Goal: Task Accomplishment & Management: Manage account settings

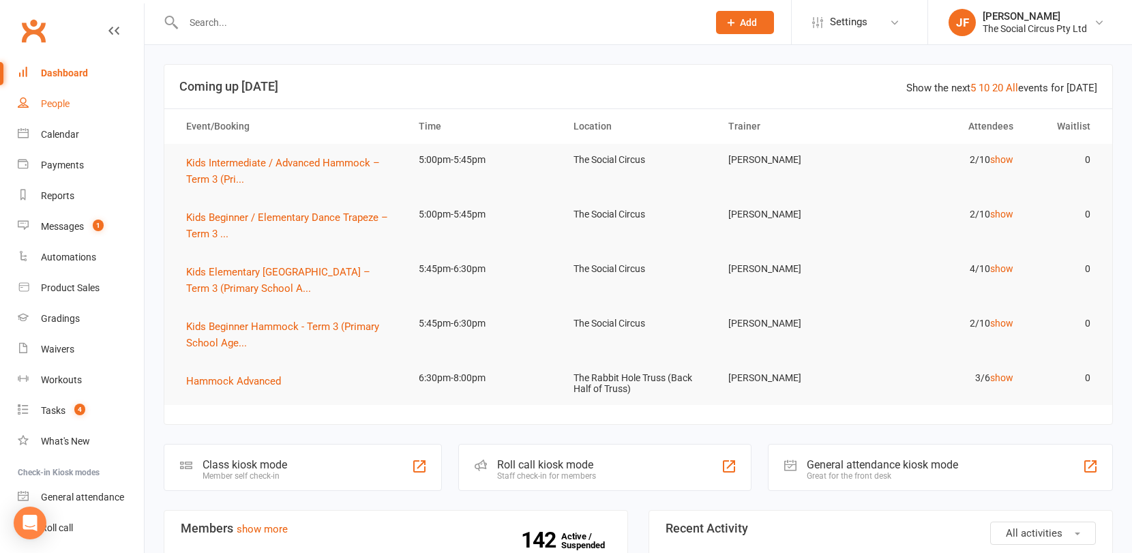
click at [50, 110] on link "People" at bounding box center [81, 104] width 126 height 31
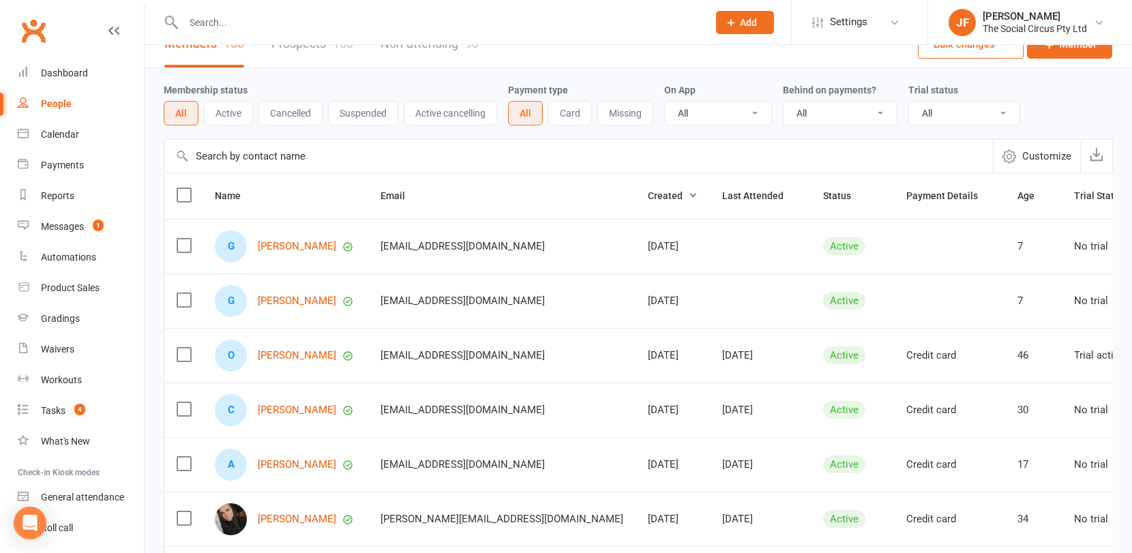
scroll to position [27, 0]
click at [299, 243] on link "Grace Chand" at bounding box center [297, 245] width 78 height 12
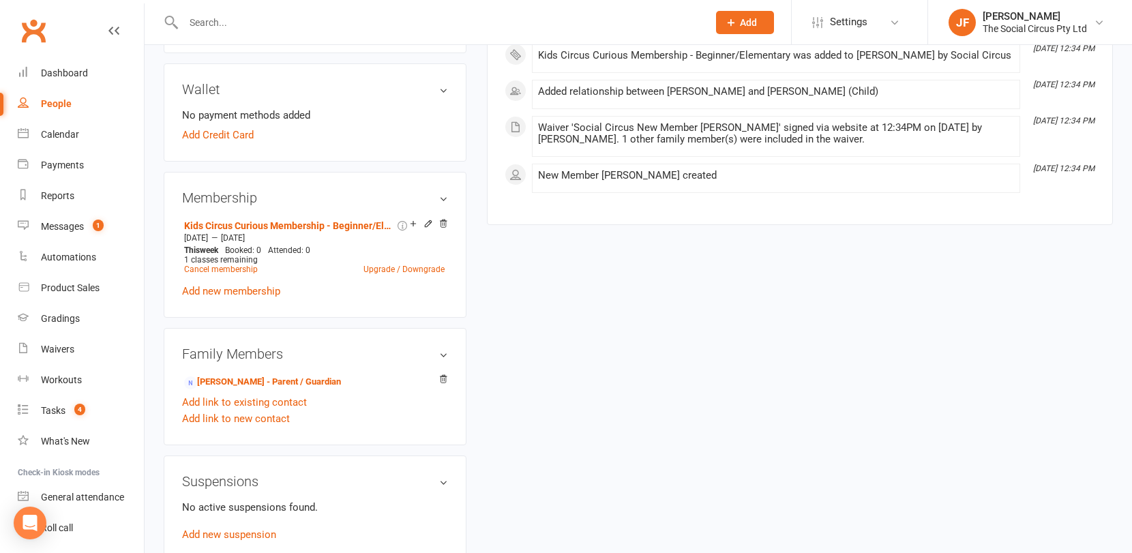
scroll to position [423, 0]
click at [301, 376] on link "Maya Bozovik - Parent / Guardian" at bounding box center [262, 381] width 157 height 14
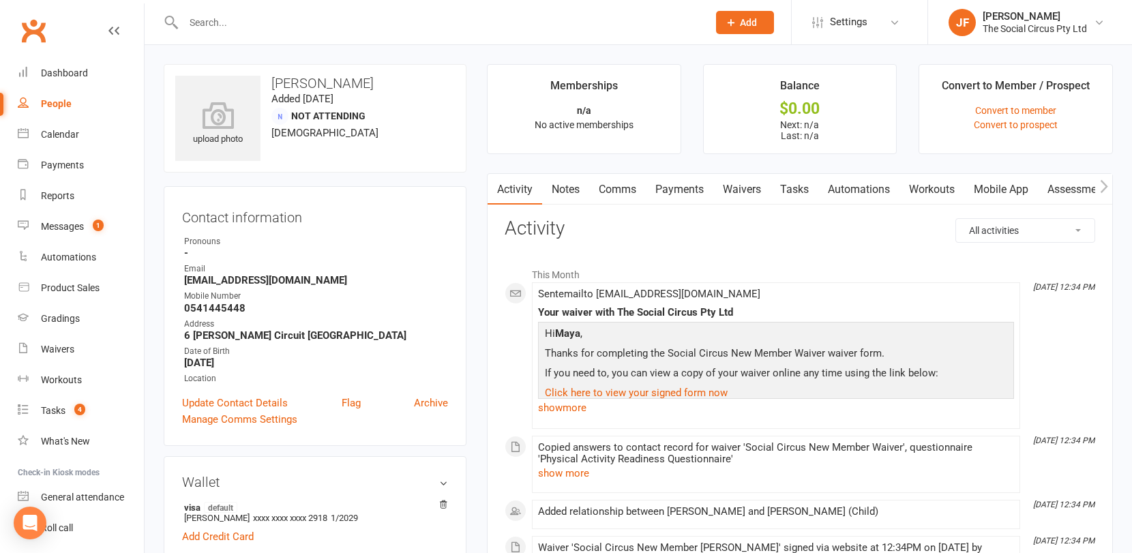
click at [262, 27] on input "text" at bounding box center [438, 22] width 519 height 19
type input "chand"
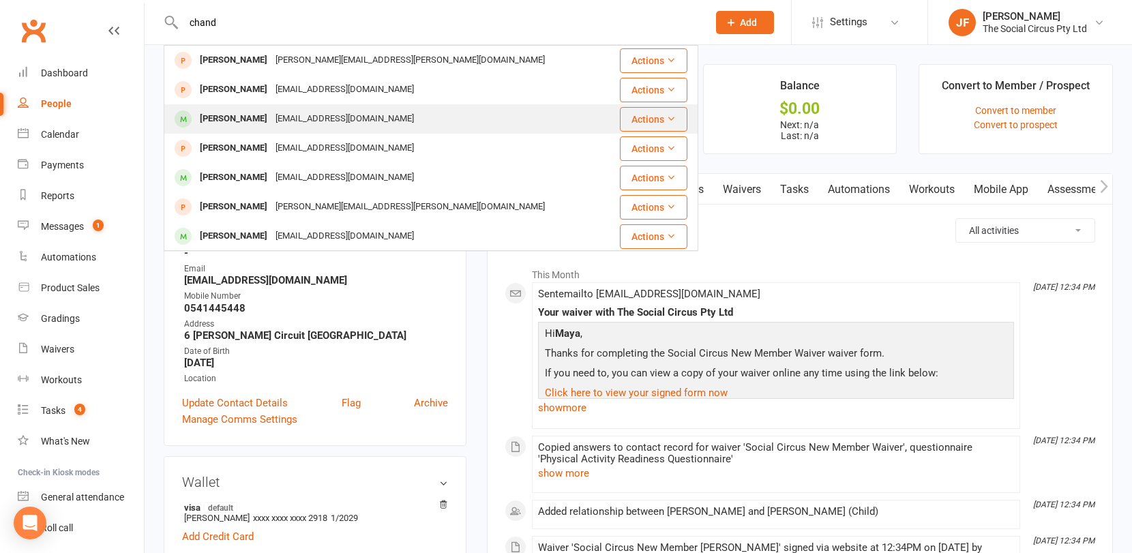
click at [291, 115] on div "[EMAIL_ADDRESS][DOMAIN_NAME]" at bounding box center [344, 119] width 147 height 20
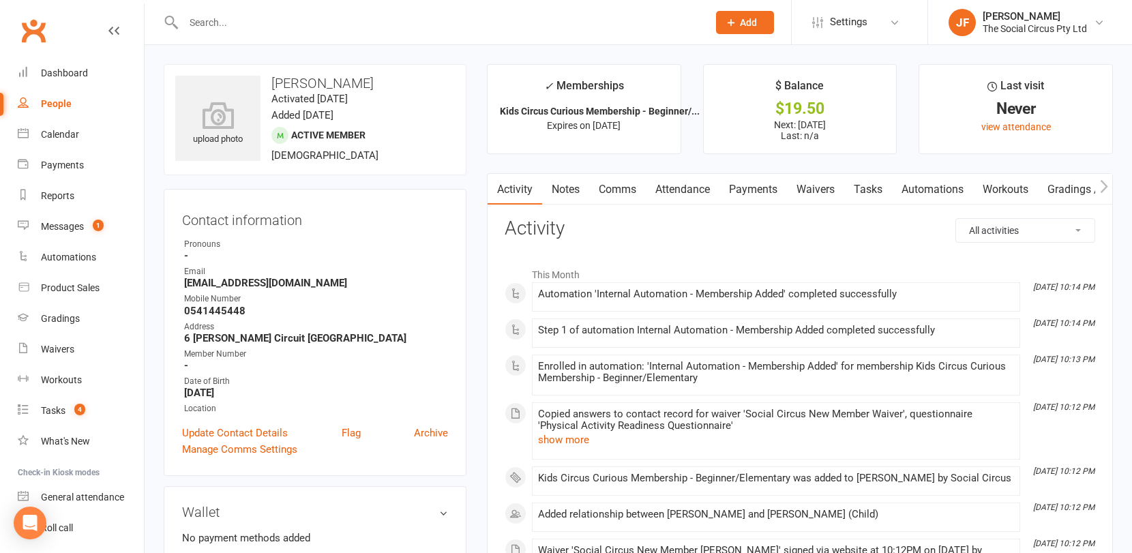
click at [654, 253] on div "This Month Aug 10, 10:14 PM Automation 'Internal Automation - Membership Added'…" at bounding box center [800, 438] width 590 height 376
click at [63, 109] on div "People" at bounding box center [56, 103] width 31 height 11
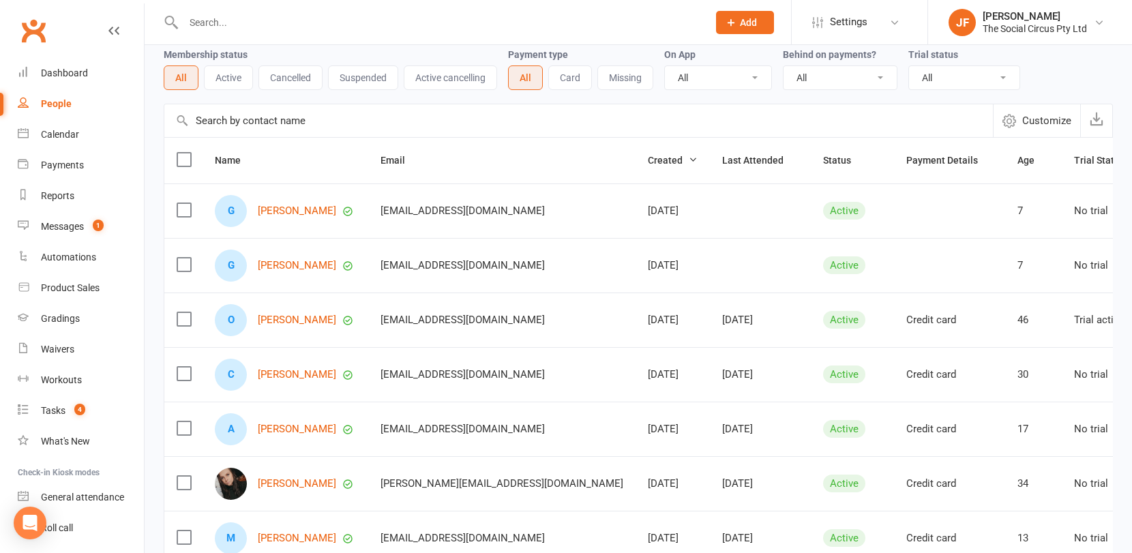
scroll to position [64, 0]
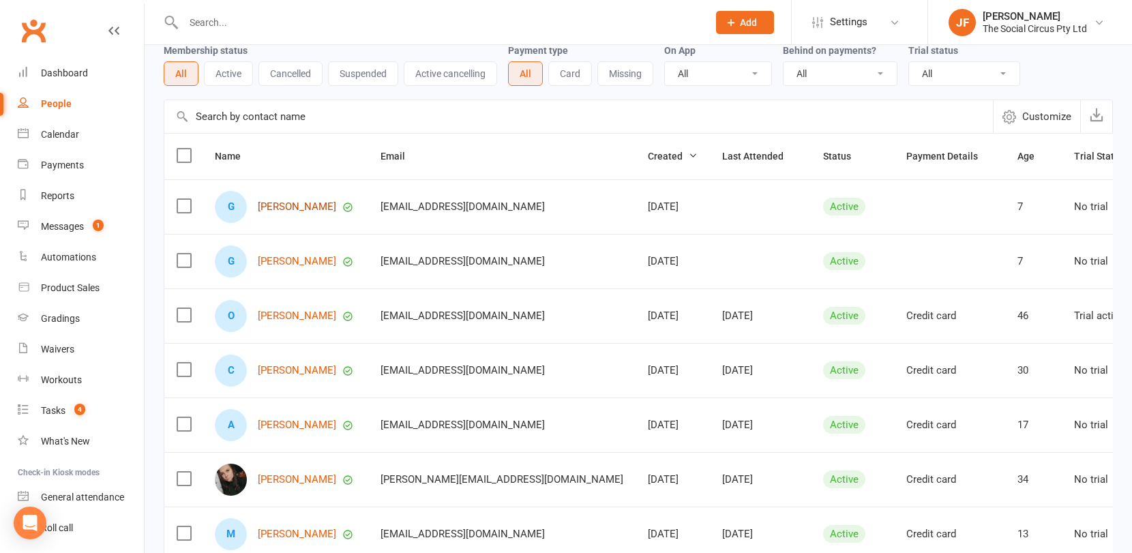
click at [295, 205] on link "Grace Chand" at bounding box center [297, 207] width 78 height 12
click at [288, 262] on link "[PERSON_NAME]" at bounding box center [297, 262] width 78 height 12
click at [65, 132] on div "Calendar" at bounding box center [60, 134] width 38 height 11
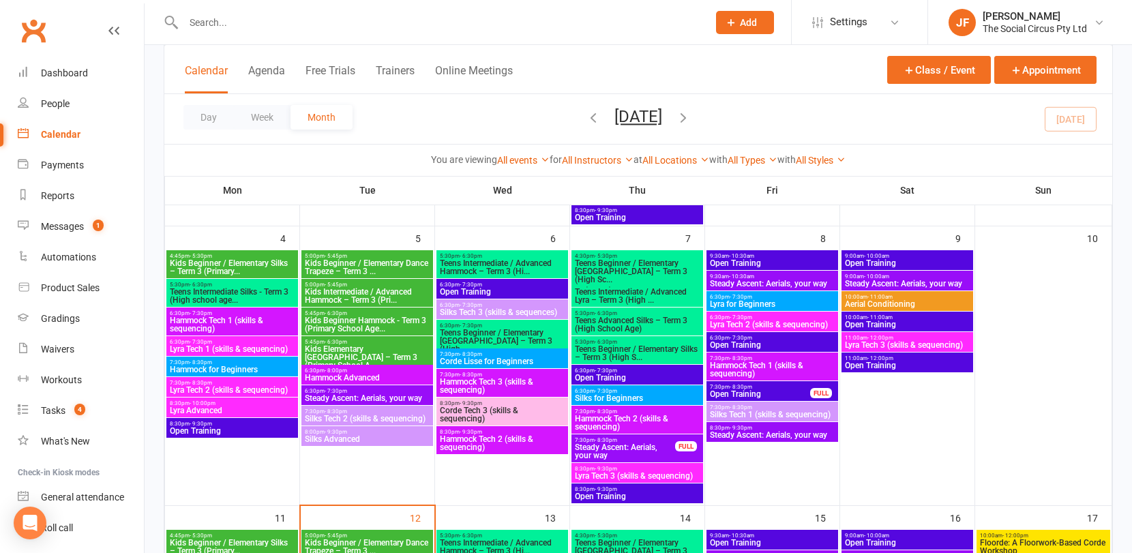
scroll to position [346, 0]
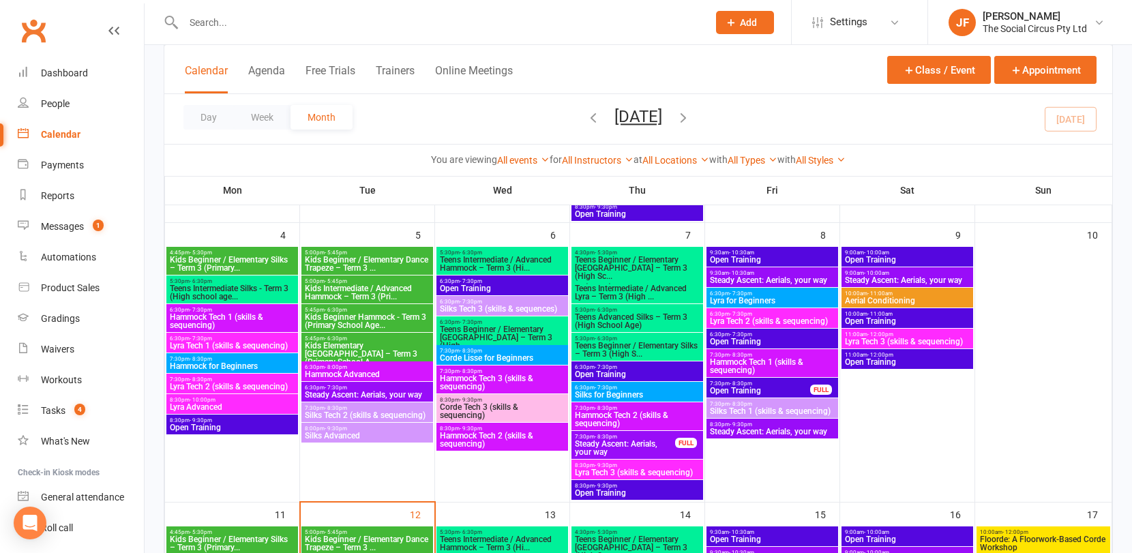
click at [334, 316] on span "Kids Beginner Hammock - Term 3 (Primary School Age..." at bounding box center [367, 321] width 126 height 16
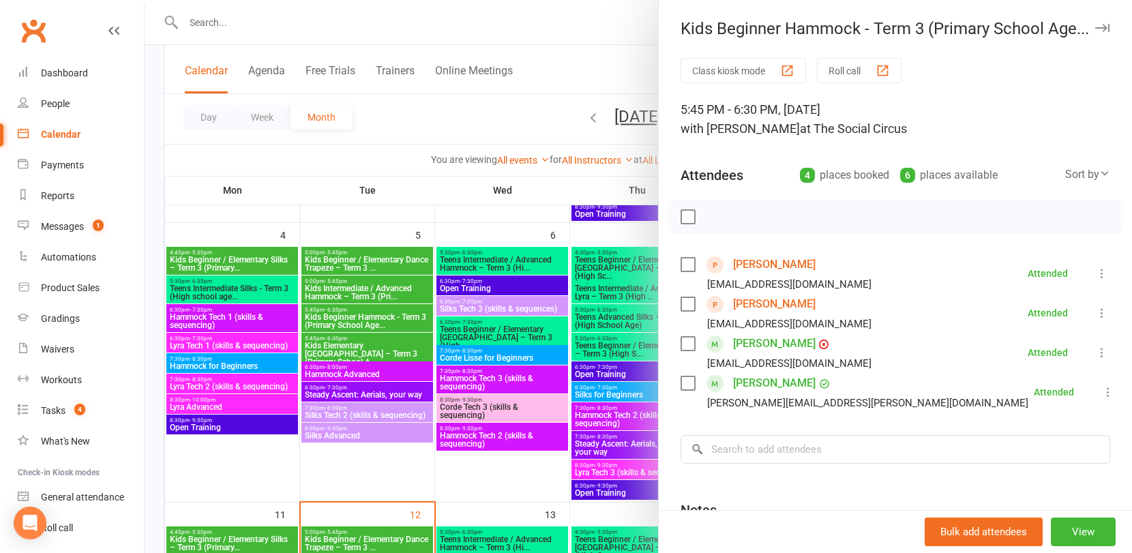
click at [770, 264] on link "[PERSON_NAME]" at bounding box center [774, 265] width 82 height 22
click at [753, 303] on link "[PERSON_NAME]" at bounding box center [774, 304] width 82 height 22
click at [756, 303] on link "[PERSON_NAME]" at bounding box center [774, 304] width 82 height 22
click at [762, 301] on link "[PERSON_NAME]" at bounding box center [774, 304] width 82 height 22
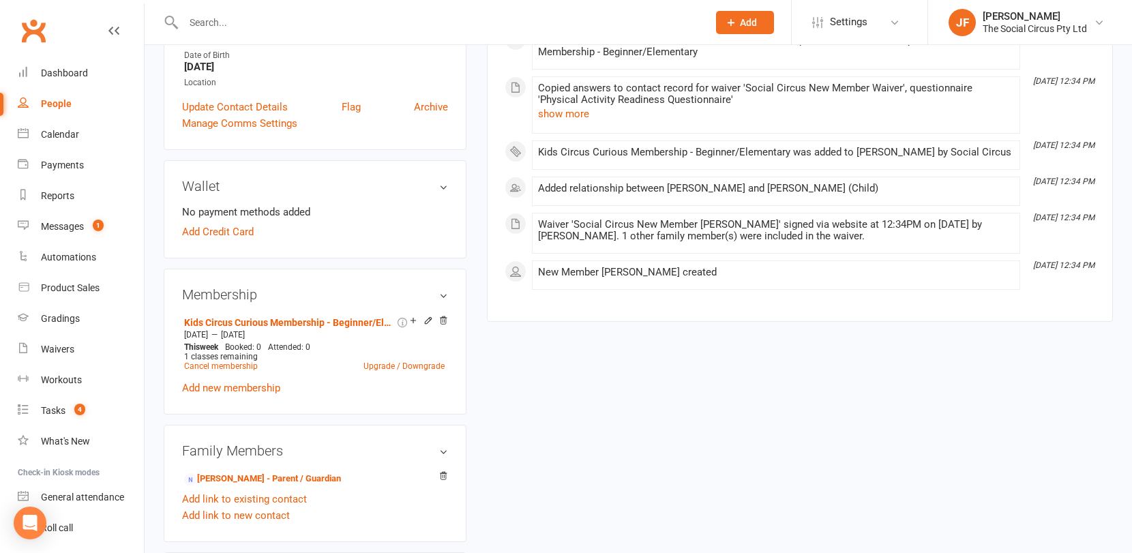
scroll to position [332, 0]
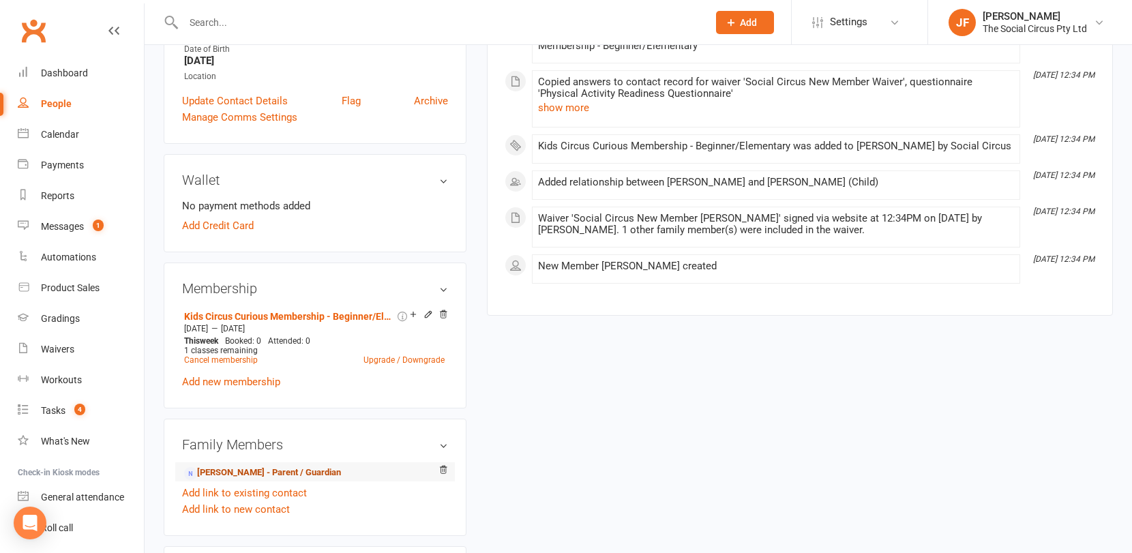
click at [297, 473] on link "[PERSON_NAME] - Parent / Guardian" at bounding box center [262, 473] width 157 height 14
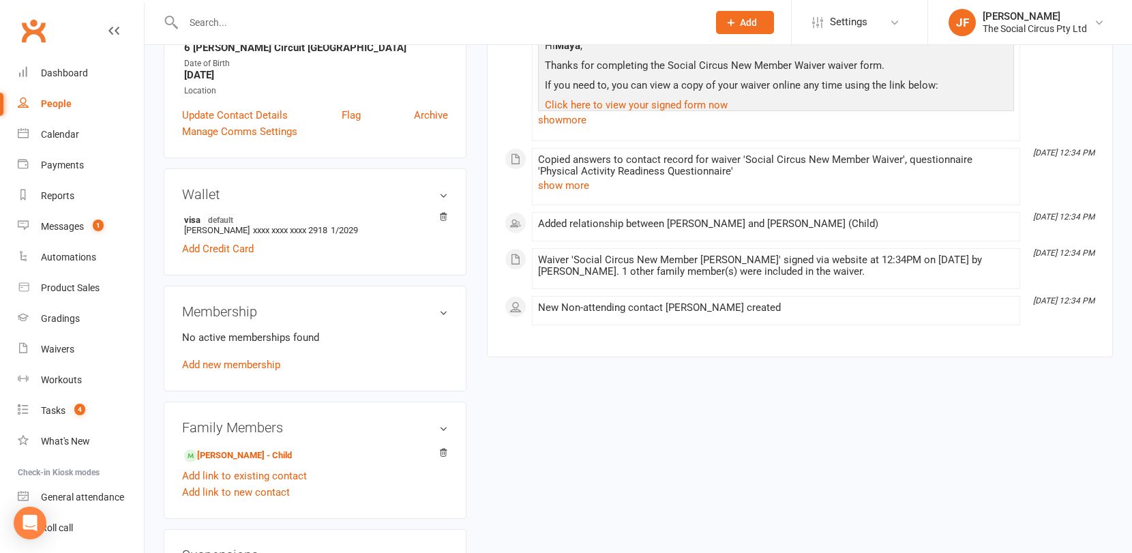
scroll to position [290, 0]
click at [269, 469] on link "Add link to existing contact" at bounding box center [244, 474] width 125 height 16
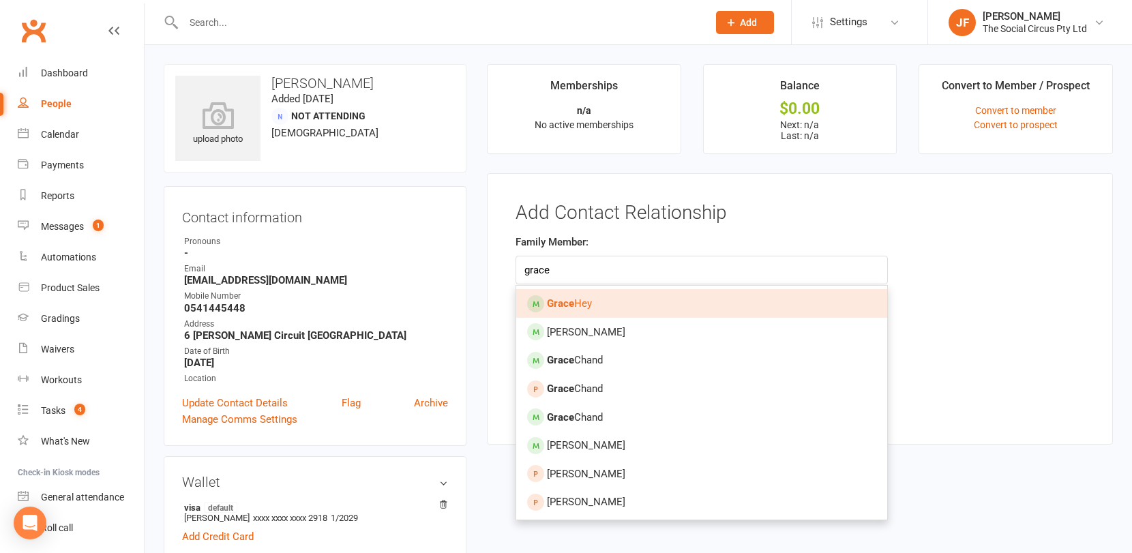
type input "grace"
click at [590, 215] on h3 "Add Contact Relationship" at bounding box center [799, 212] width 569 height 21
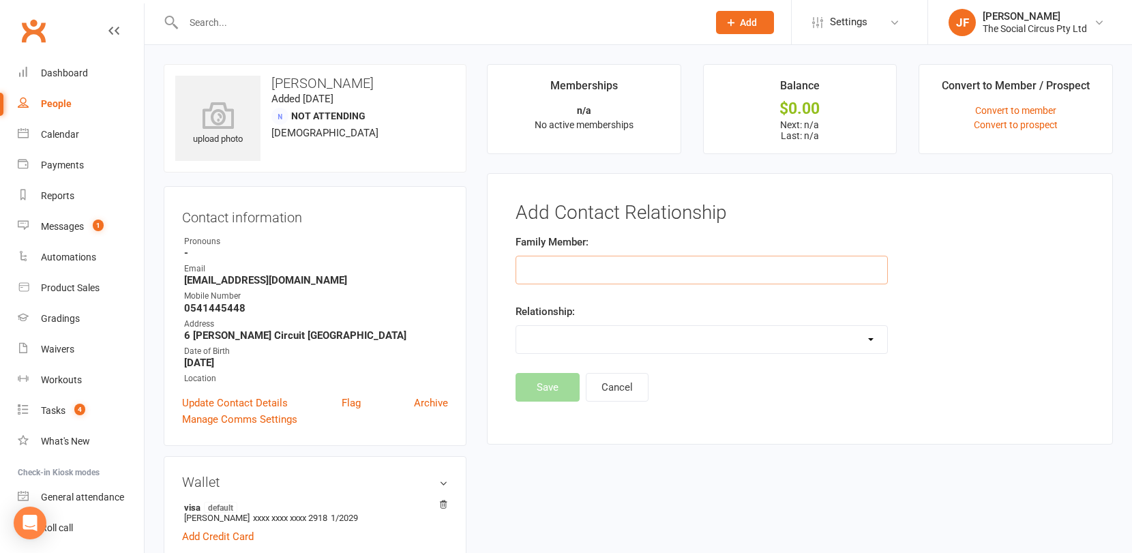
click at [569, 273] on input "text" at bounding box center [701, 270] width 372 height 29
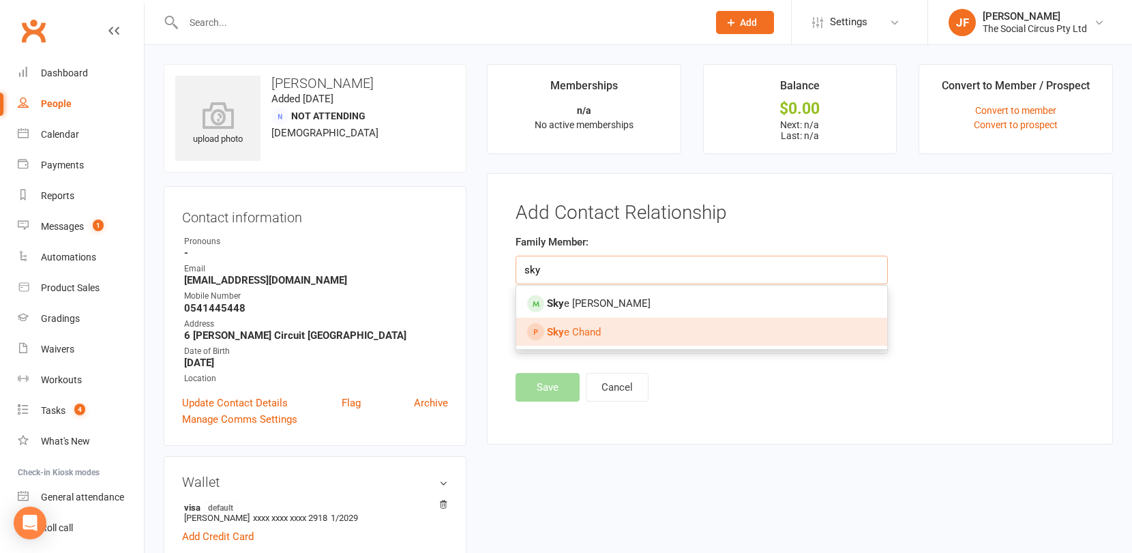
type input "sky"
click at [577, 329] on span "Sky e Chand" at bounding box center [574, 332] width 54 height 12
type input "Skye Chand"
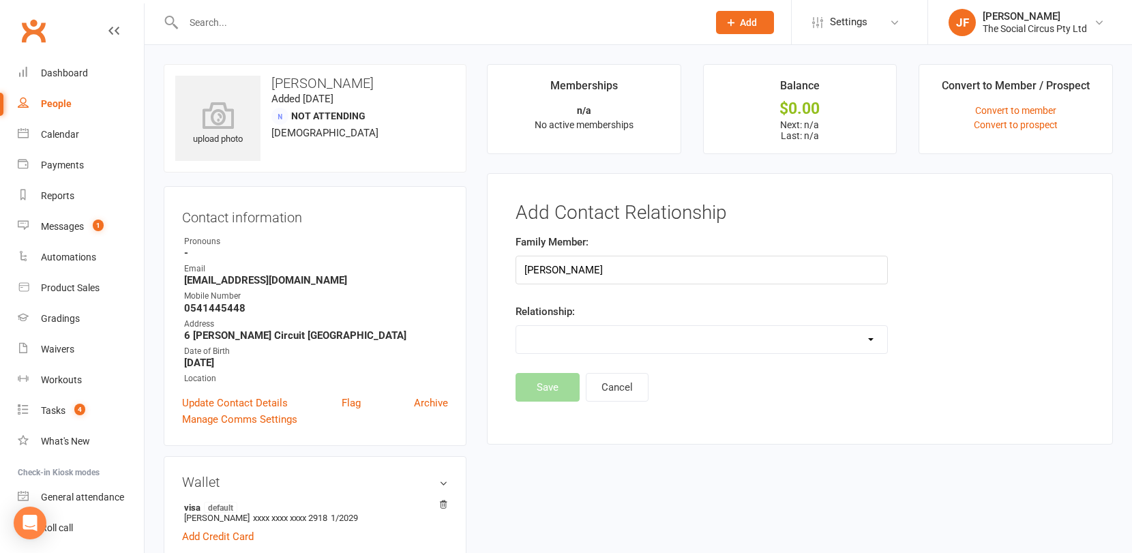
click at [571, 340] on select "Parent / Guardian Child Sibling (parent not in system) Spouse / Partner Cousin …" at bounding box center [701, 339] width 371 height 27
select select "1"
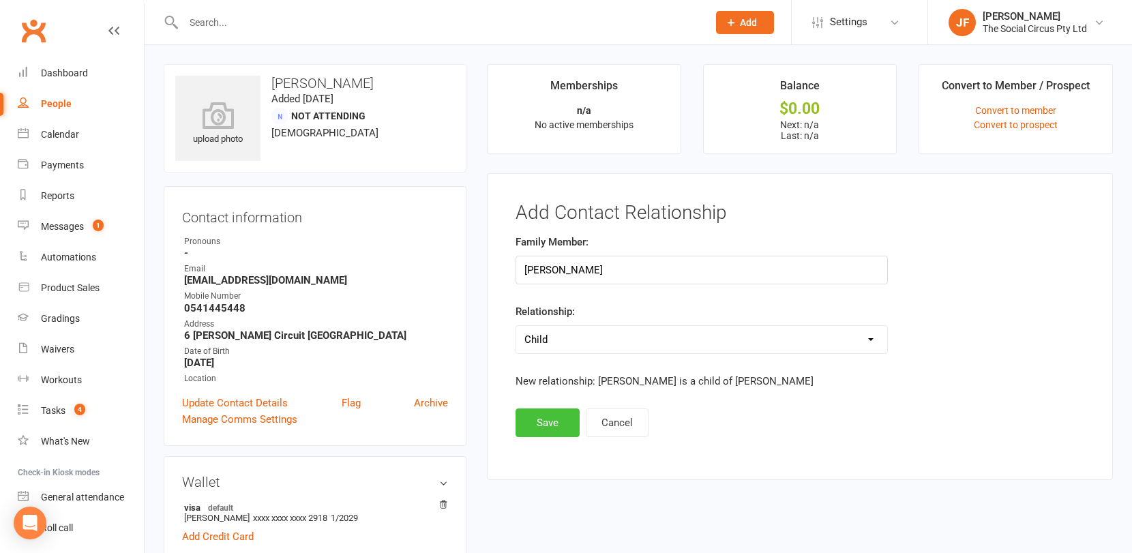
click at [561, 418] on button "Save" at bounding box center [547, 422] width 64 height 29
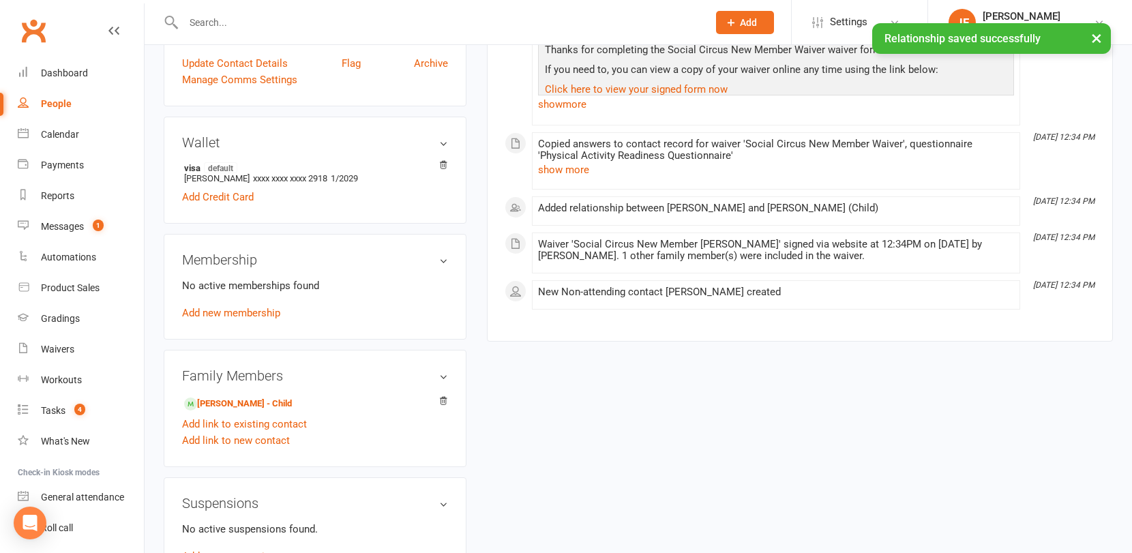
scroll to position [344, 0]
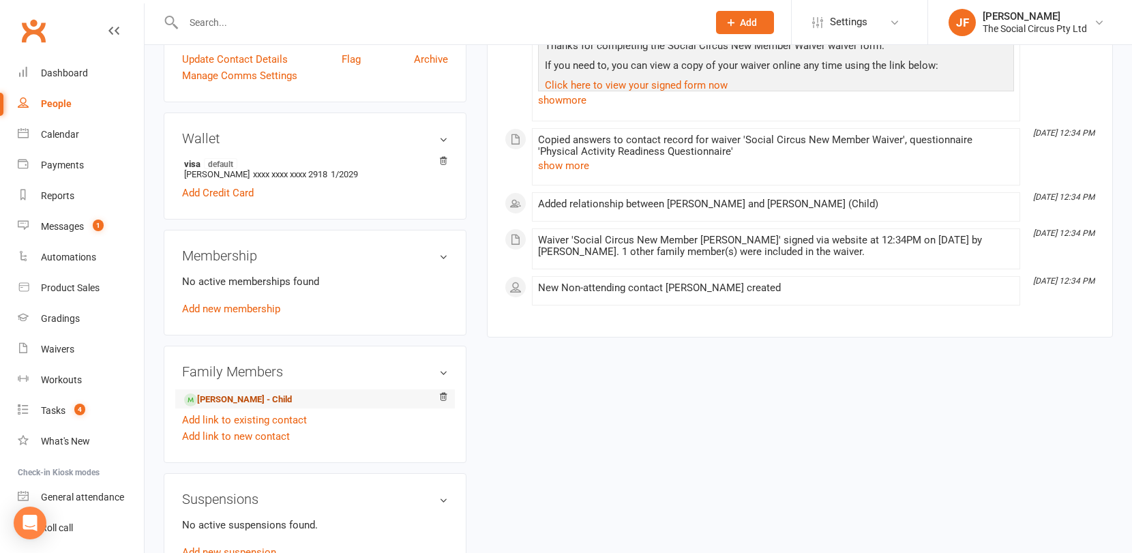
click at [265, 395] on link "Grace Chand - Child" at bounding box center [238, 400] width 108 height 14
click at [271, 417] on link "Add link to existing contact" at bounding box center [244, 420] width 125 height 16
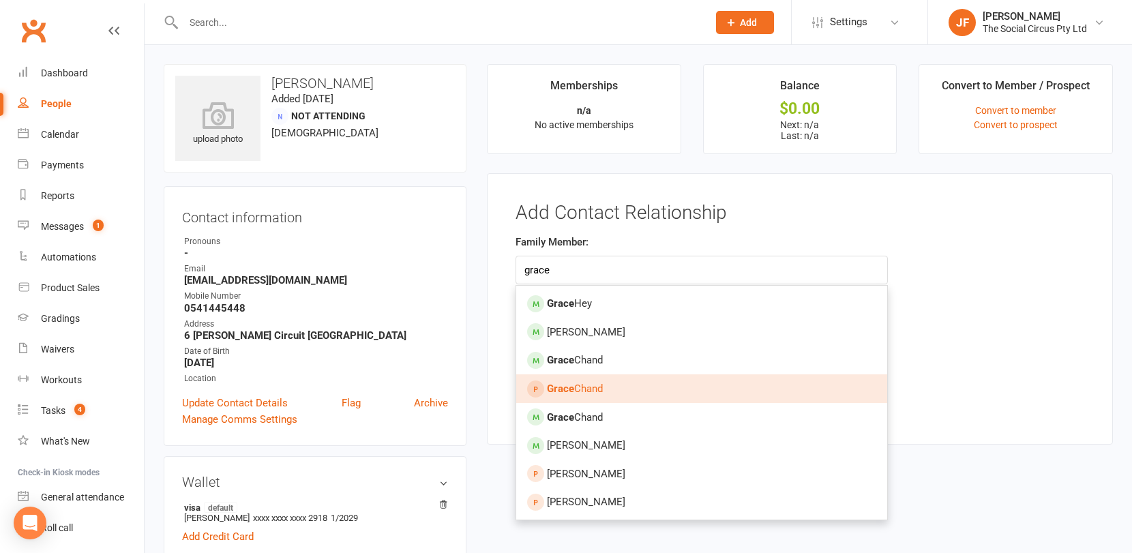
type input "grace"
click at [564, 382] on strong "Grace" at bounding box center [560, 388] width 27 height 12
type input "Grace Chand"
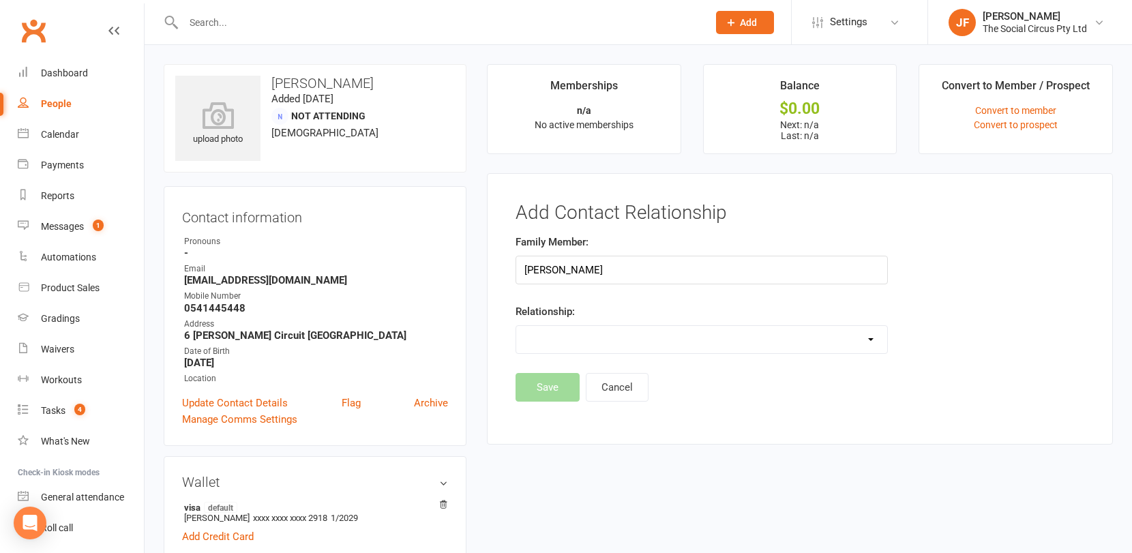
click at [582, 340] on select "Parent / Guardian Child Sibling (parent not in system) Spouse / Partner Cousin …" at bounding box center [701, 339] width 371 height 27
select select "1"
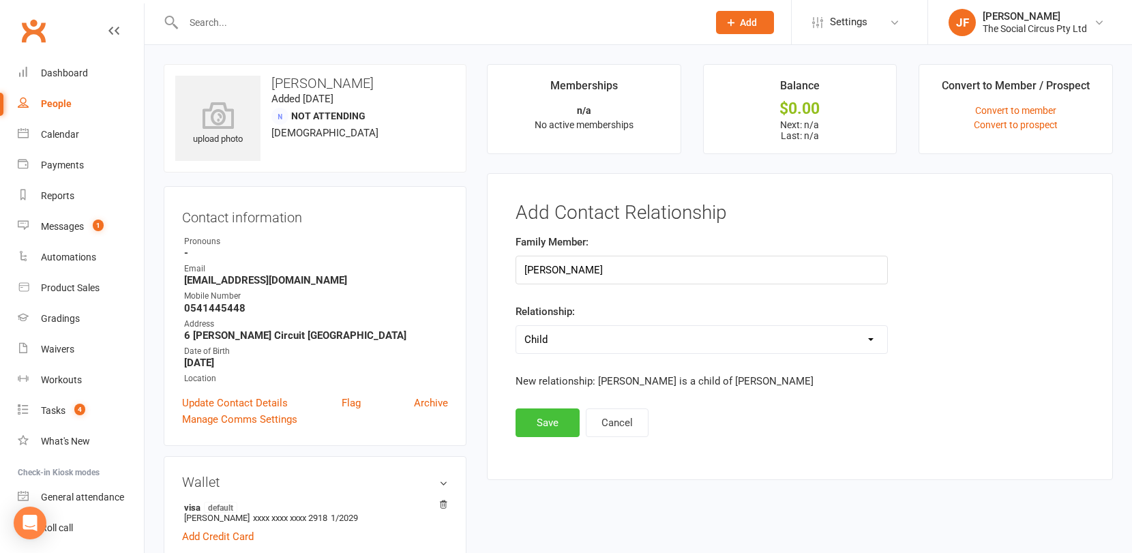
click at [550, 419] on button "Save" at bounding box center [547, 422] width 64 height 29
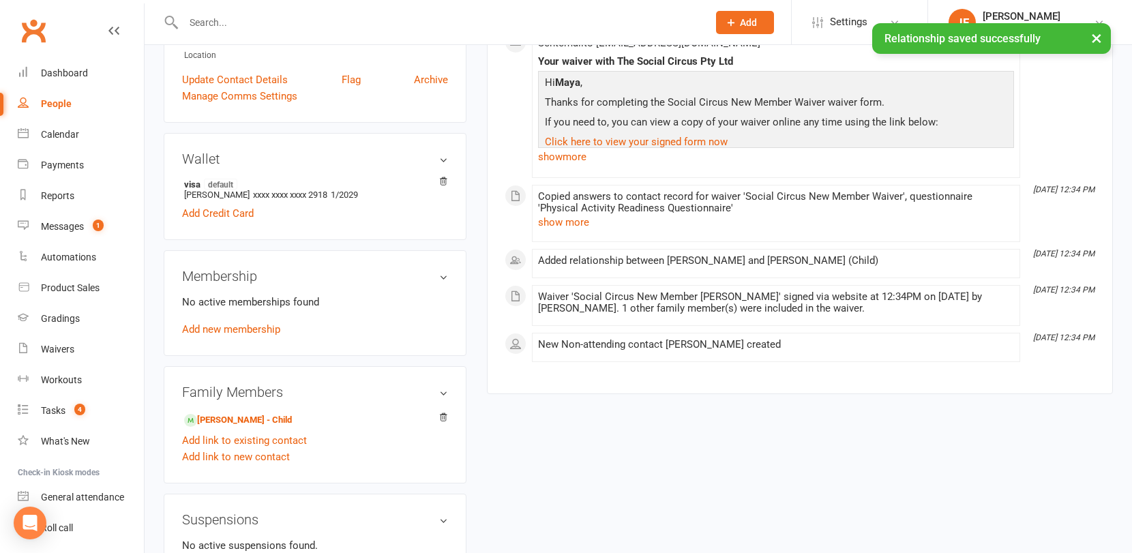
scroll to position [340, 0]
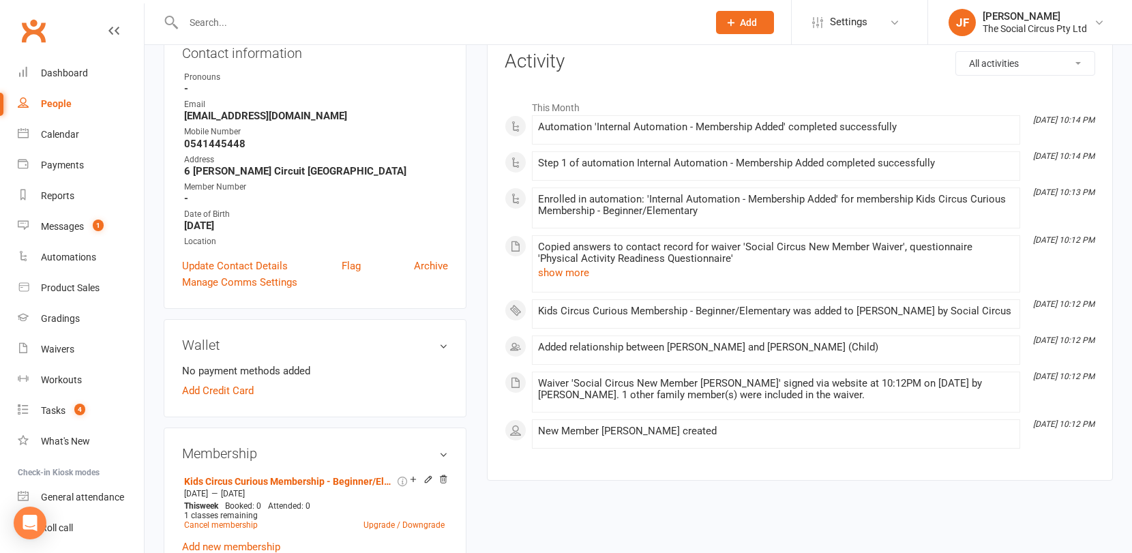
scroll to position [168, 0]
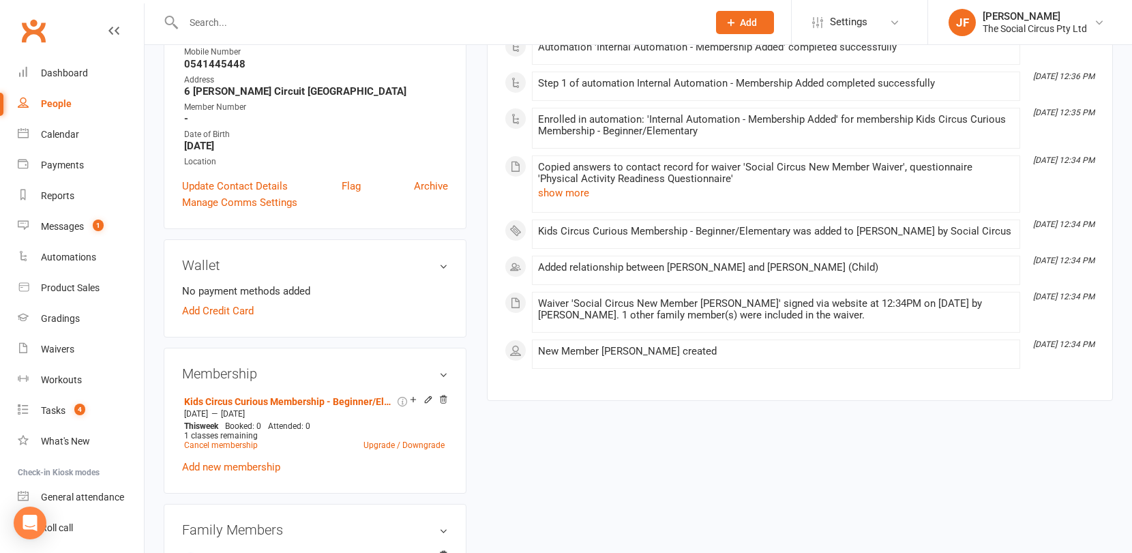
scroll to position [270, 0]
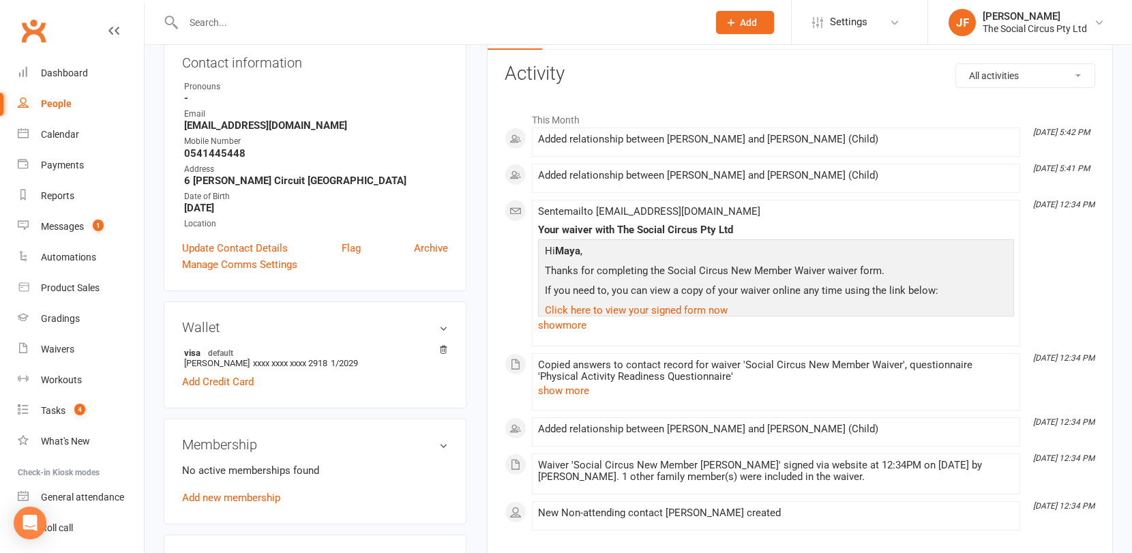
scroll to position [133, 0]
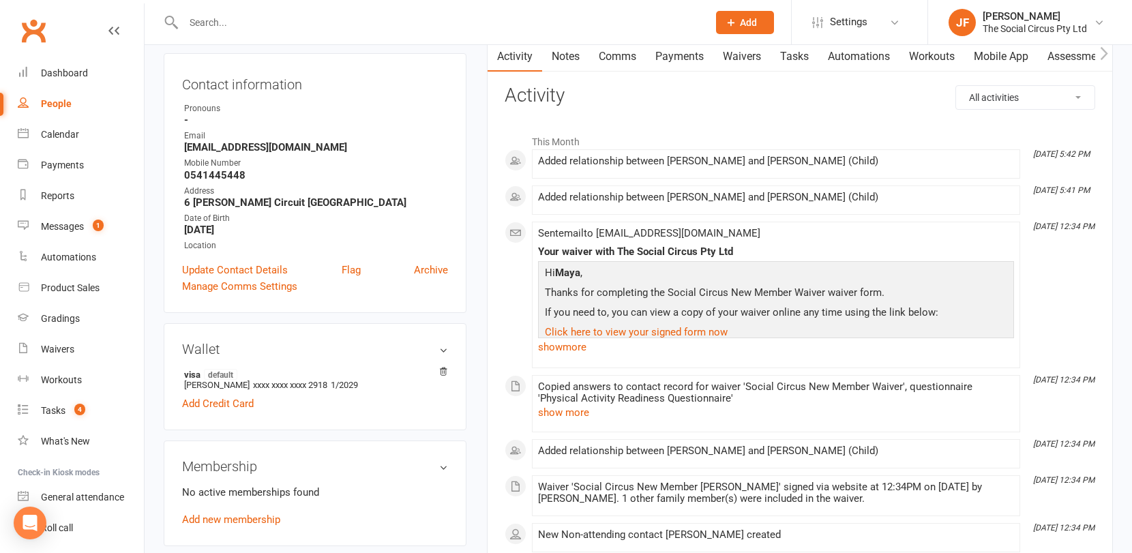
click at [774, 154] on li "Aug 12, 5:42 PM Added relationship between Maya Bozovik and Grace Chand (Child)" at bounding box center [776, 163] width 488 height 29
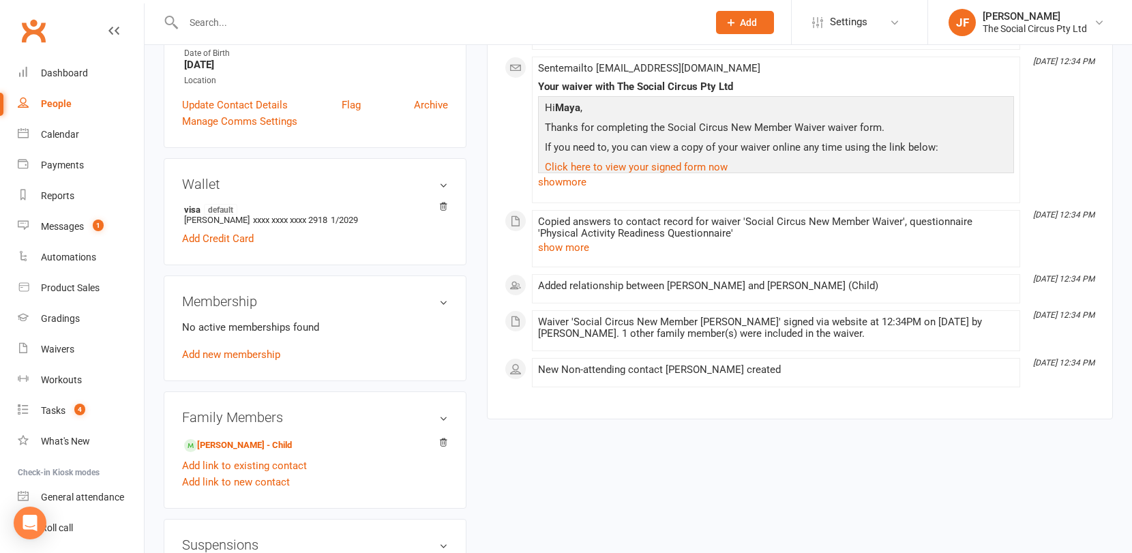
scroll to position [311, 0]
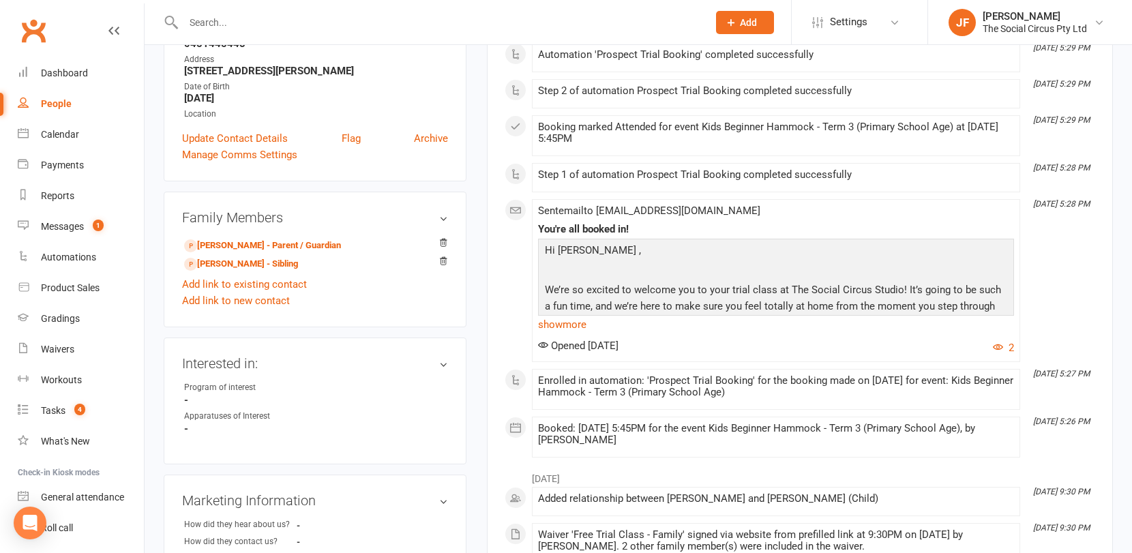
scroll to position [269, 0]
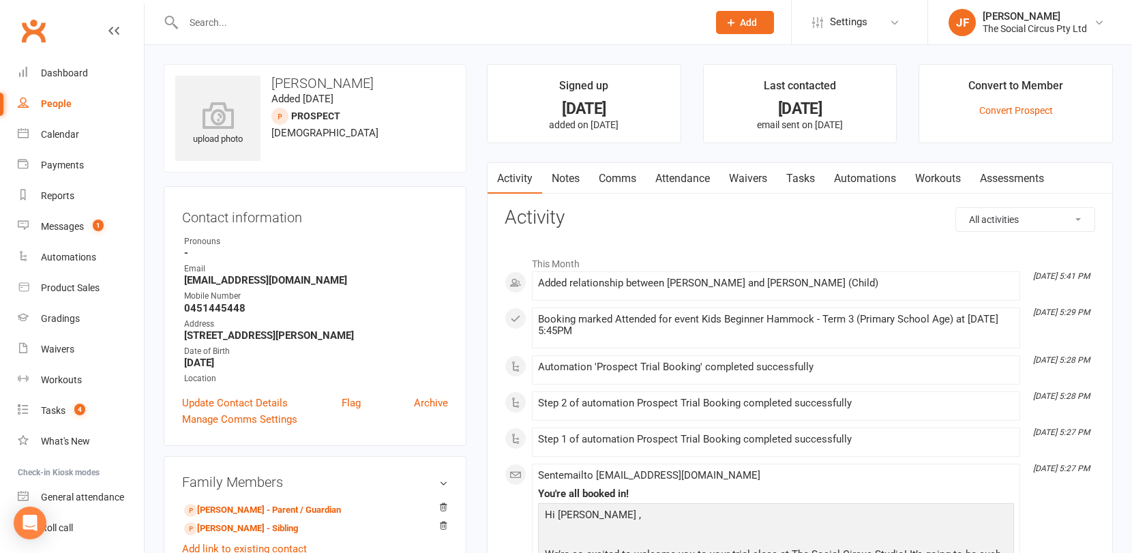
click at [1013, 85] on div "Convert to Member" at bounding box center [1015, 89] width 95 height 25
click at [1010, 112] on link "Convert Prospect" at bounding box center [1016, 110] width 74 height 11
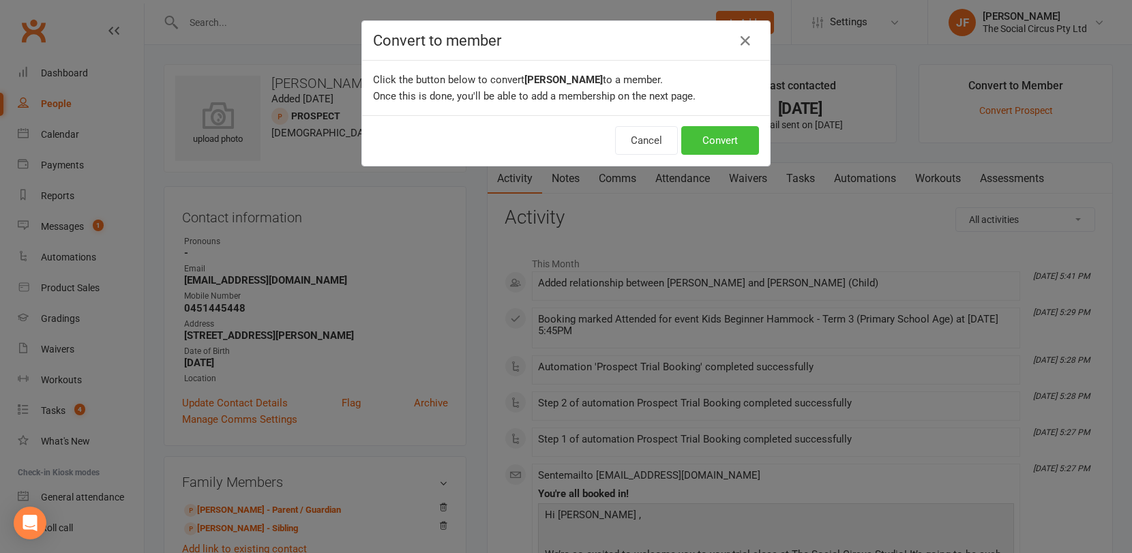
click at [721, 138] on button "Convert" at bounding box center [720, 140] width 78 height 29
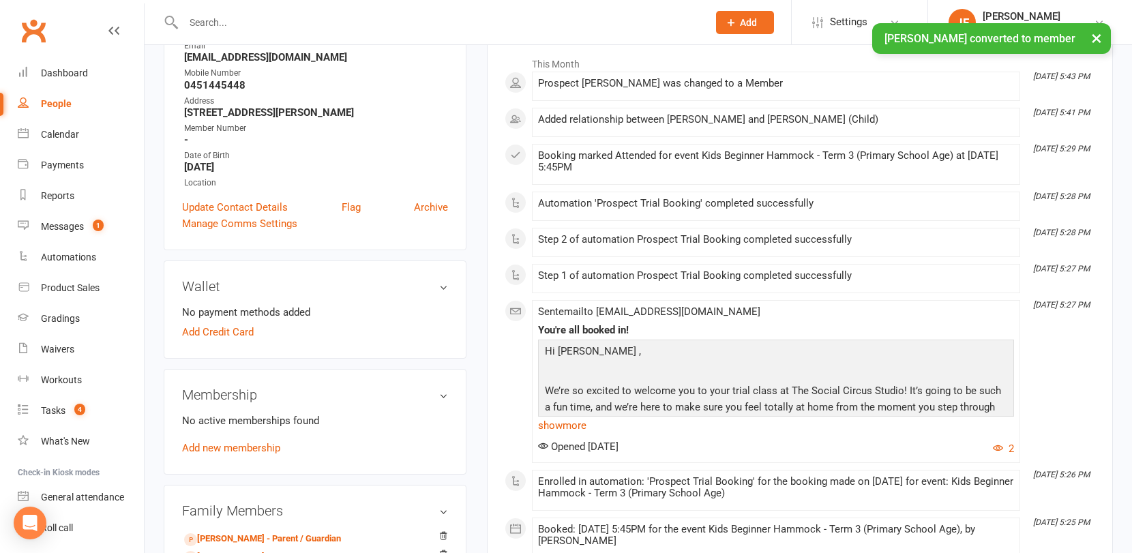
scroll to position [238, 0]
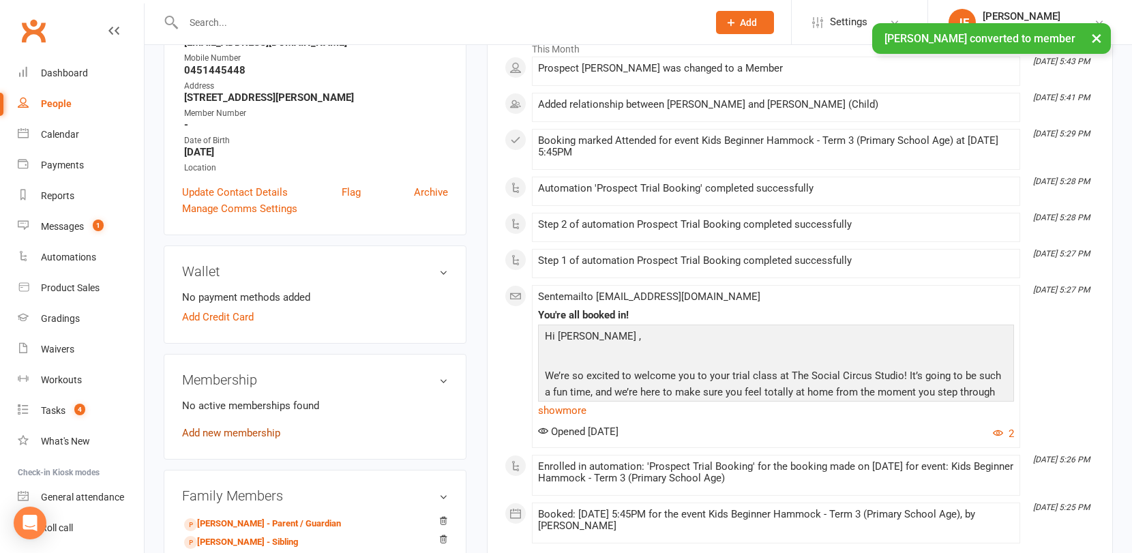
click at [239, 432] on link "Add new membership" at bounding box center [231, 433] width 98 height 12
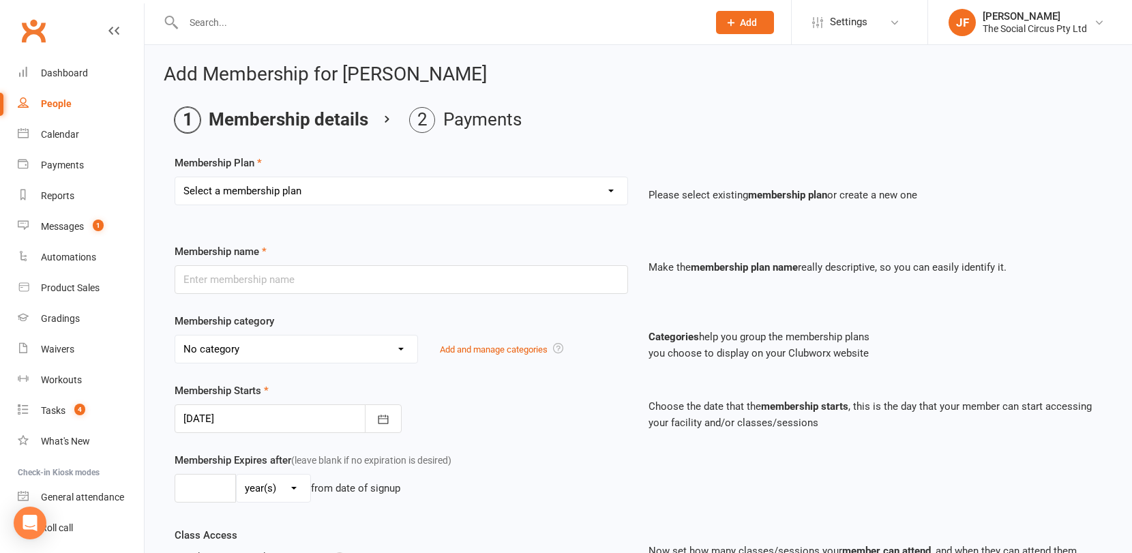
click at [394, 188] on select "Select a membership plan Create new Membership Plan Aerial Explorer 2-week Tria…" at bounding box center [401, 190] width 452 height 27
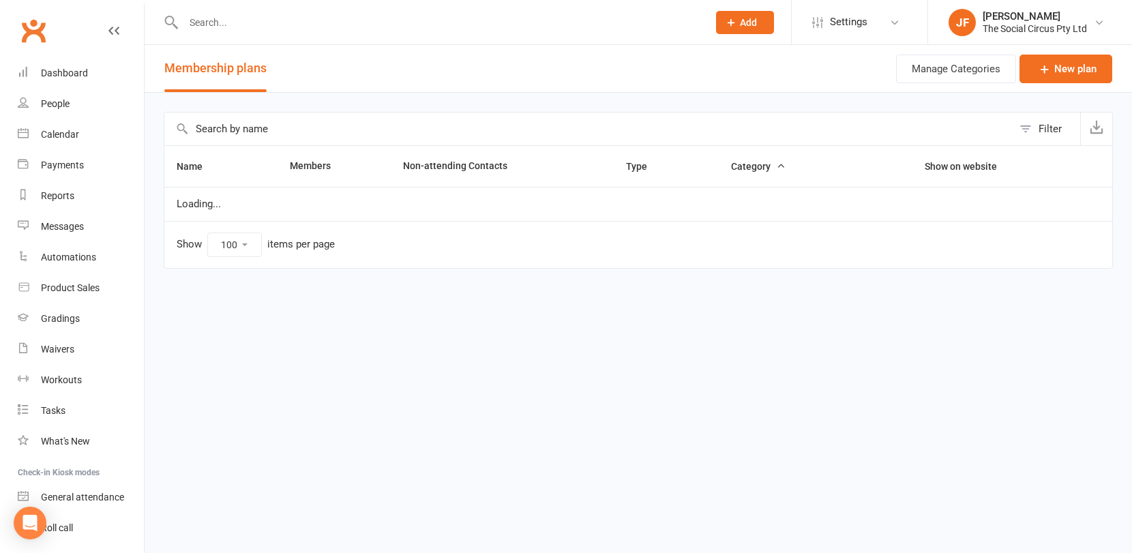
select select "100"
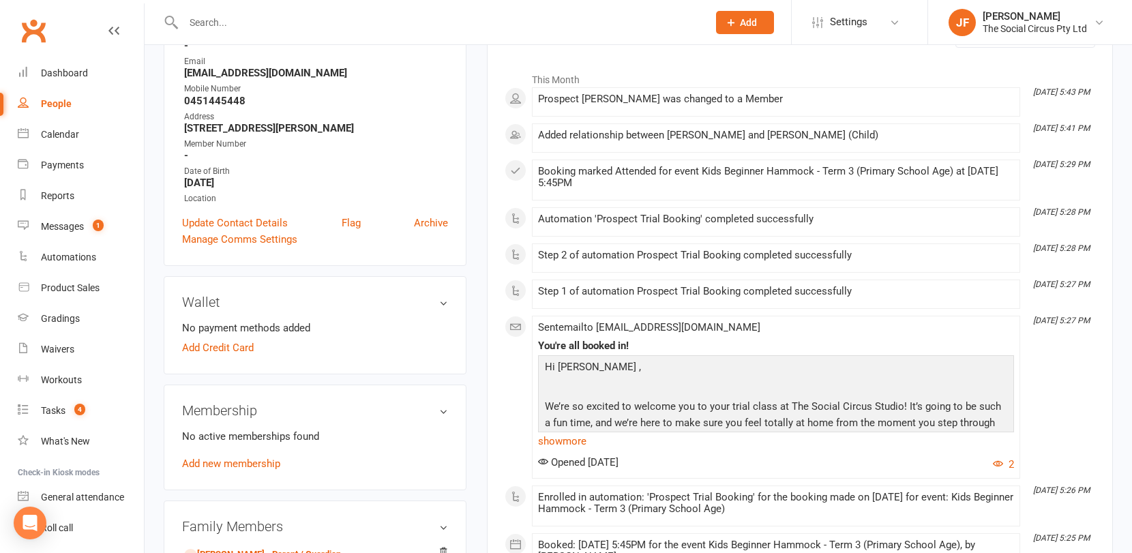
scroll to position [208, 0]
click at [227, 345] on link "Add Credit Card" at bounding box center [218, 347] width 72 height 16
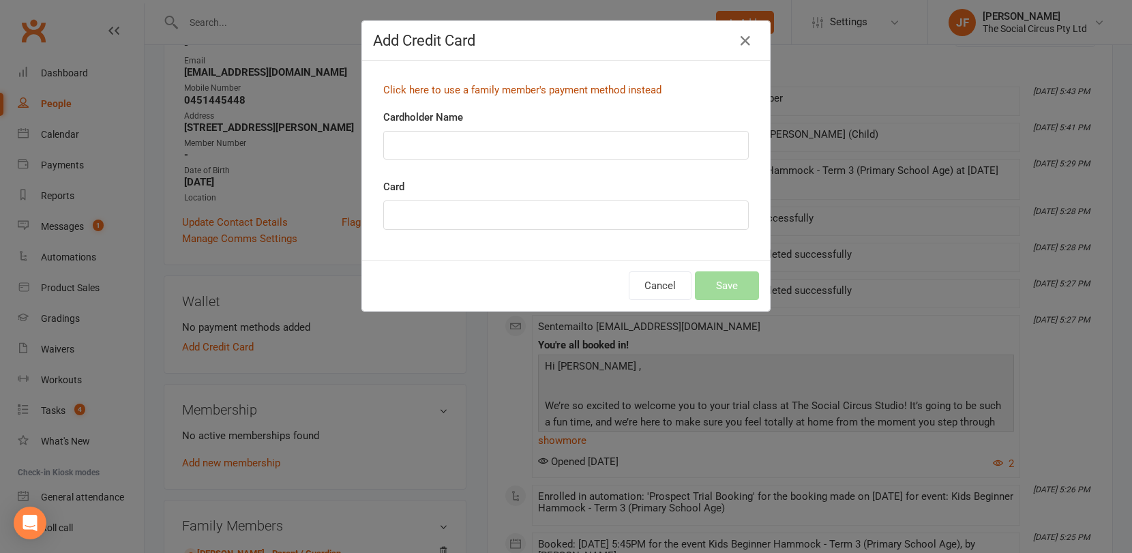
click at [505, 86] on link "Click here to use a family member's payment method instead" at bounding box center [522, 90] width 278 height 12
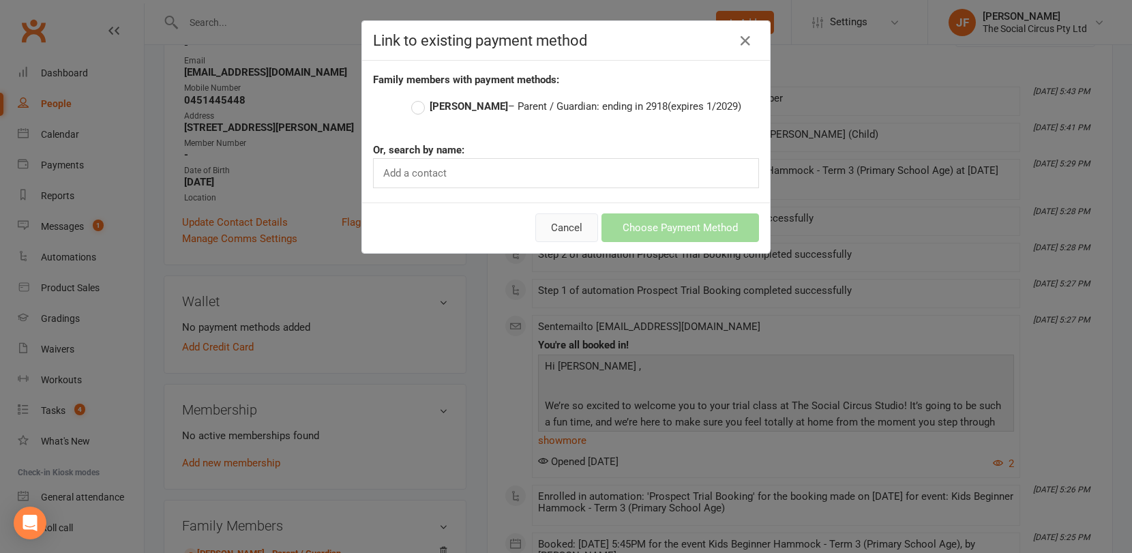
click at [567, 230] on button "Cancel" at bounding box center [566, 227] width 63 height 29
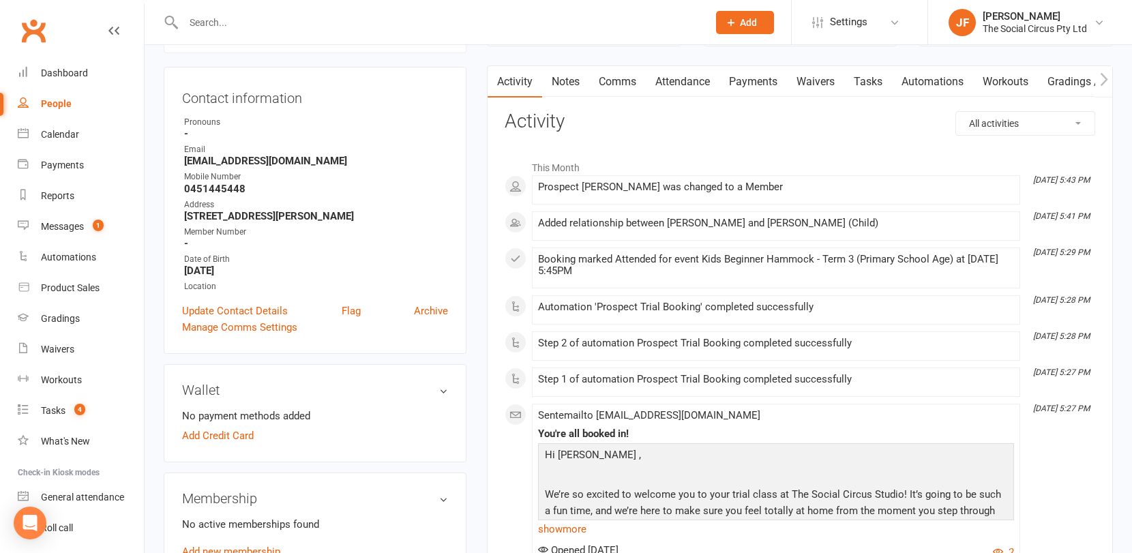
scroll to position [105, 0]
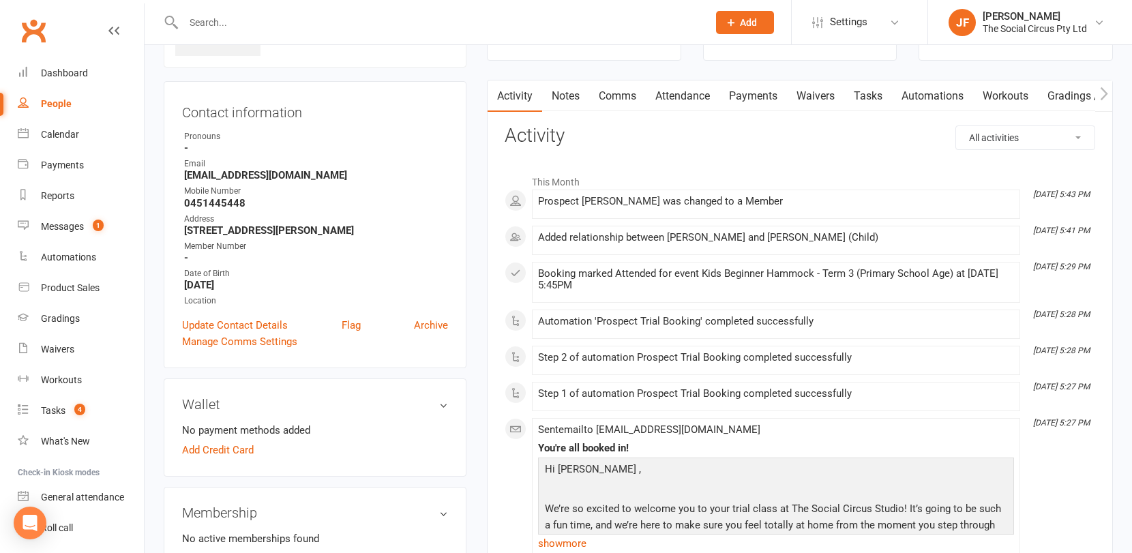
drag, startPoint x: 258, startPoint y: 284, endPoint x: 185, endPoint y: 284, distance: 73.0
click at [185, 284] on strong "[DATE]" at bounding box center [316, 285] width 264 height 12
copy strong "[DATE]"
click at [51, 103] on div "People" at bounding box center [56, 103] width 31 height 11
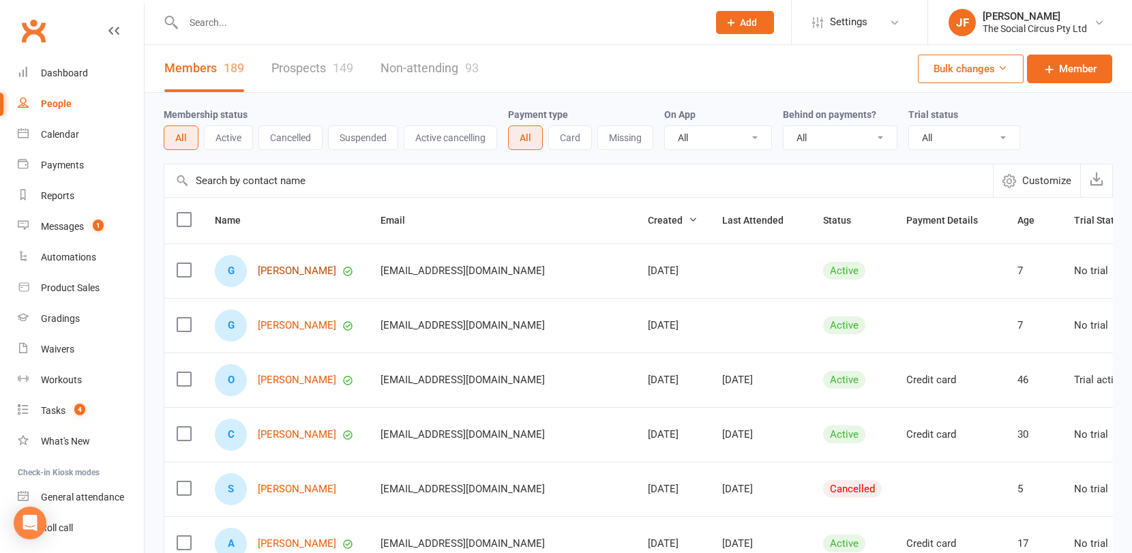
click at [286, 270] on link "[PERSON_NAME]" at bounding box center [297, 271] width 78 height 12
click at [285, 327] on link "[PERSON_NAME]" at bounding box center [297, 326] width 78 height 12
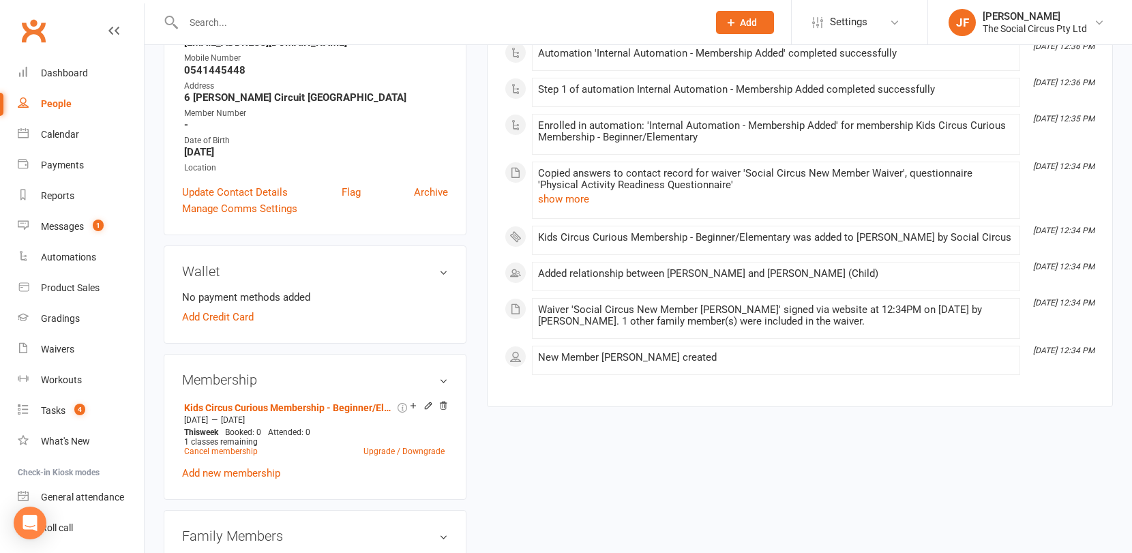
scroll to position [249, 0]
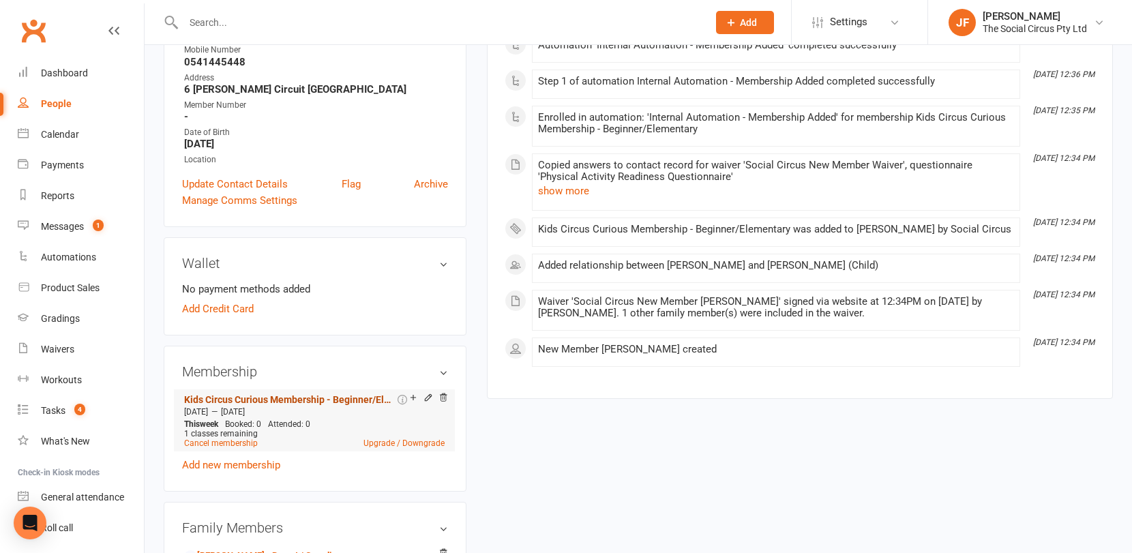
click at [322, 397] on link "Kids Circus Curious Membership - Beginner/Elementary" at bounding box center [289, 399] width 211 height 11
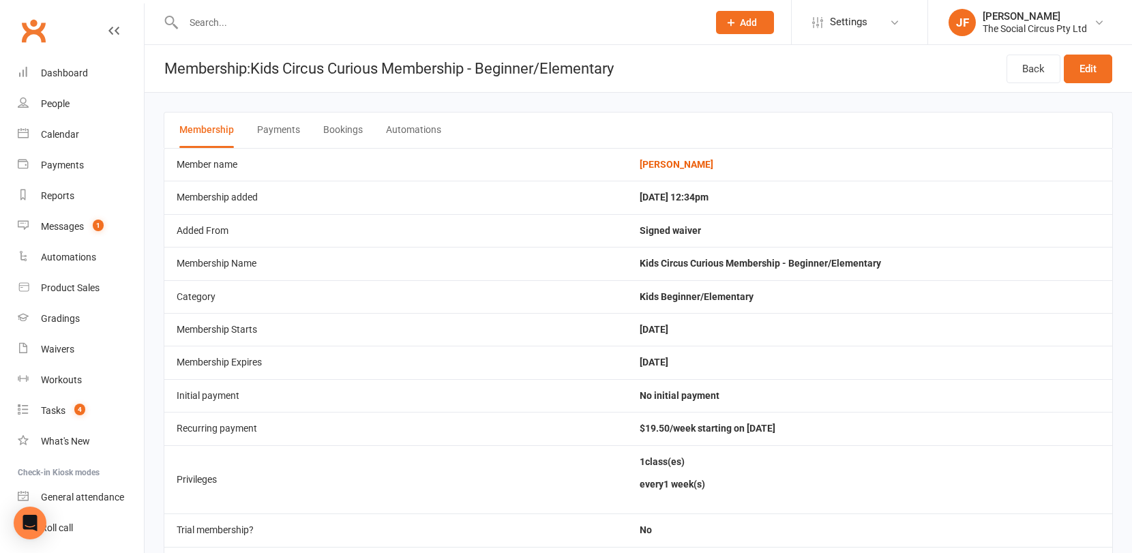
click at [285, 128] on button "Payments" at bounding box center [278, 129] width 43 height 35
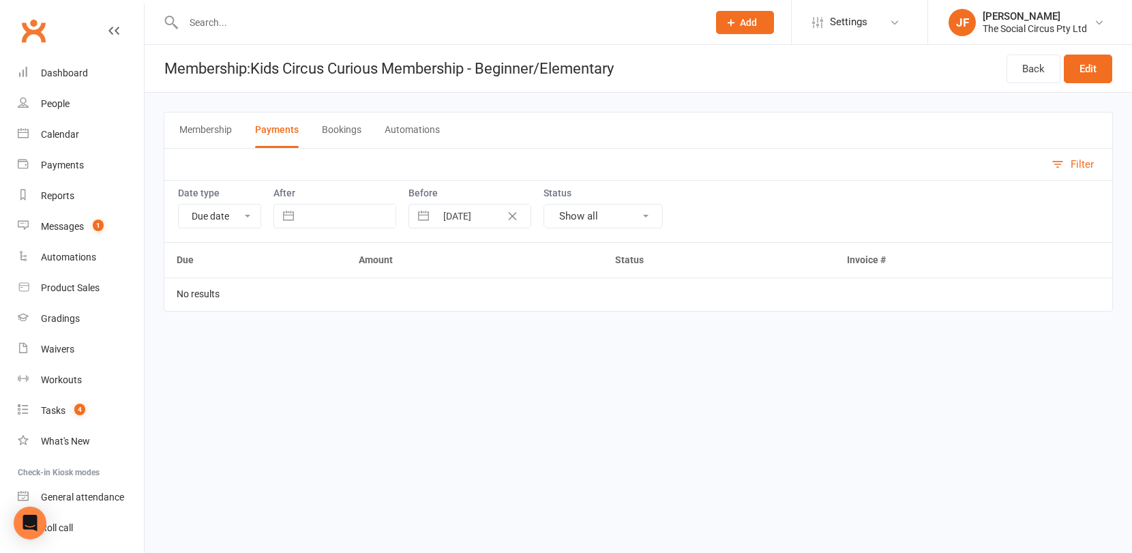
click at [512, 215] on icon "Clear Date" at bounding box center [513, 216] width 8 height 8
click at [333, 295] on td "Oct 20, 2025" at bounding box center [266, 293] width 205 height 33
click at [224, 296] on td "Oct 20, 2025" at bounding box center [266, 293] width 205 height 33
click at [216, 115] on button "Membership" at bounding box center [205, 129] width 52 height 35
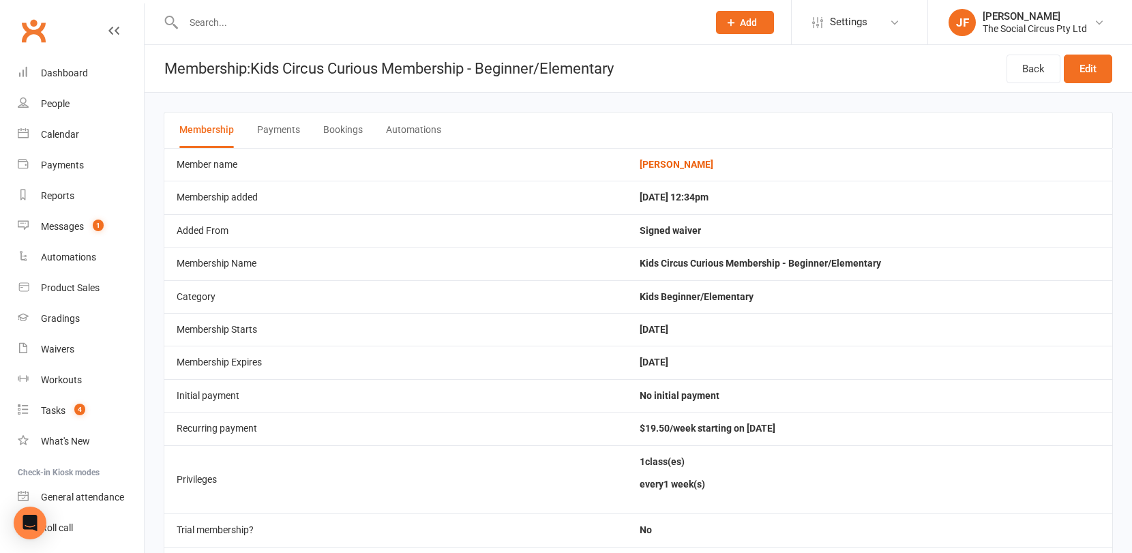
click at [695, 333] on td "[DATE]" at bounding box center [869, 329] width 485 height 33
click at [1082, 72] on link "Edit" at bounding box center [1088, 69] width 48 height 29
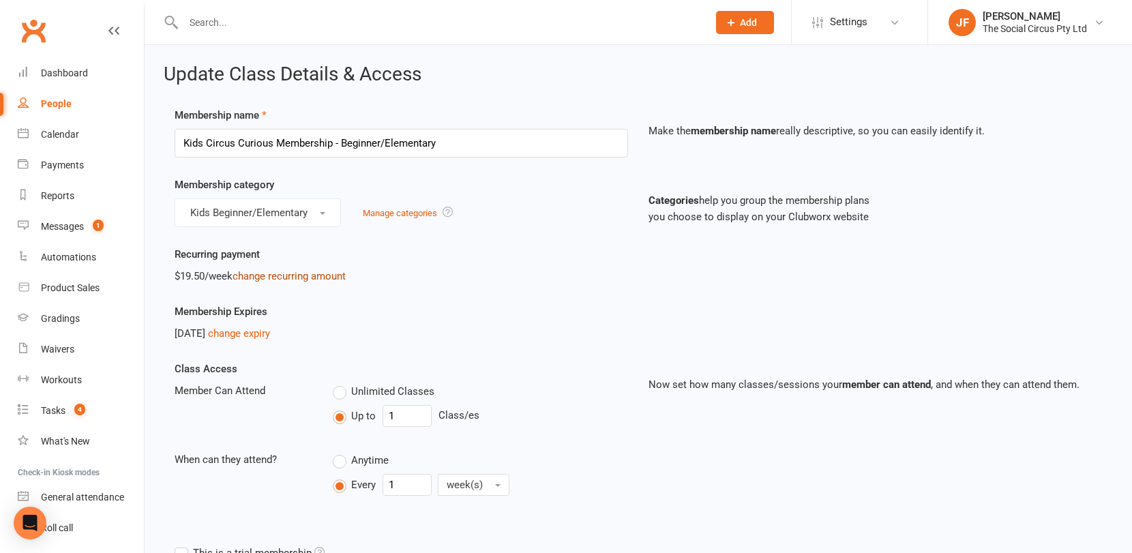
click at [275, 280] on link "change recurring amount" at bounding box center [288, 276] width 113 height 12
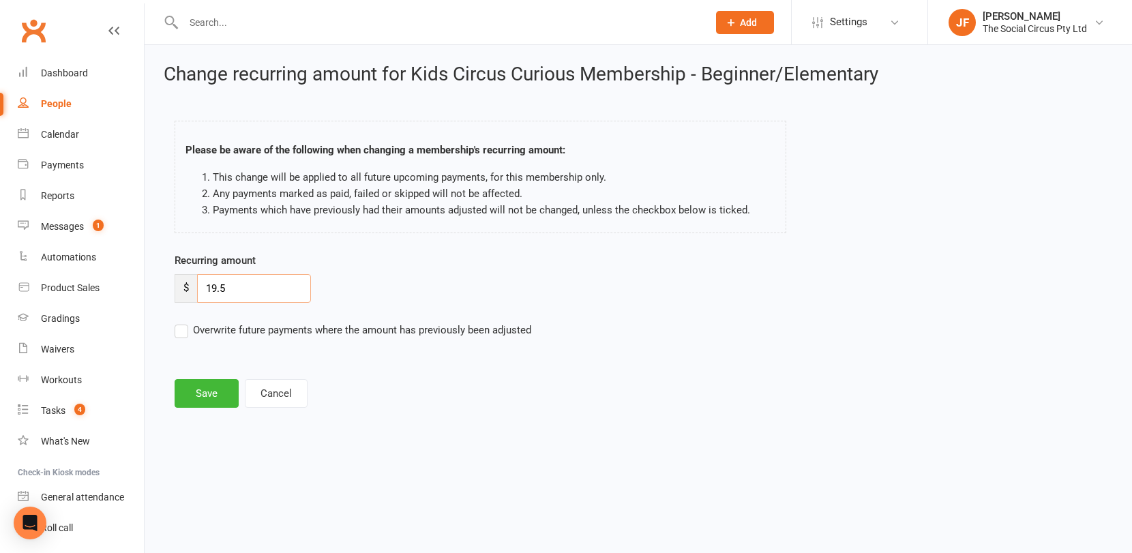
click at [289, 296] on input "19.5" at bounding box center [254, 288] width 114 height 29
click at [278, 392] on button "Cancel" at bounding box center [276, 393] width 63 height 29
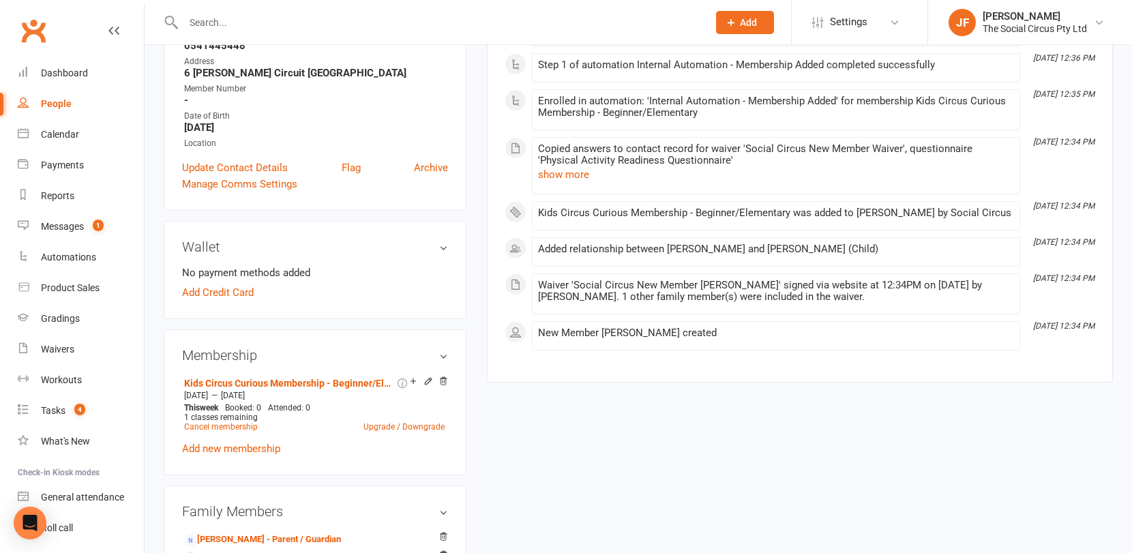
scroll to position [271, 0]
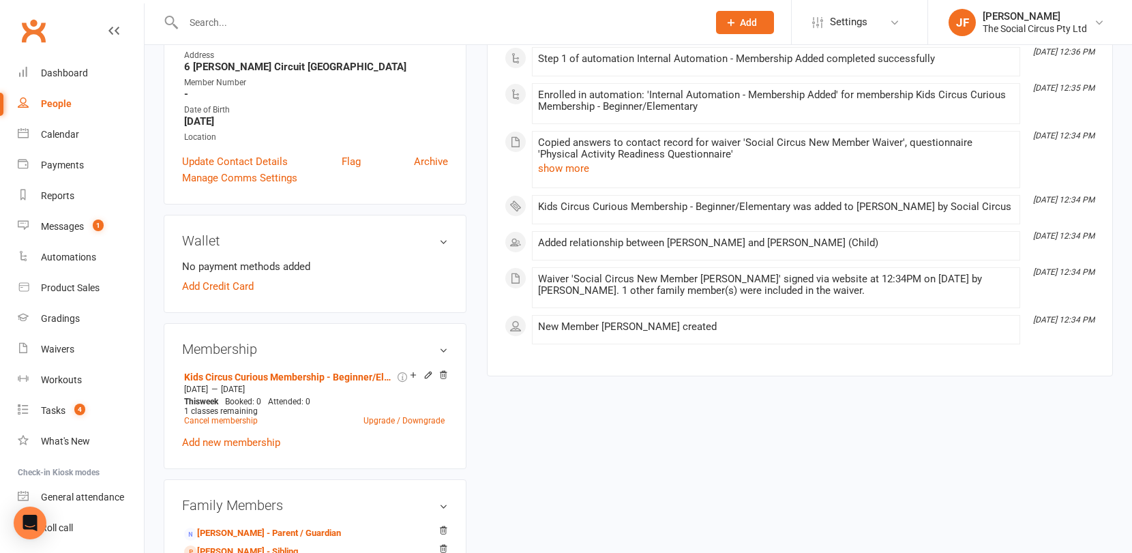
click at [428, 373] on icon at bounding box center [428, 375] width 10 height 10
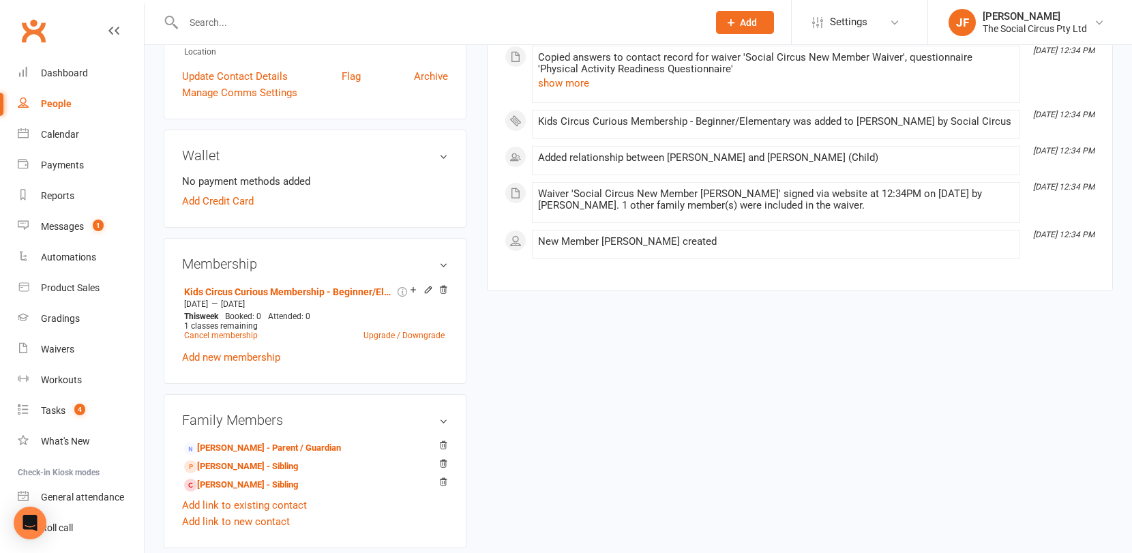
scroll to position [358, 0]
click at [404, 323] on div "1 classes remaining" at bounding box center [314, 325] width 260 height 10
click at [401, 335] on link "Upgrade / Downgrade" at bounding box center [403, 334] width 81 height 10
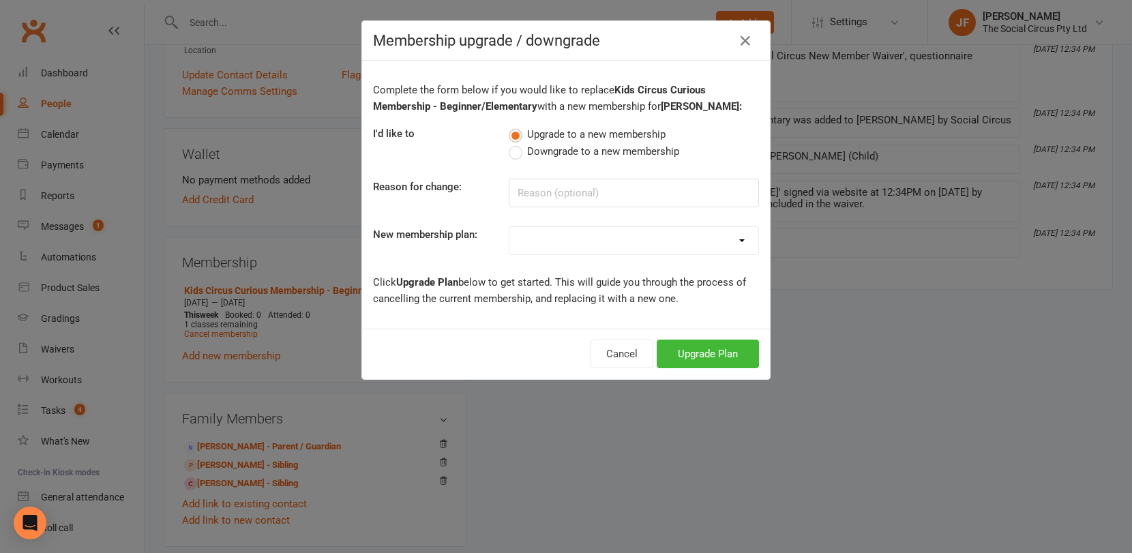
click at [577, 235] on select "Aerial Explorer 2-week Trial Membership Adult Beginner Program - Circus Curious…" at bounding box center [633, 240] width 249 height 27
select select "26"
click at [711, 348] on button "Upgrade Plan" at bounding box center [708, 354] width 102 height 29
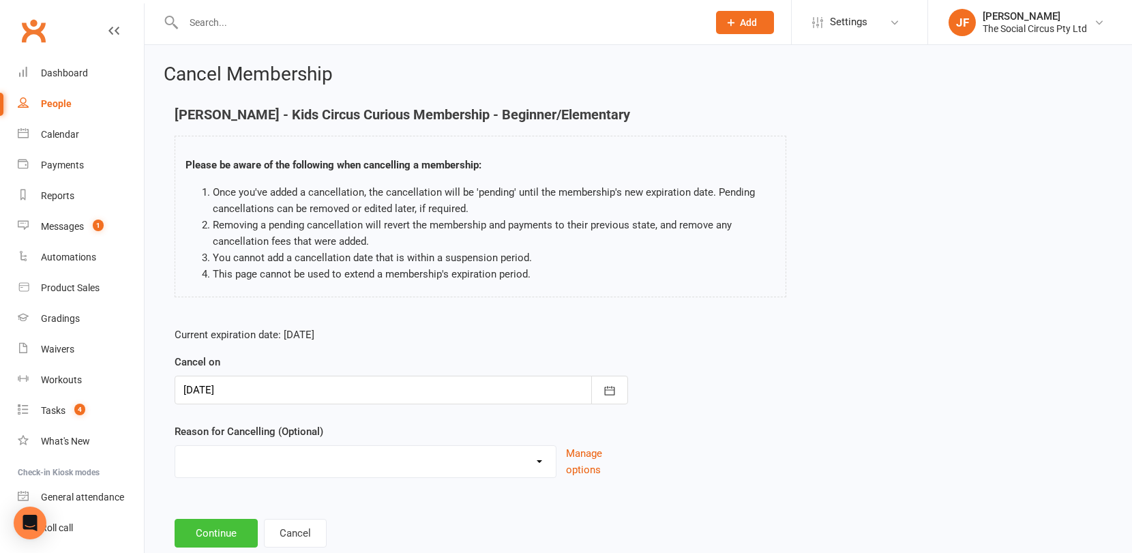
click at [231, 530] on button "Continue" at bounding box center [216, 533] width 83 height 29
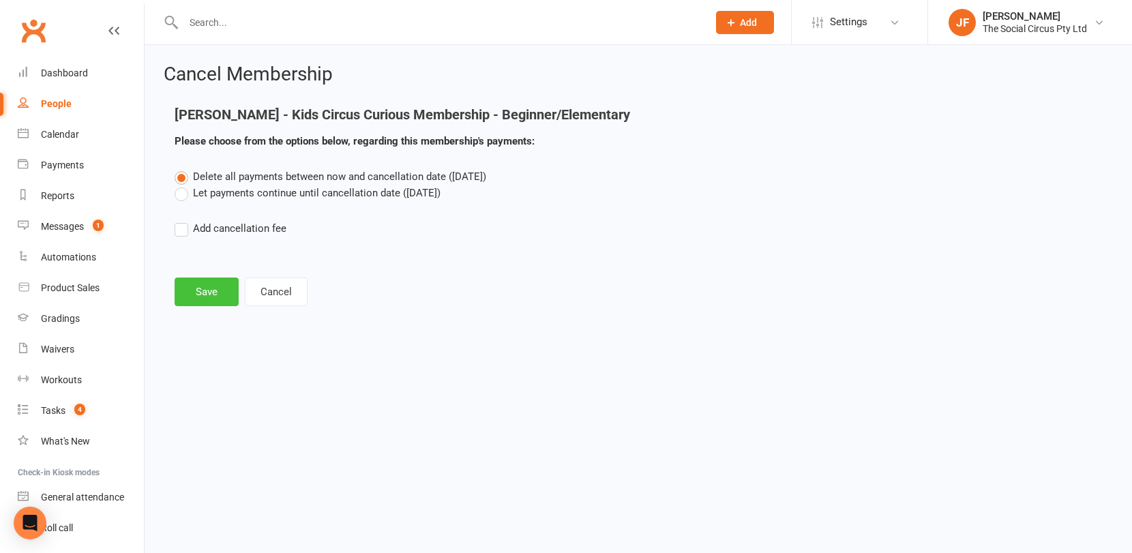
click at [211, 291] on button "Save" at bounding box center [207, 291] width 64 height 29
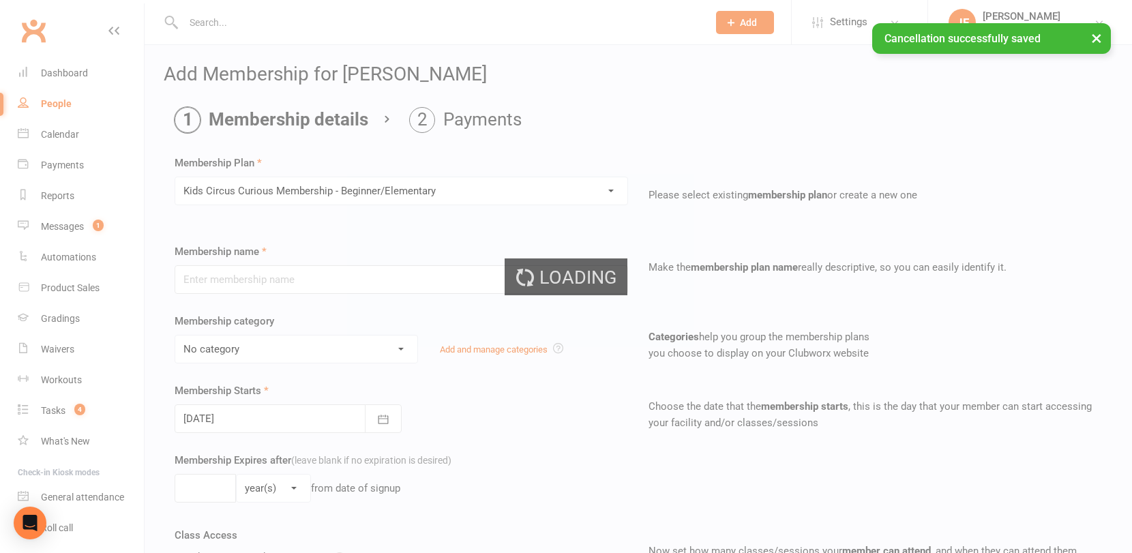
type input "Kids Circus Curious Membership - Beginner/Elementary"
select select "7"
type input "10"
select select "1"
type input "1"
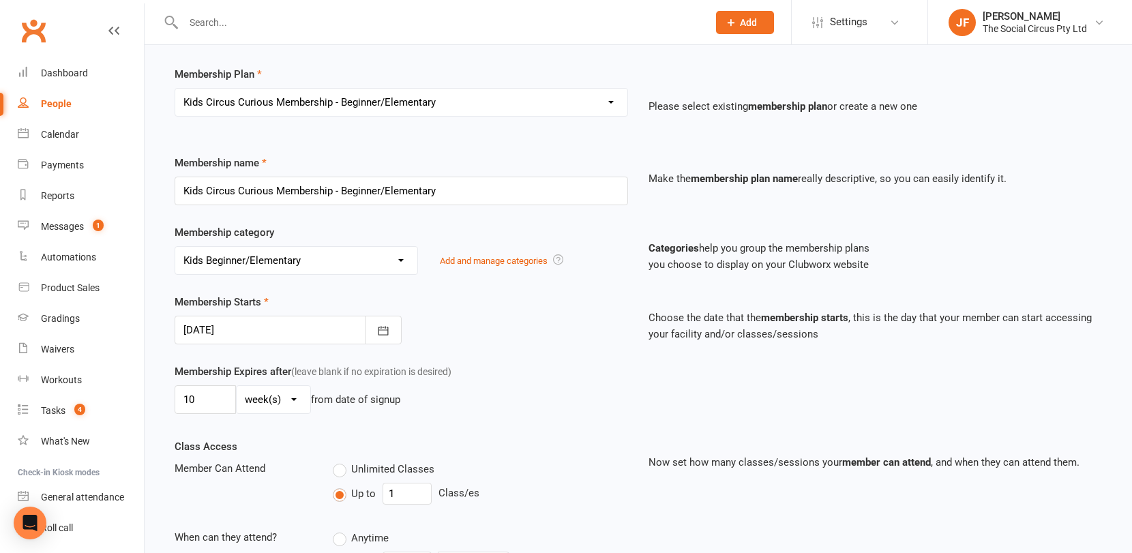
scroll to position [112, 0]
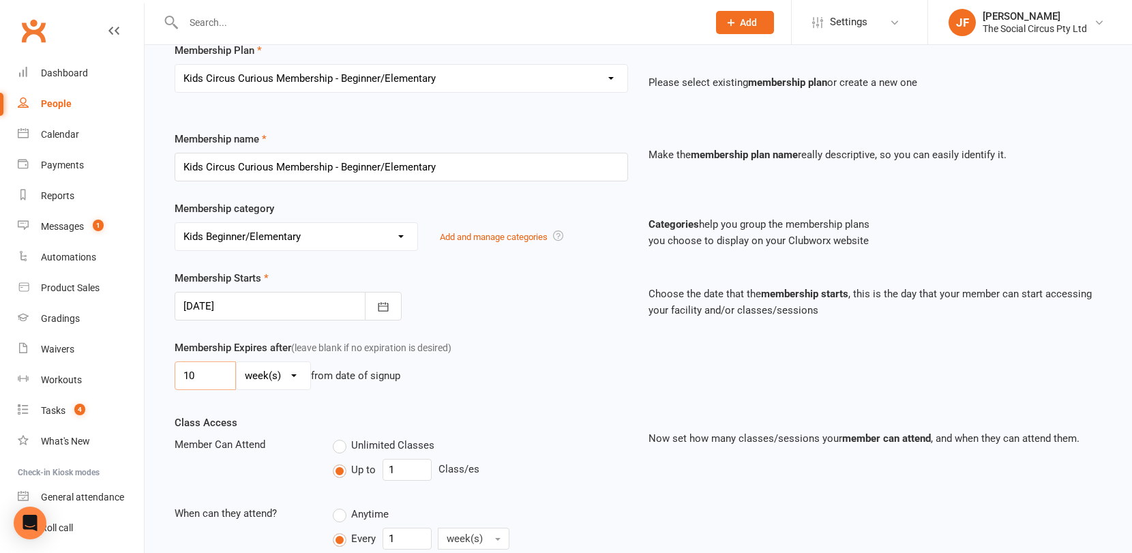
click at [204, 376] on input "10" at bounding box center [205, 375] width 61 height 29
click at [195, 375] on input "10" at bounding box center [205, 375] width 61 height 29
click at [275, 377] on select "day(s) week(s) month(s) year(s)" at bounding box center [274, 375] width 74 height 27
drag, startPoint x: 211, startPoint y: 378, endPoint x: 153, endPoint y: 378, distance: 57.3
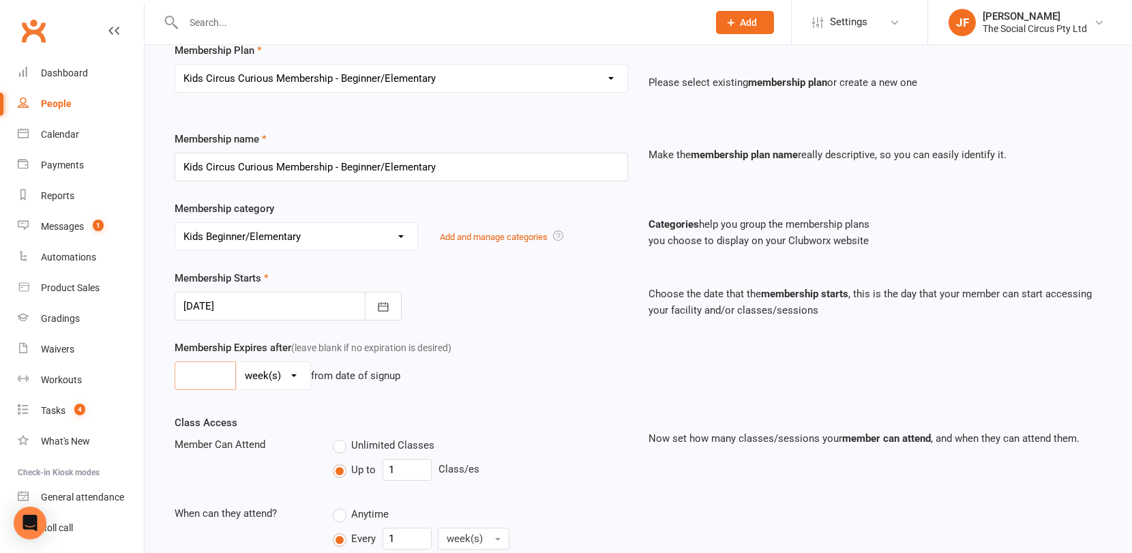
click at [380, 308] on icon "button" at bounding box center [383, 307] width 14 height 14
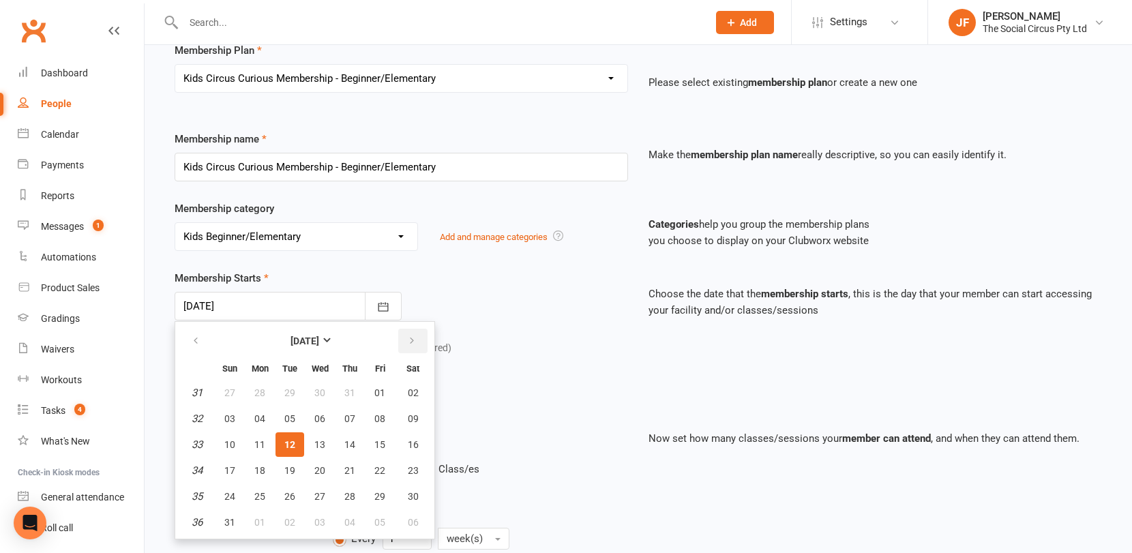
click at [410, 339] on icon "button" at bounding box center [412, 340] width 10 height 11
click at [197, 336] on icon "button" at bounding box center [196, 340] width 10 height 11
click at [413, 342] on icon "button" at bounding box center [412, 340] width 10 height 11
click at [464, 365] on div "day(s) week(s) month(s) year(s) from date of signup" at bounding box center [401, 375] width 453 height 29
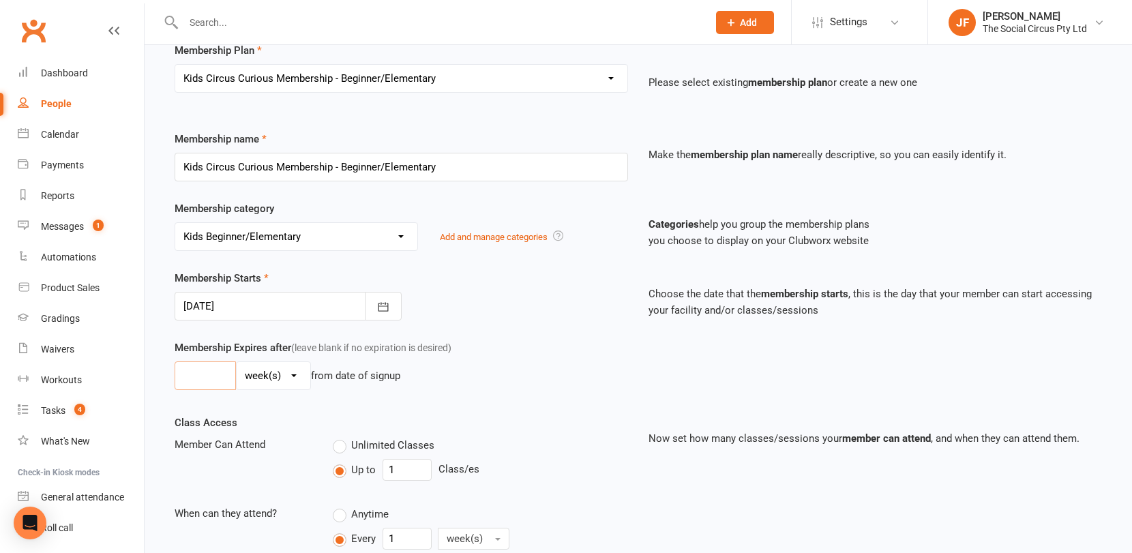
click at [197, 384] on input "number" at bounding box center [205, 375] width 61 height 29
type input "6"
type input "7"
click at [588, 393] on div "Membership Expires after (leave blank if no expiration is desired) 6 day(s) wee…" at bounding box center [401, 368] width 474 height 56
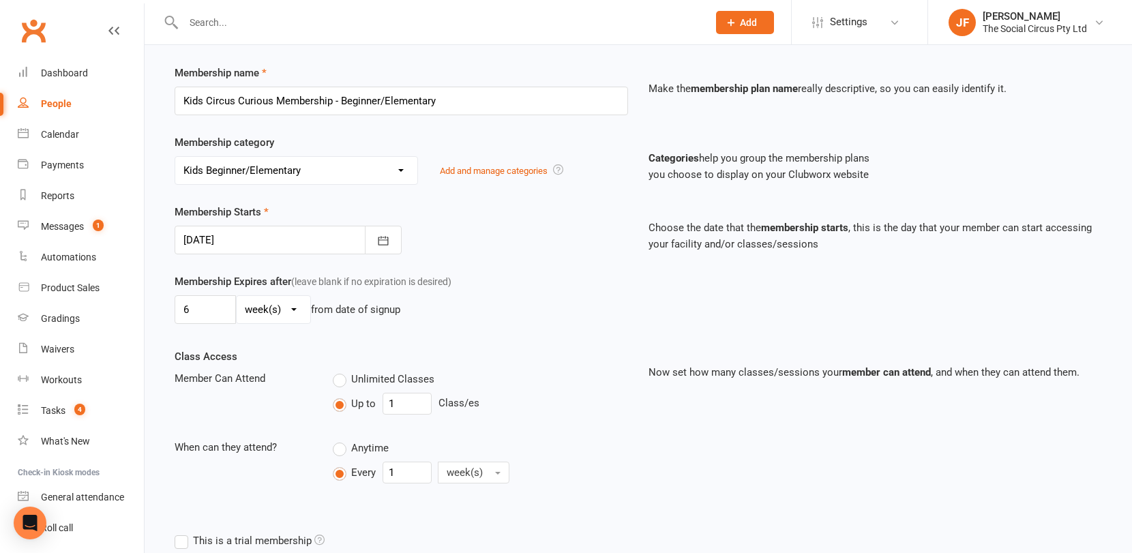
scroll to position [46, 0]
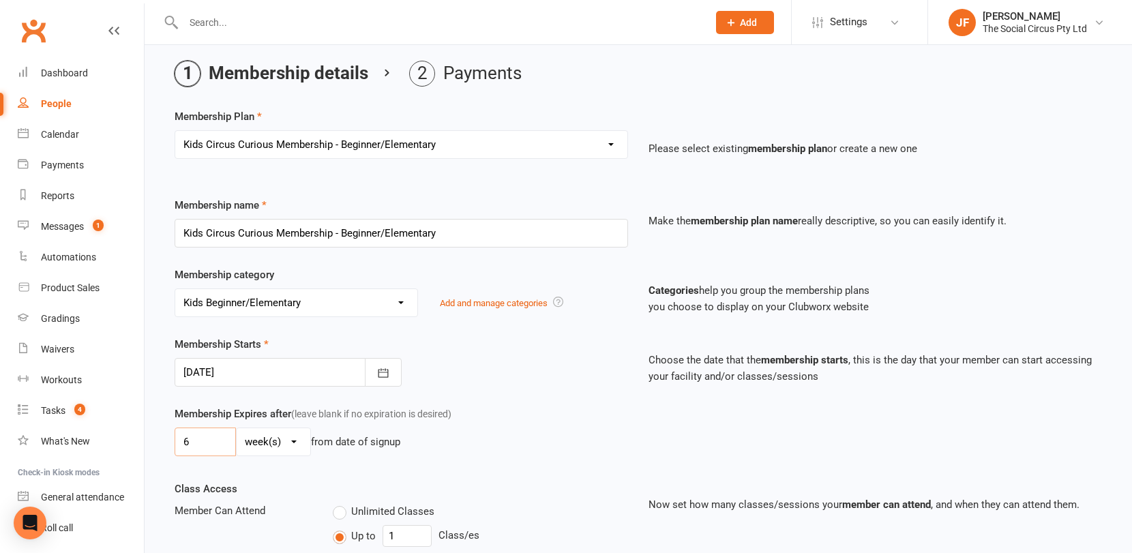
drag, startPoint x: 192, startPoint y: 443, endPoint x: 153, endPoint y: 443, distance: 39.5
type input "7"
click at [445, 406] on label "Membership Expires after (leave blank if no expiration is desired)" at bounding box center [313, 414] width 277 height 16
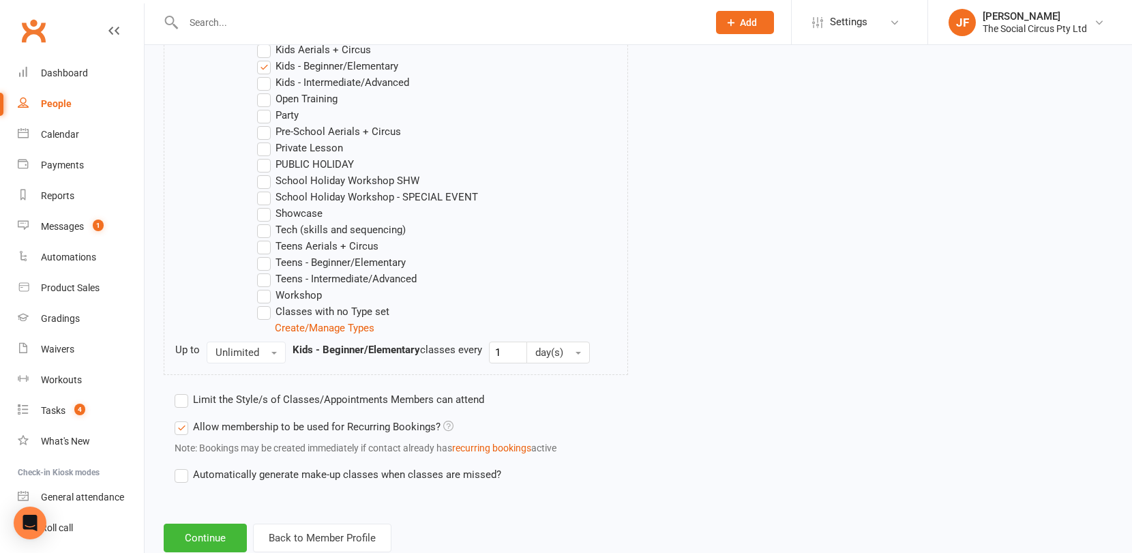
scroll to position [839, 0]
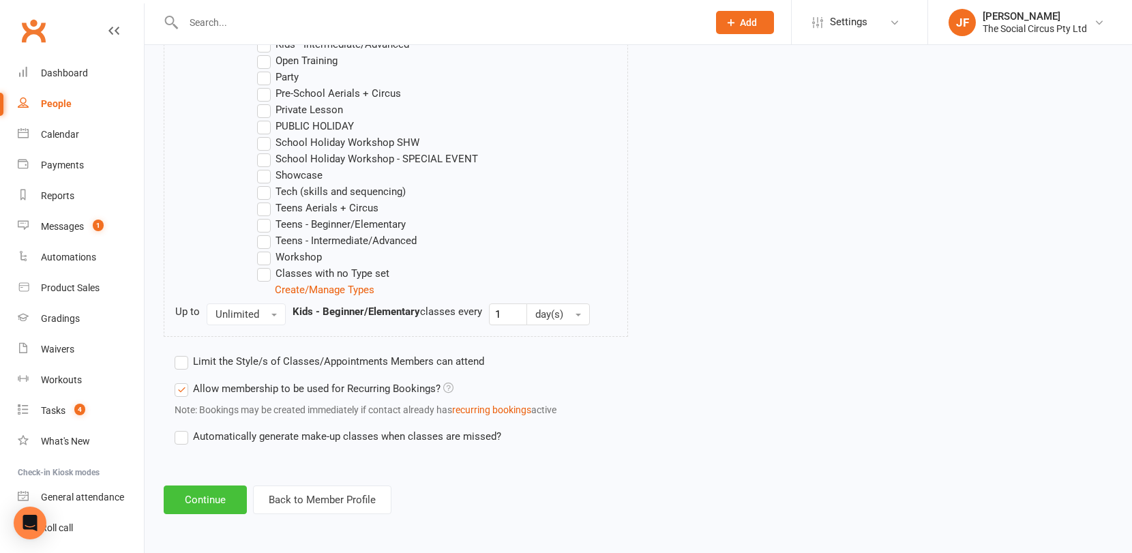
click at [211, 498] on button "Continue" at bounding box center [205, 499] width 83 height 29
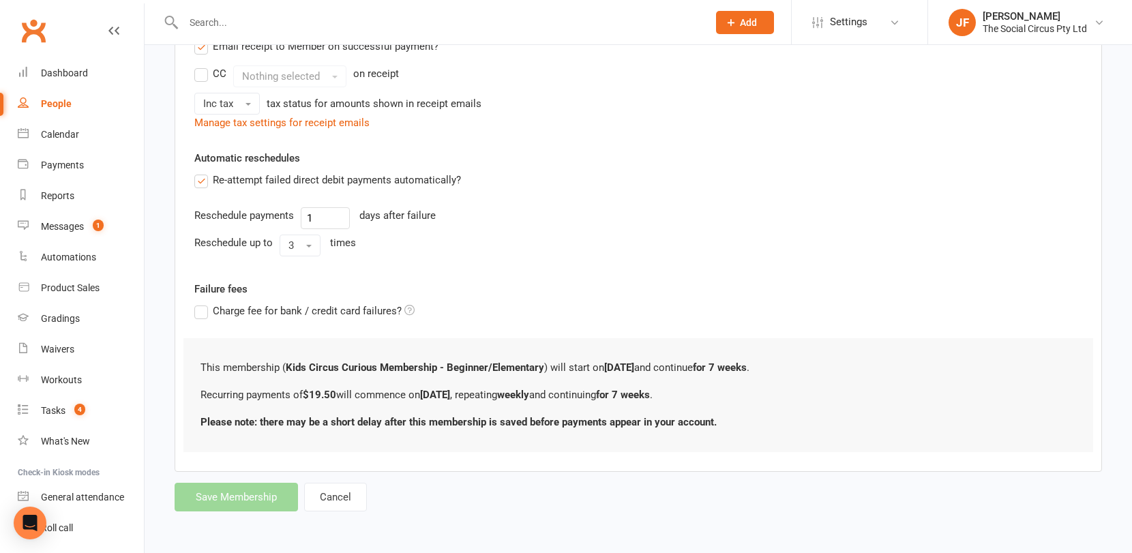
scroll to position [0, 0]
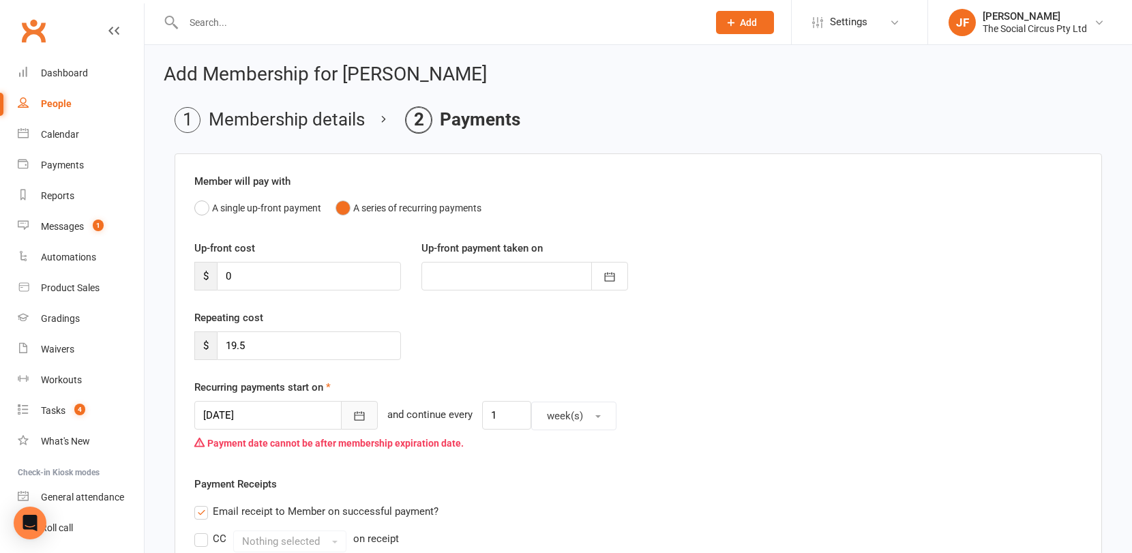
click at [341, 415] on button "button" at bounding box center [359, 415] width 37 height 29
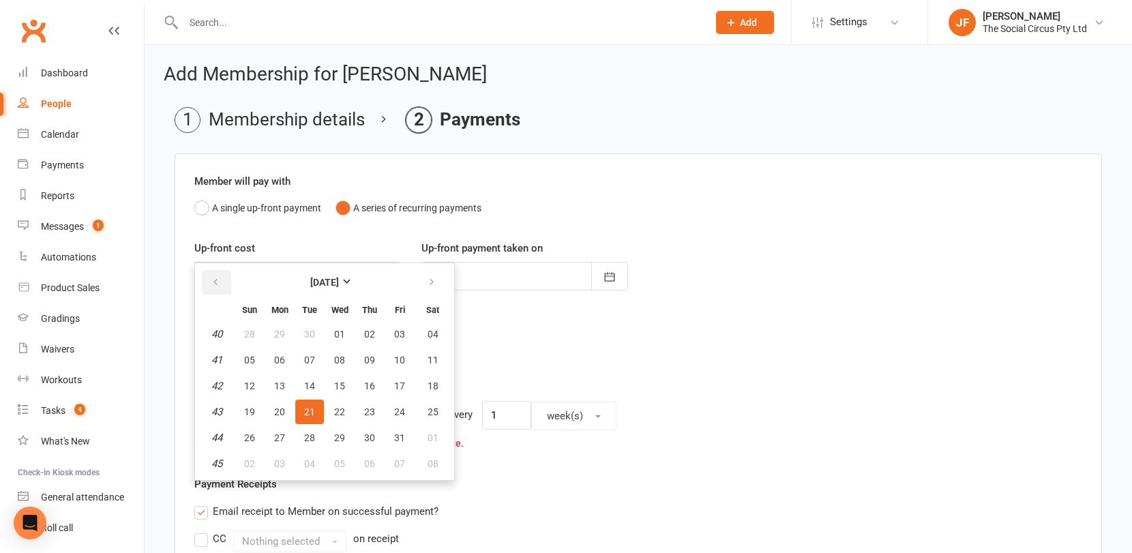
click at [211, 280] on icon "button" at bounding box center [216, 282] width 10 height 11
click at [220, 287] on icon "button" at bounding box center [216, 282] width 10 height 11
click at [307, 384] on span "12" at bounding box center [309, 385] width 11 height 11
type input "12 Aug 2025"
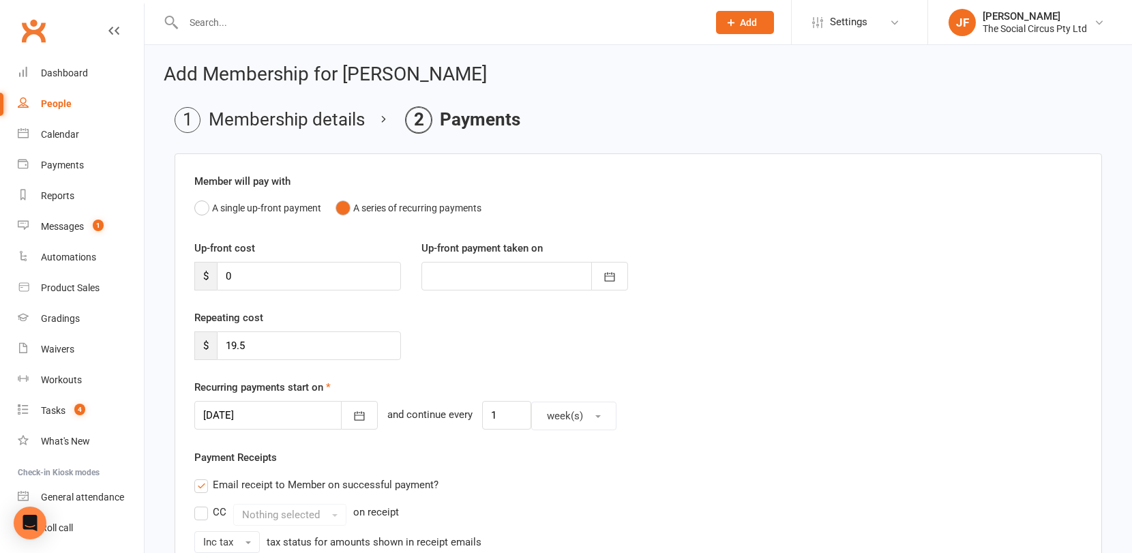
click at [549, 336] on div "Repeating cost $ 19.5" at bounding box center [638, 345] width 908 height 70
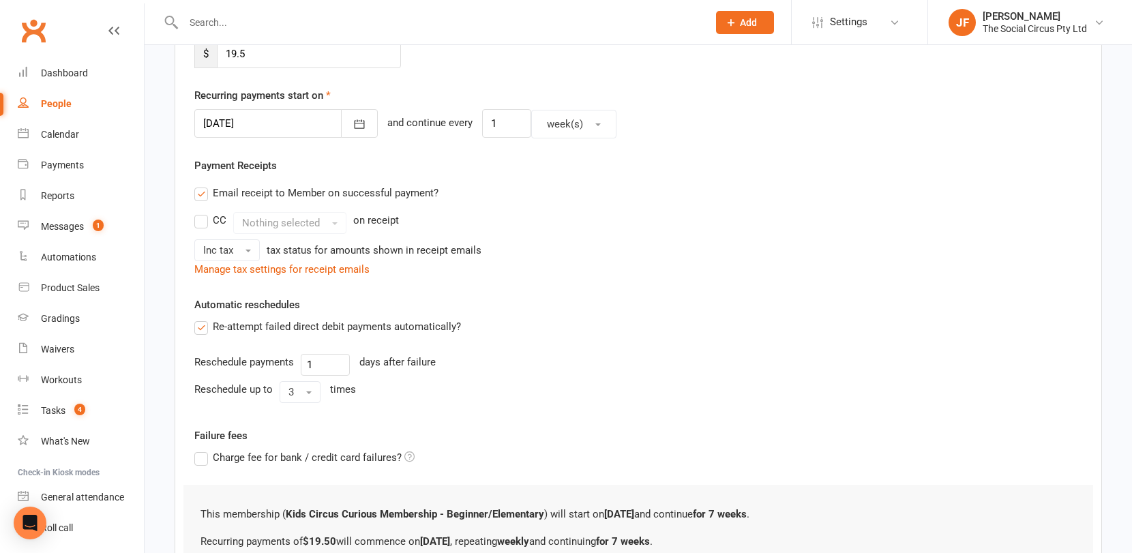
scroll to position [438, 0]
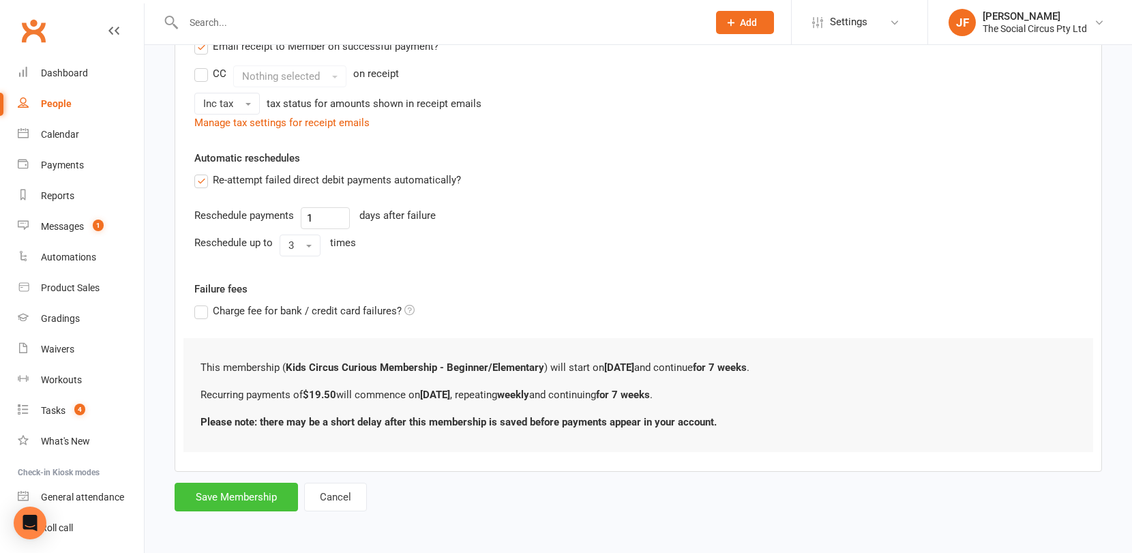
click at [254, 494] on button "Save Membership" at bounding box center [236, 497] width 123 height 29
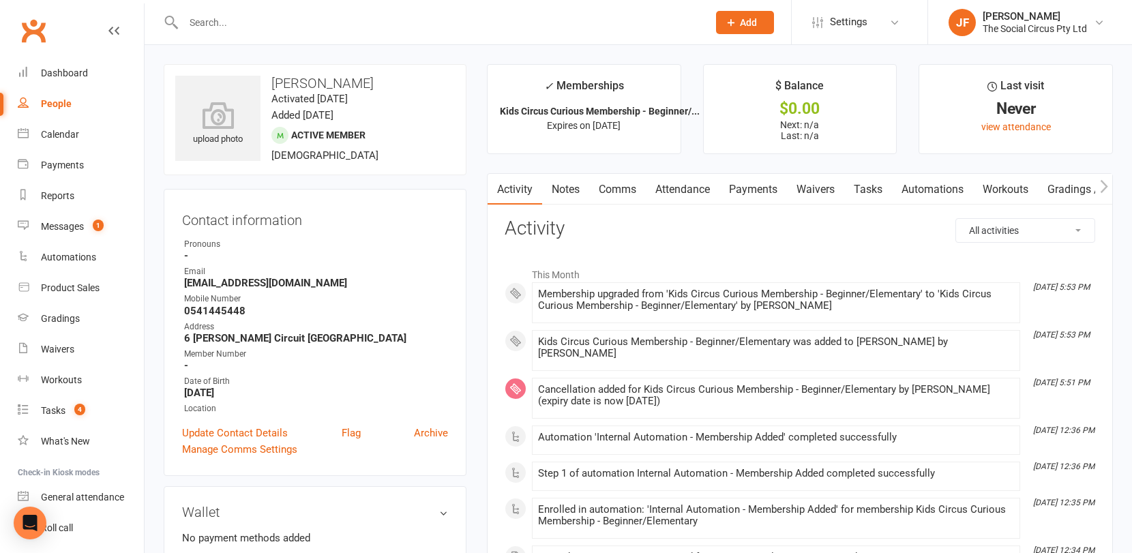
click at [686, 194] on link "Attendance" at bounding box center [683, 189] width 74 height 31
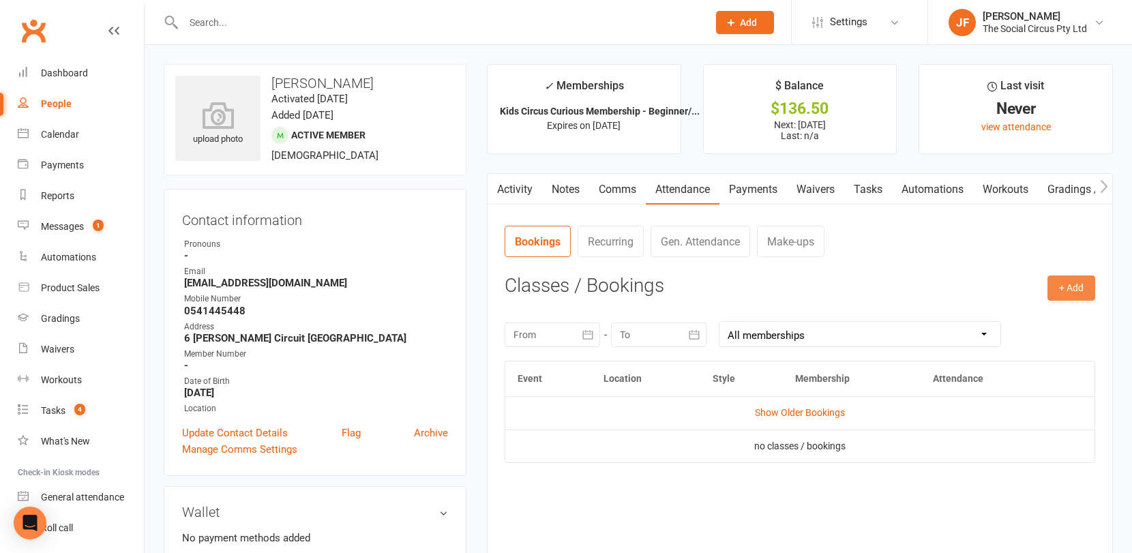
click at [1070, 289] on button "+ Add" at bounding box center [1071, 287] width 48 height 25
click at [993, 320] on link "Book Event" at bounding box center [1026, 318] width 135 height 27
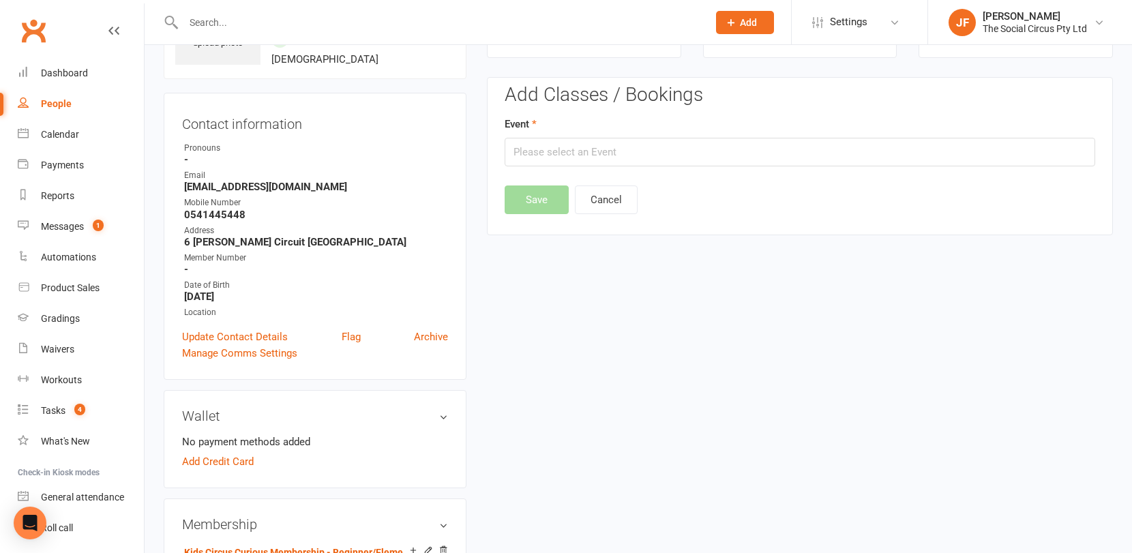
scroll to position [104, 0]
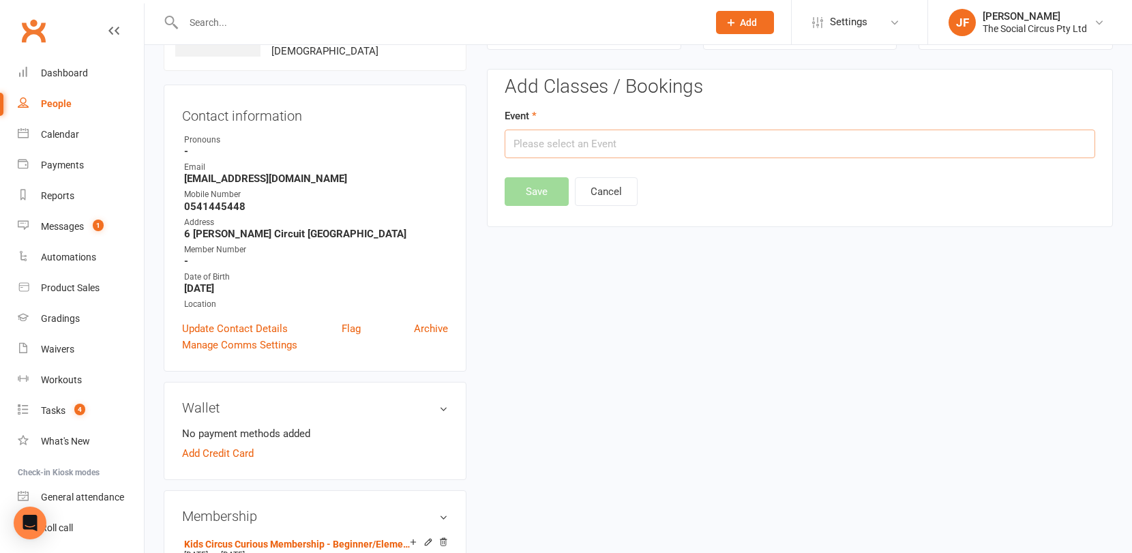
click at [595, 132] on input "text" at bounding box center [800, 144] width 590 height 29
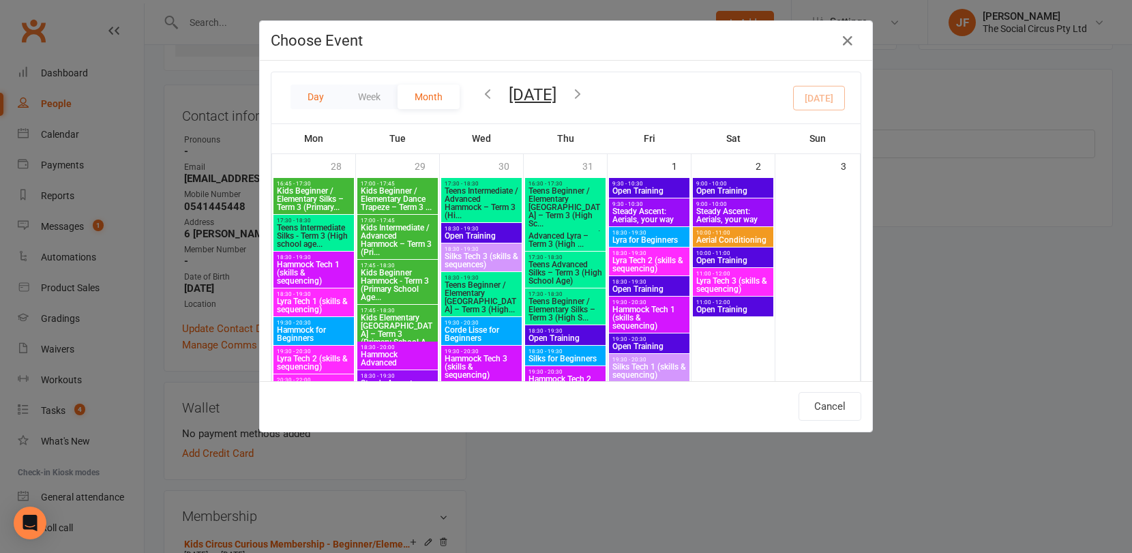
click at [315, 95] on button "Day" at bounding box center [315, 97] width 50 height 25
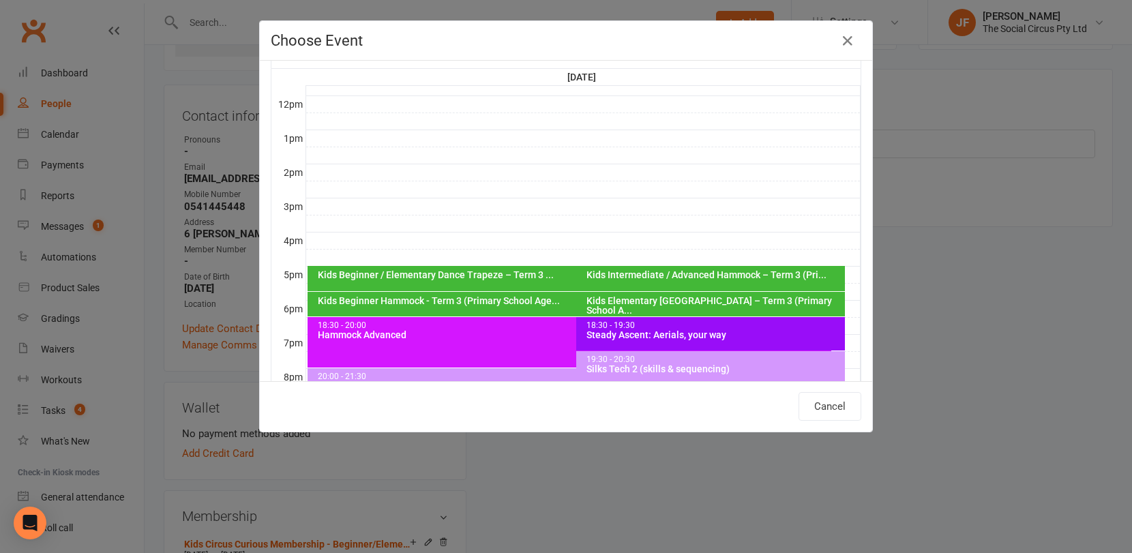
scroll to position [57, 0]
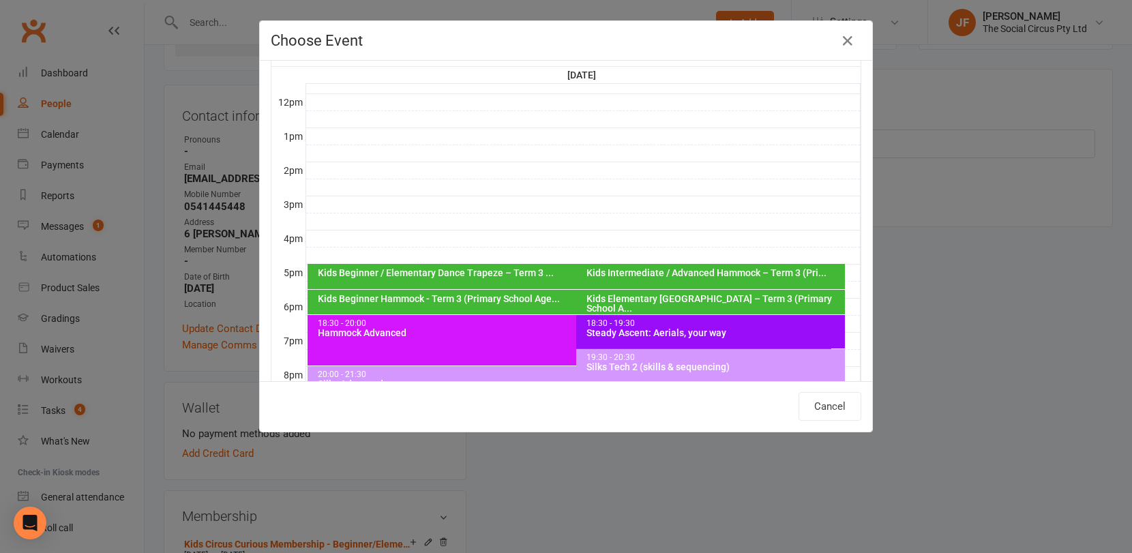
click at [488, 302] on div "Kids Beginner Hammock - Term 3 (Primary School Age..." at bounding box center [572, 299] width 511 height 10
type input "Kids Beginner Hammock - Term 3 (Primary School Age... - Aug 12, 2025 5:45:00 PM"
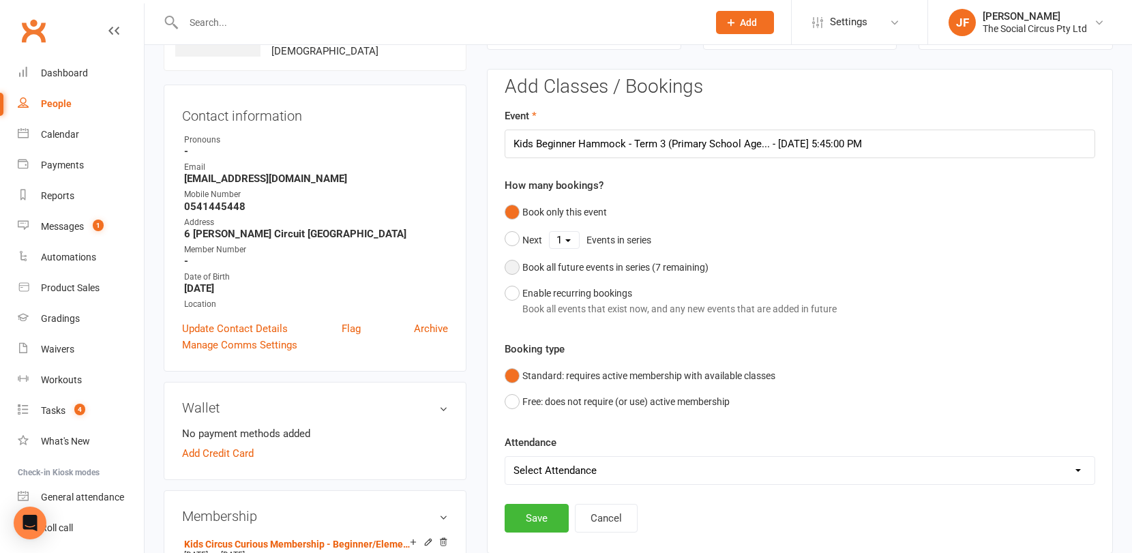
click at [579, 260] on div "Book all future events in series ( 7 remaining)" at bounding box center [615, 267] width 186 height 15
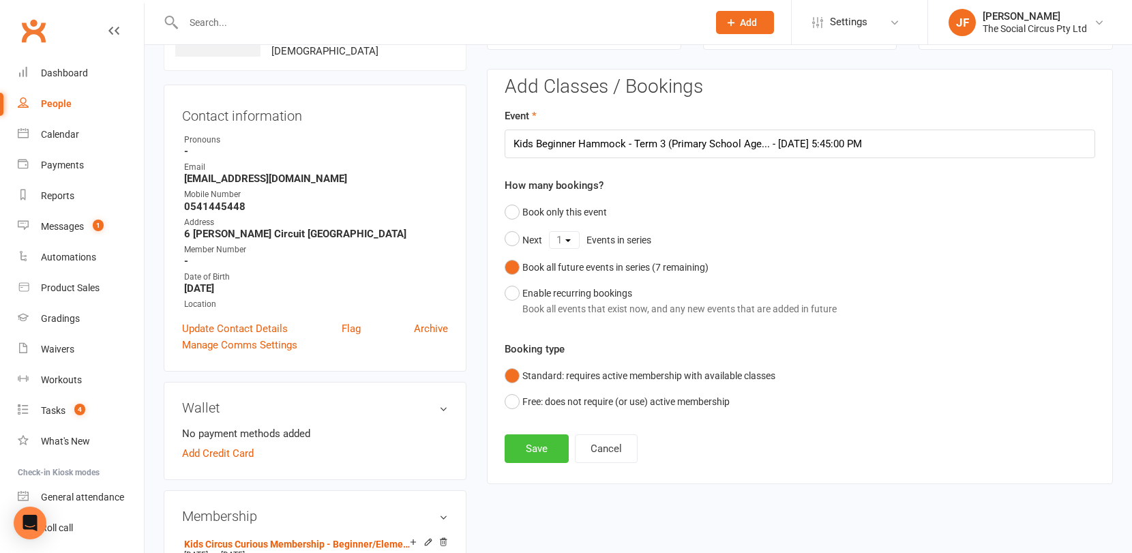
click at [542, 452] on button "Save" at bounding box center [537, 448] width 64 height 29
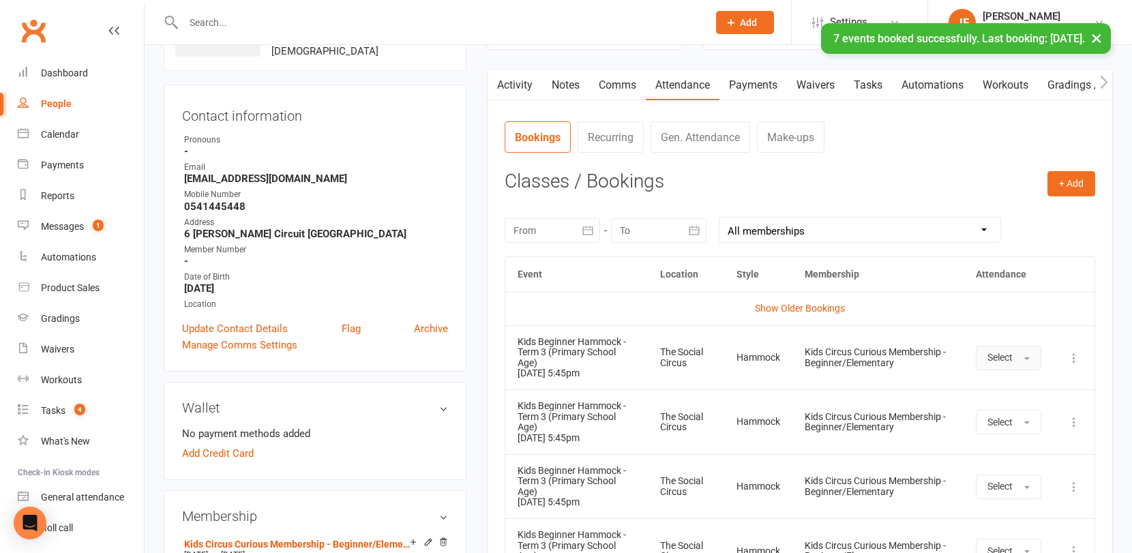
click at [1013, 359] on button "Select" at bounding box center [1008, 358] width 65 height 25
click at [1003, 387] on span "Attended" at bounding box center [1007, 388] width 41 height 12
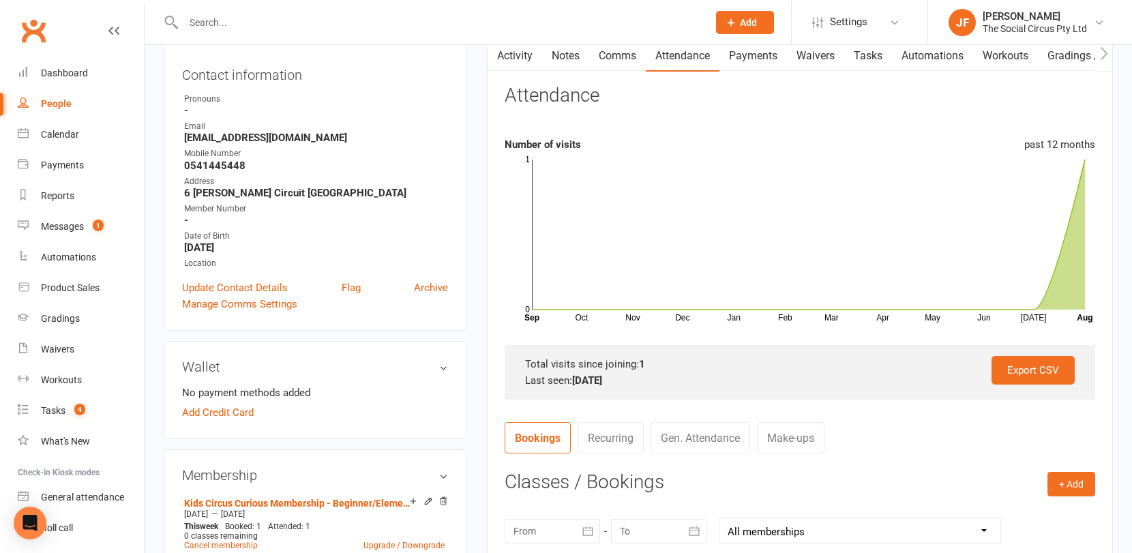
scroll to position [150, 0]
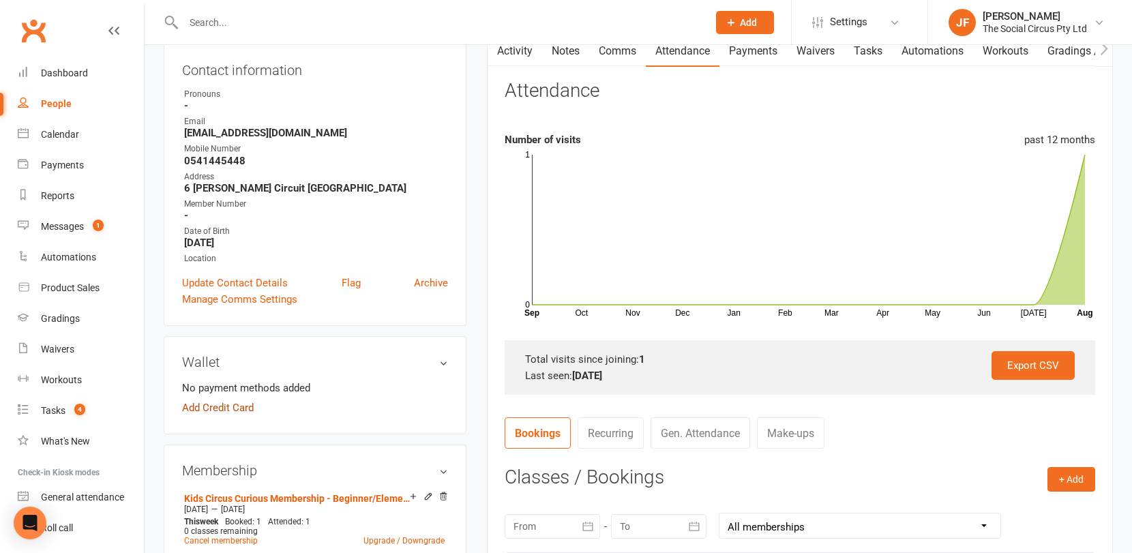
click at [215, 409] on link "Add Credit Card" at bounding box center [218, 408] width 72 height 16
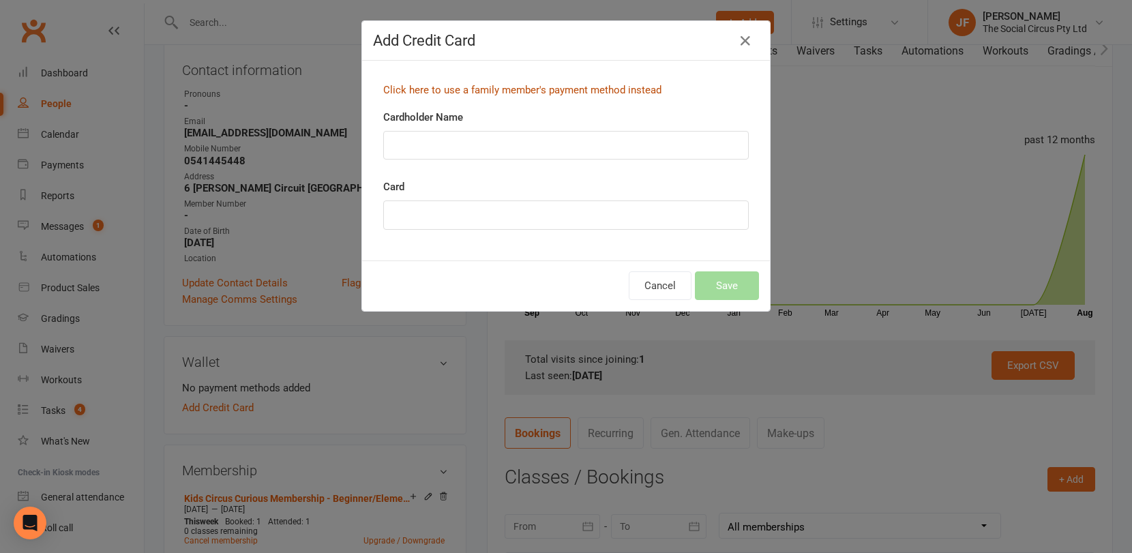
click at [464, 89] on link "Click here to use a family member's payment method instead" at bounding box center [522, 90] width 278 height 12
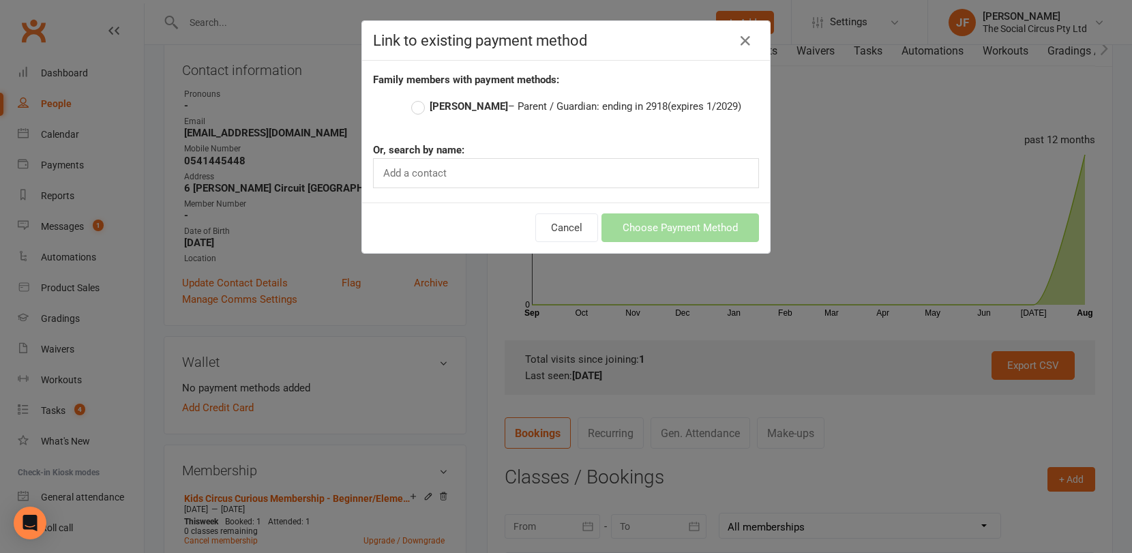
click at [449, 102] on strong "[PERSON_NAME]" at bounding box center [469, 106] width 78 height 12
click at [420, 98] on input "Maya Bozovik – Parent / Guardian: ending in 2918 (expires 1/2029)" at bounding box center [415, 98] width 9 height 0
click at [701, 228] on button "Choose Payment Method" at bounding box center [679, 227] width 157 height 29
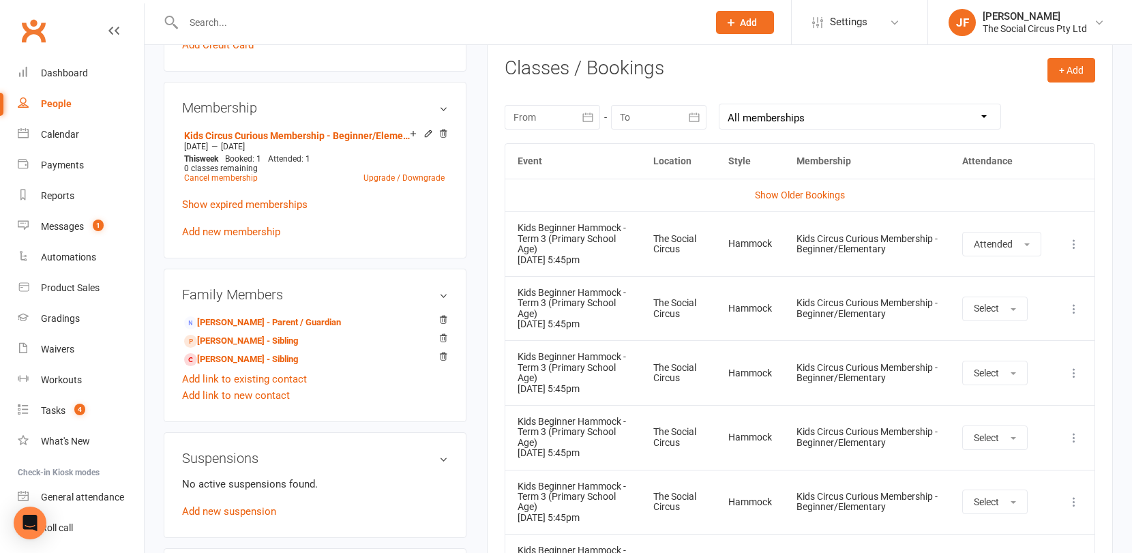
scroll to position [560, 0]
click at [445, 336] on icon at bounding box center [443, 338] width 10 height 10
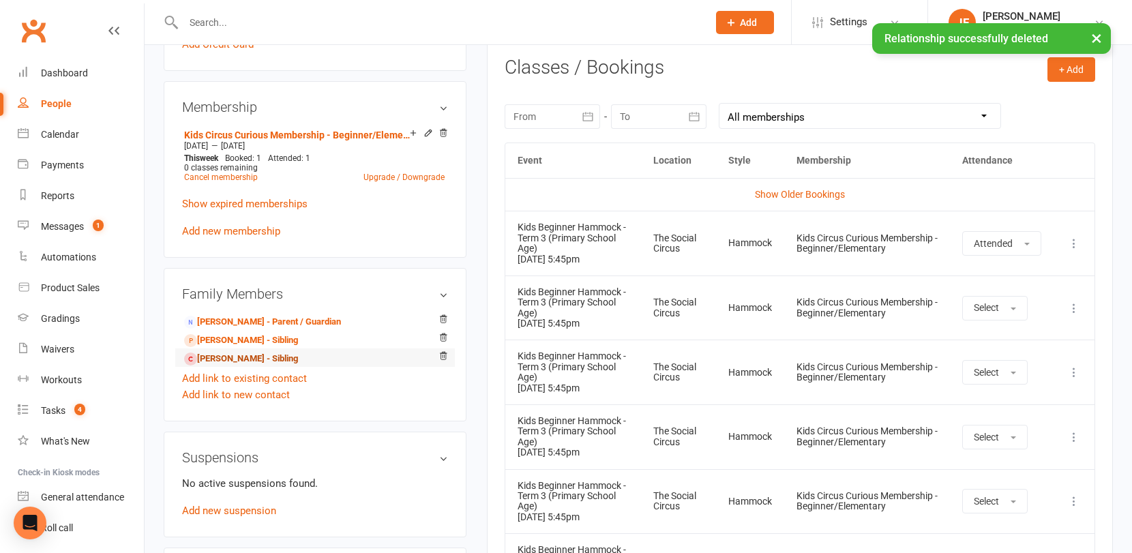
click at [262, 355] on link "Skye Chand - Sibling" at bounding box center [241, 359] width 114 height 14
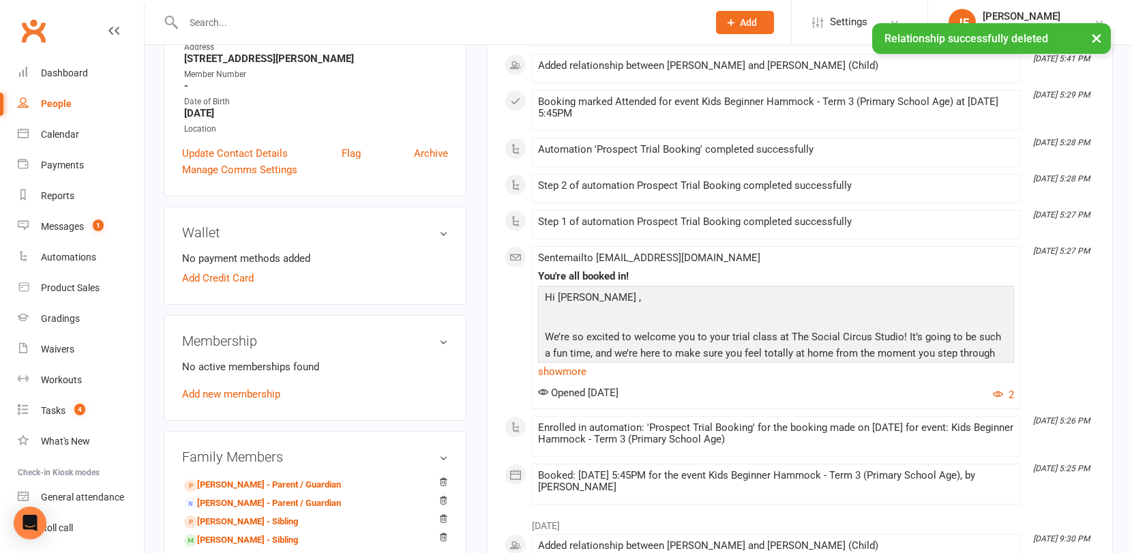
scroll to position [285, 0]
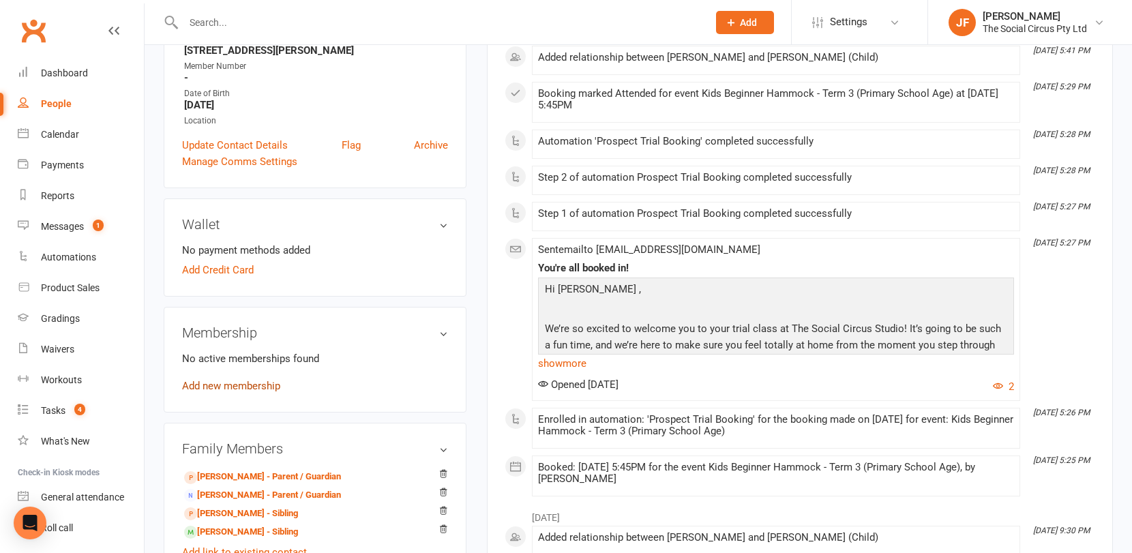
click at [252, 385] on link "Add new membership" at bounding box center [231, 386] width 98 height 12
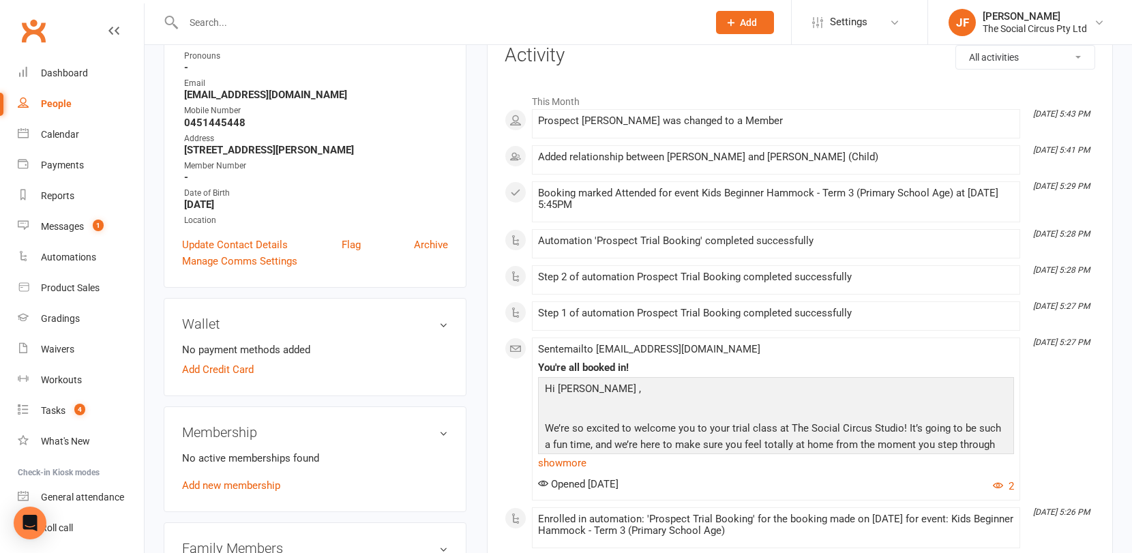
scroll to position [187, 0]
click at [235, 484] on link "Add new membership" at bounding box center [231, 484] width 98 height 12
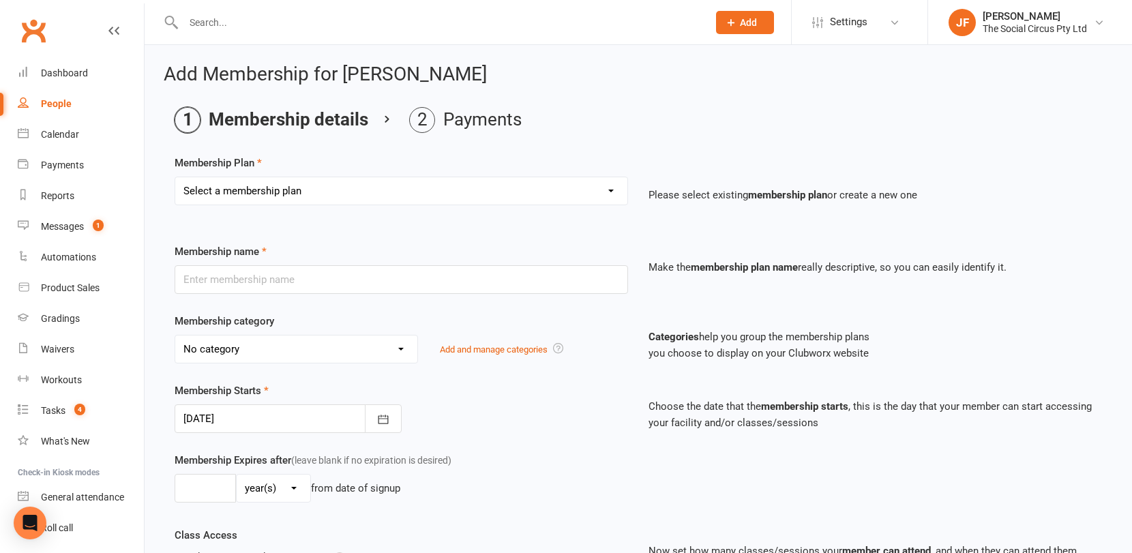
click at [355, 190] on select "Select a membership plan Create new Membership Plan Aerial Explorer 2-week Tria…" at bounding box center [401, 190] width 452 height 27
select select "27"
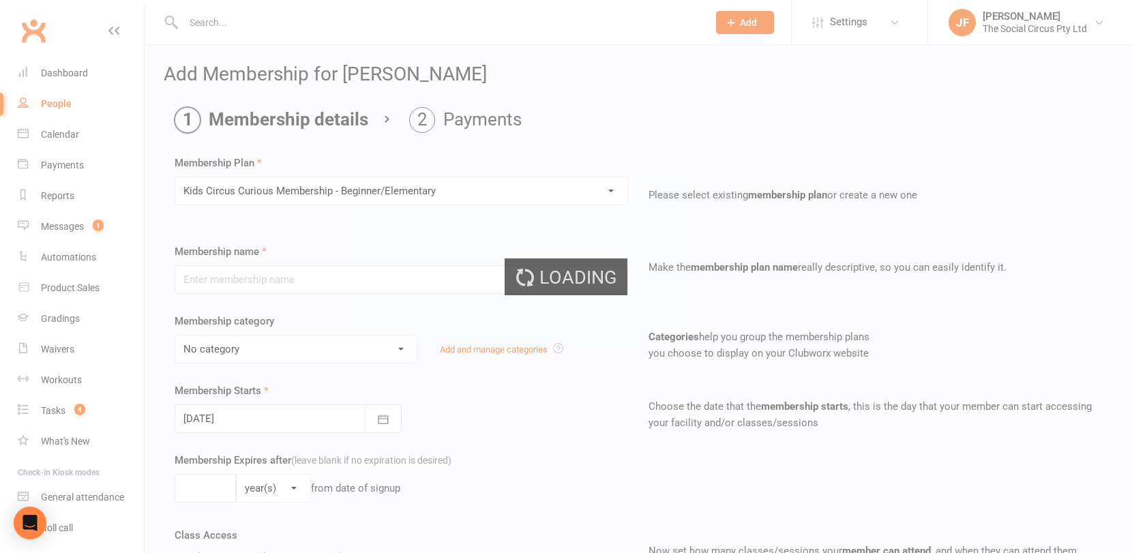
type input "Kids Circus Curious Membership - Beginner/Elementary"
select select "7"
type input "10"
select select "1"
type input "1"
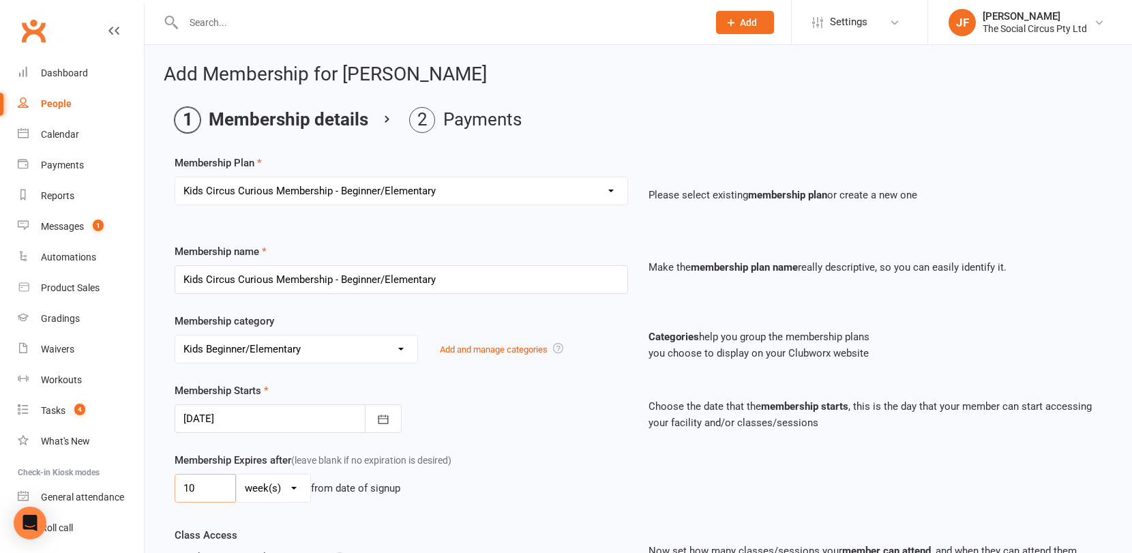
drag, startPoint x: 204, startPoint y: 488, endPoint x: 142, endPoint y: 488, distance: 62.0
type input "7"
click at [535, 449] on div "Membership Starts 12 Aug 2025 August 2025 Sun Mon Tue Wed Thu Fri Sat 31 27 28 …" at bounding box center [638, 417] width 948 height 70
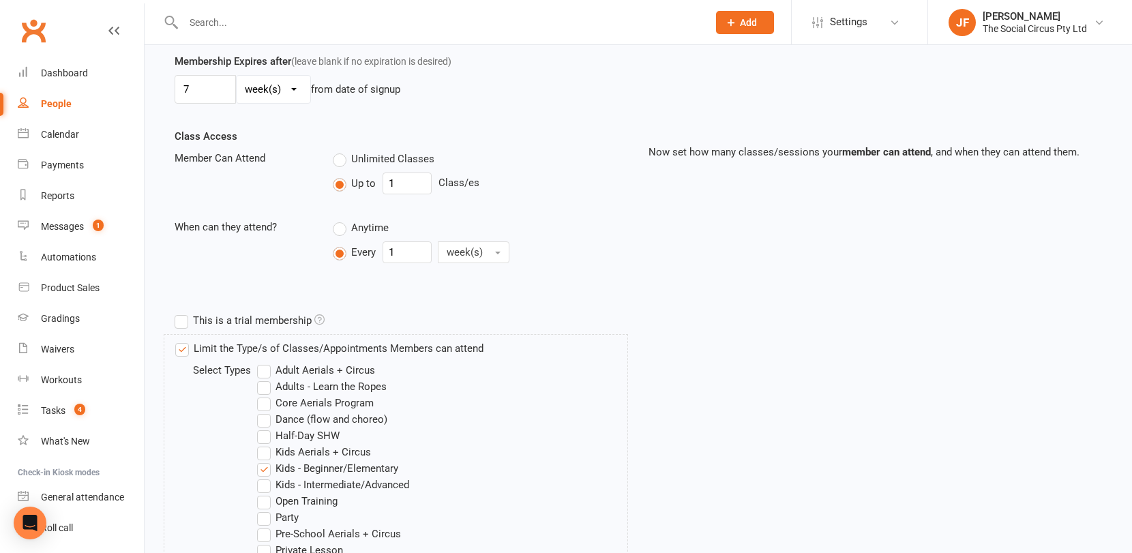
scroll to position [839, 0]
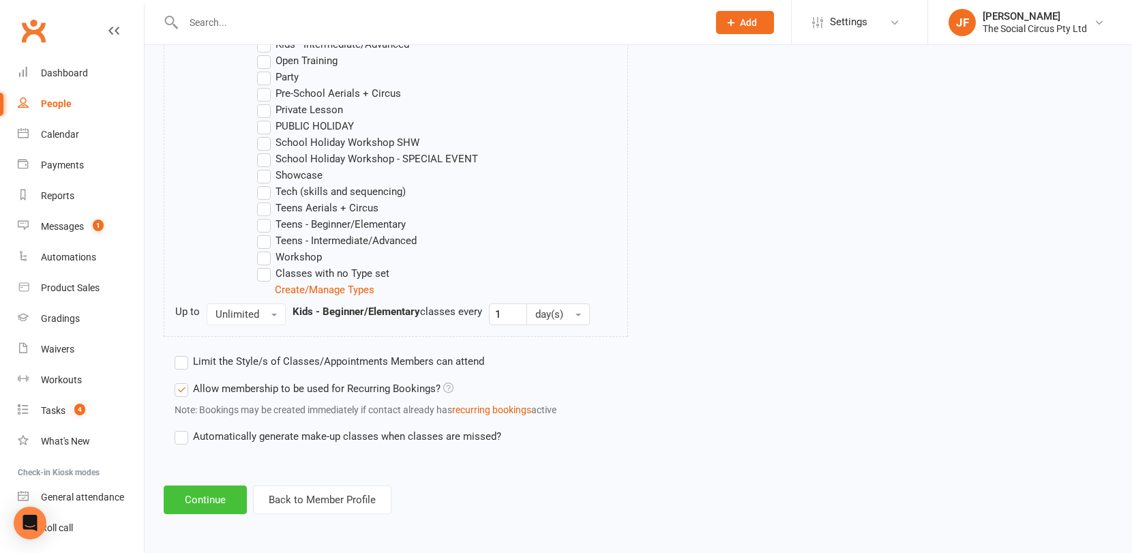
click at [201, 500] on button "Continue" at bounding box center [205, 499] width 83 height 29
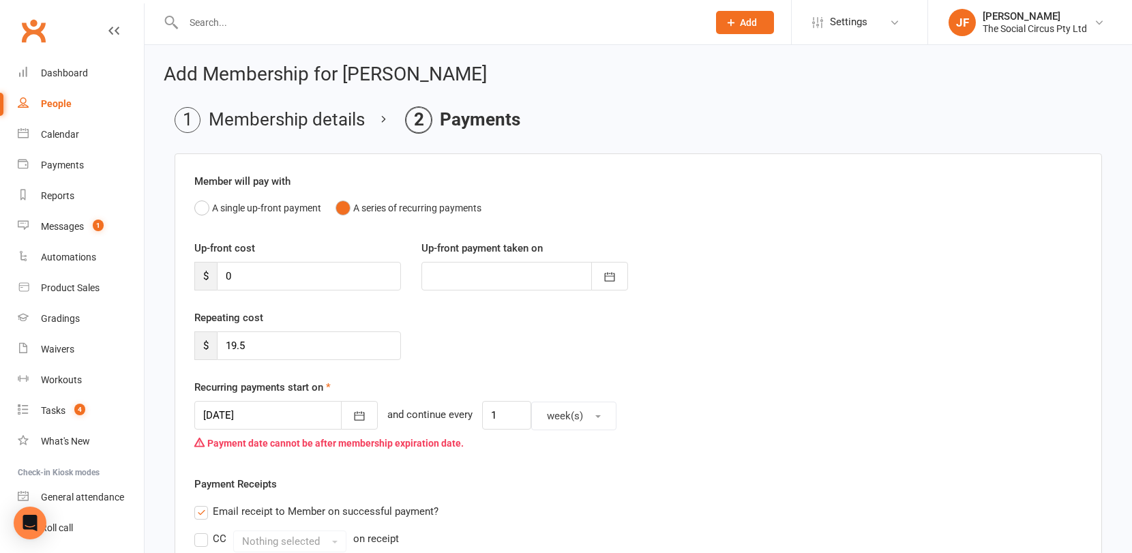
click at [265, 416] on div at bounding box center [285, 415] width 183 height 29
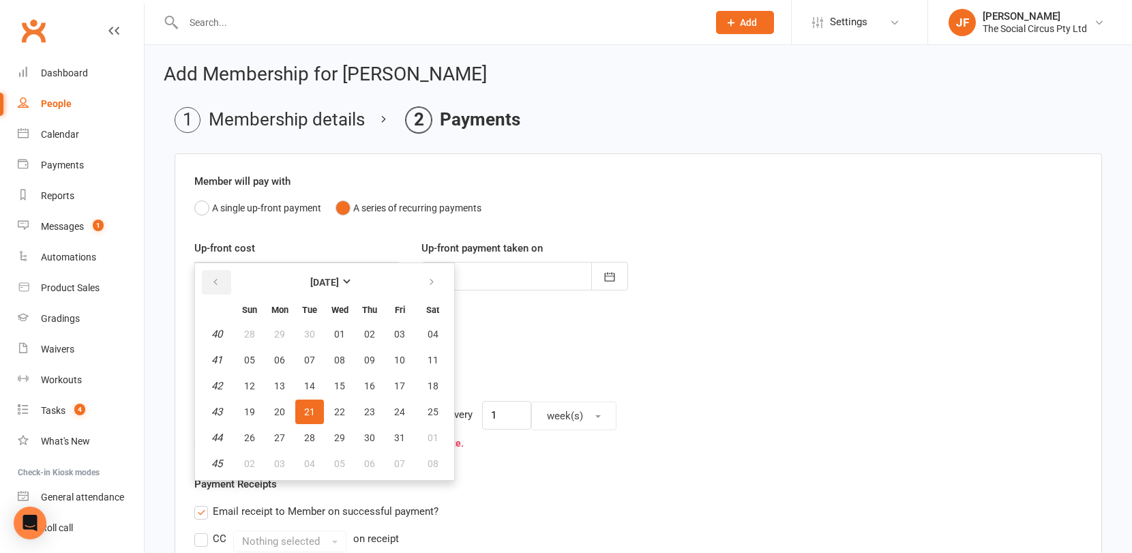
click at [213, 285] on icon "button" at bounding box center [216, 282] width 10 height 11
click at [309, 388] on span "12" at bounding box center [309, 385] width 11 height 11
type input "12 Aug 2025"
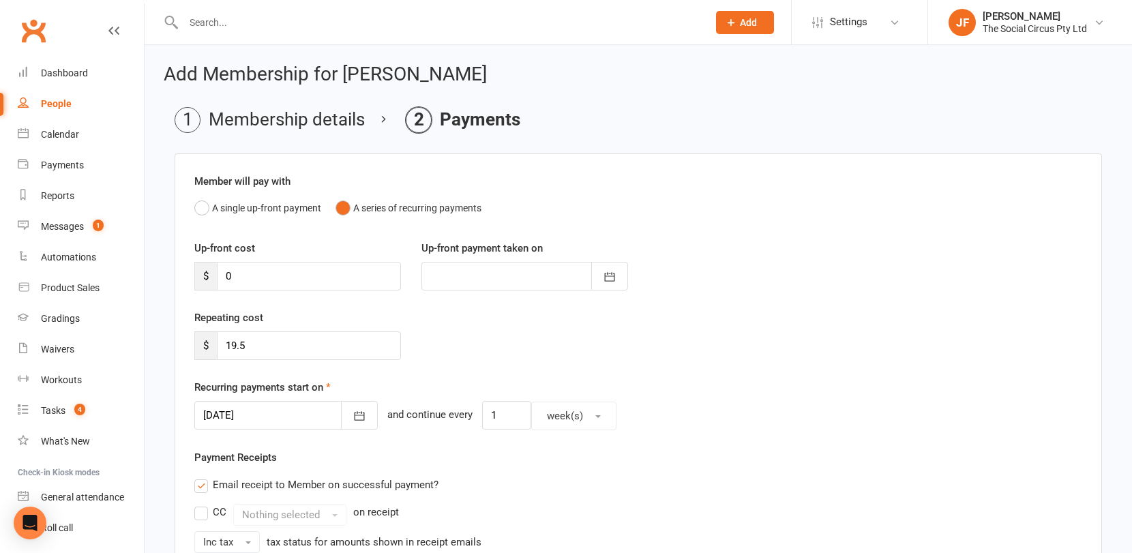
click at [500, 339] on div "Repeating cost $ 19.5" at bounding box center [638, 345] width 908 height 70
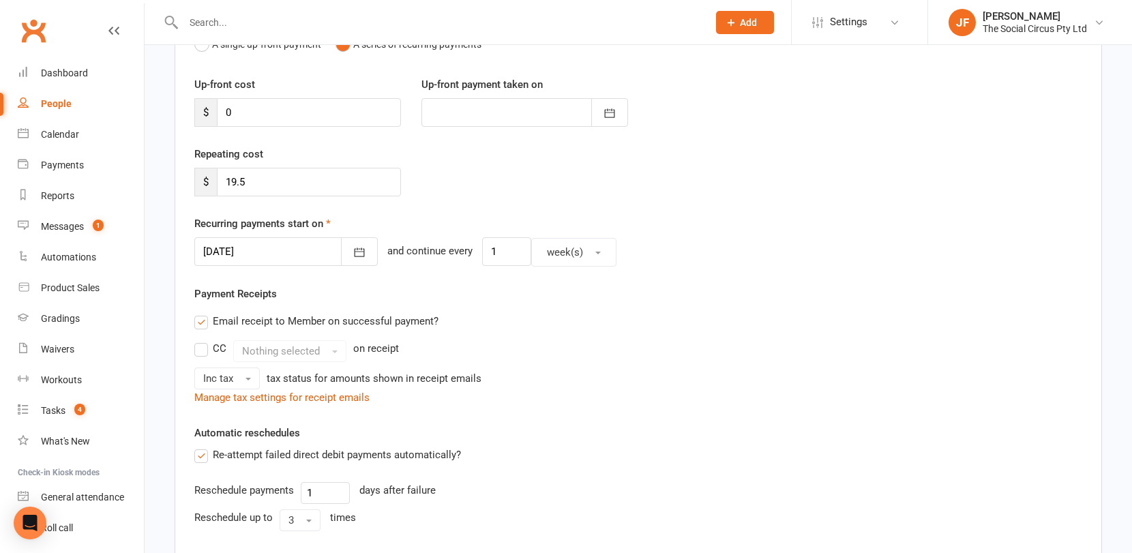
scroll to position [438, 0]
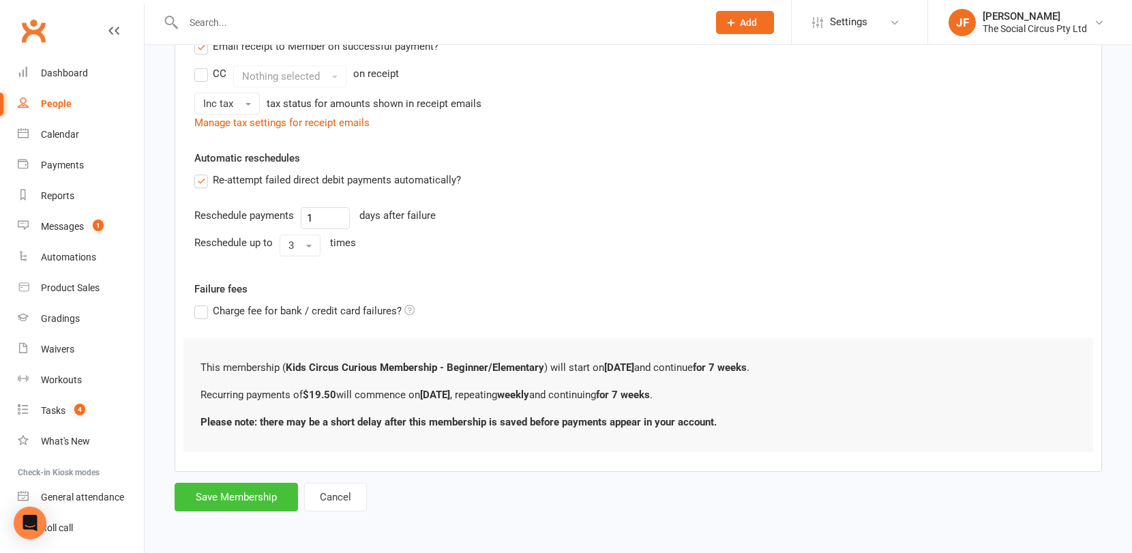
click at [259, 496] on button "Save Membership" at bounding box center [236, 497] width 123 height 29
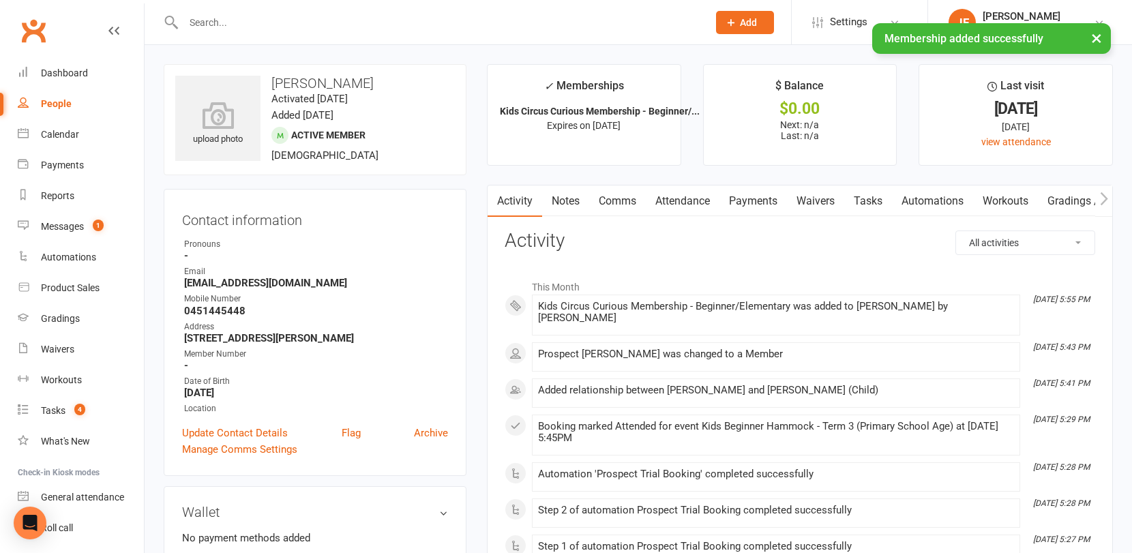
click at [685, 201] on link "Attendance" at bounding box center [683, 200] width 74 height 31
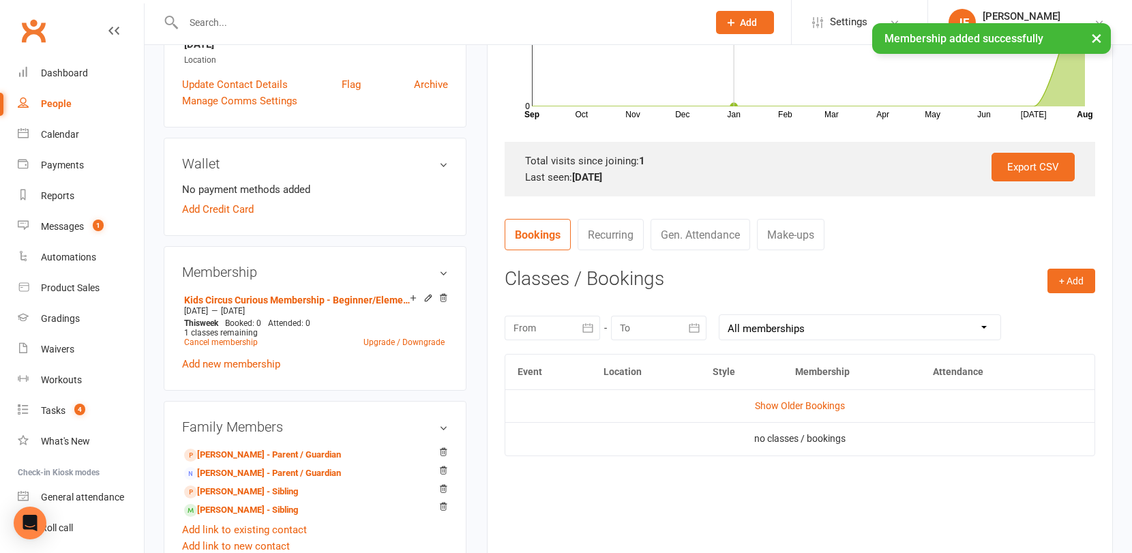
scroll to position [352, 0]
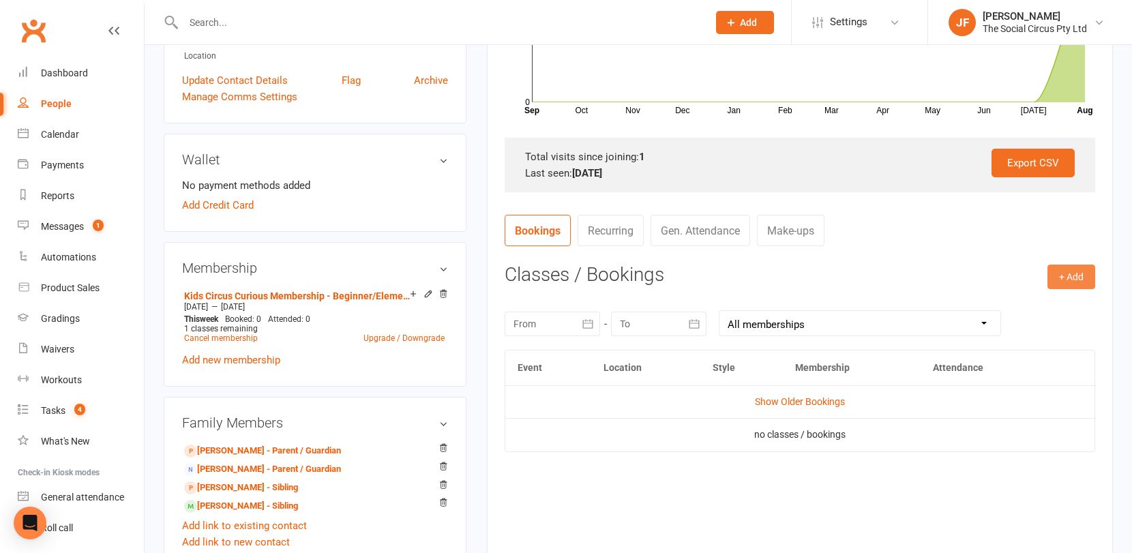
click at [1085, 284] on button "+ Add" at bounding box center [1071, 277] width 48 height 25
click at [972, 303] on link "Book Event" at bounding box center [1026, 307] width 135 height 27
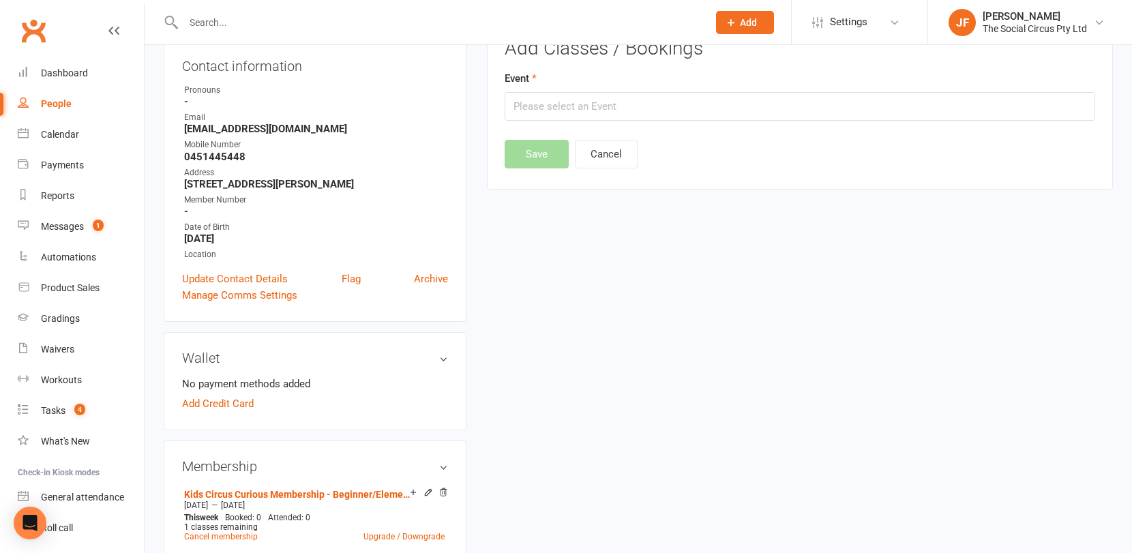
scroll to position [117, 0]
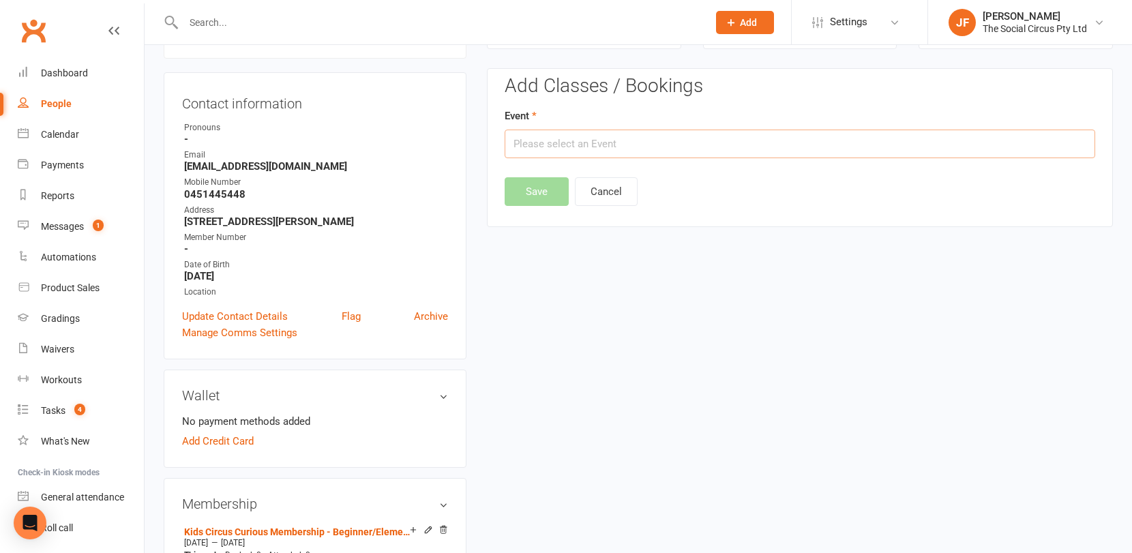
click at [565, 141] on input "text" at bounding box center [800, 144] width 590 height 29
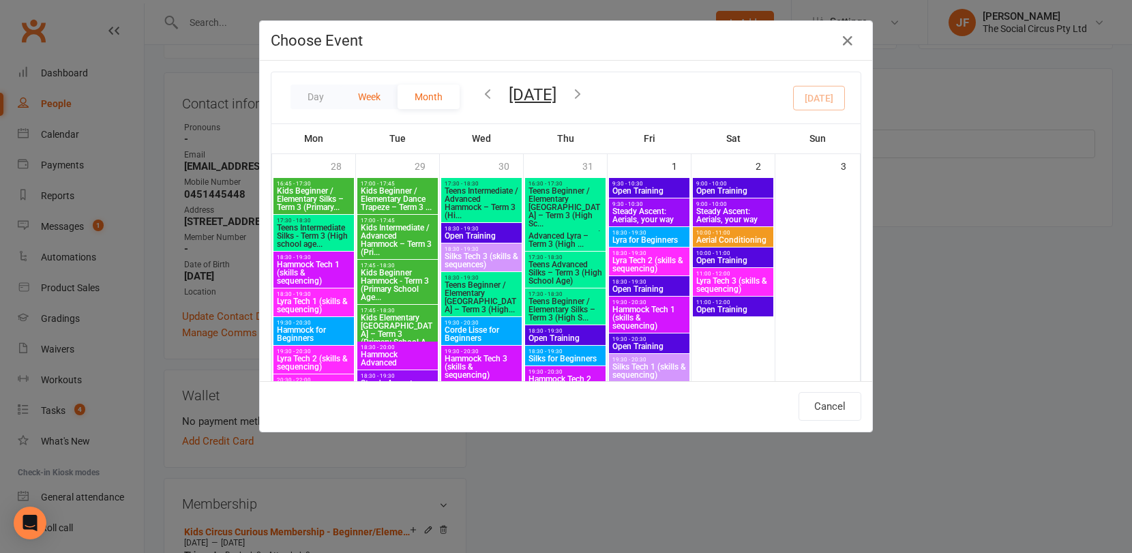
click at [376, 100] on button "Week" at bounding box center [369, 97] width 57 height 25
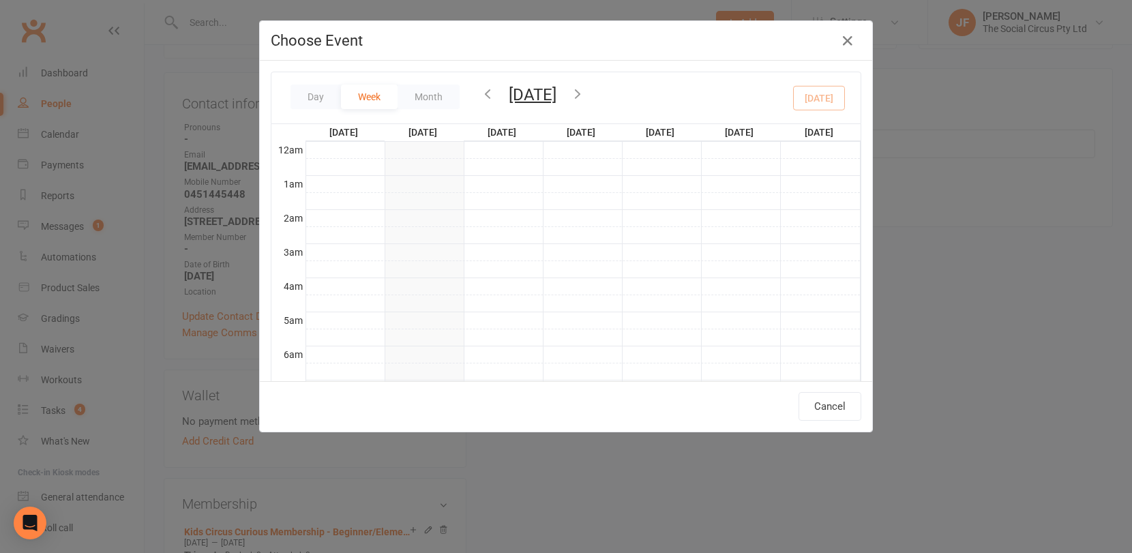
scroll to position [307, 0]
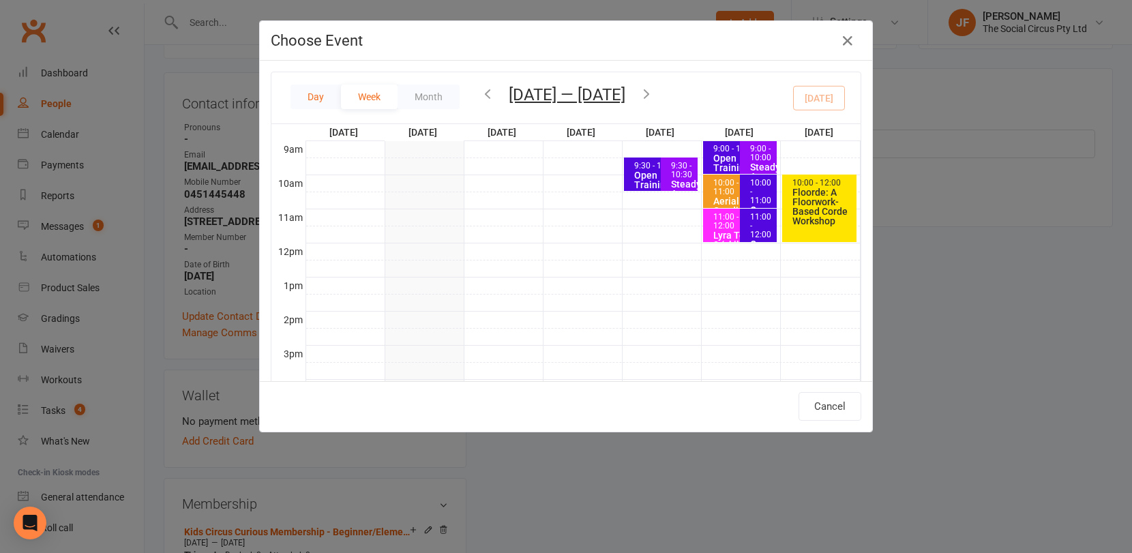
click at [327, 98] on button "Day" at bounding box center [315, 97] width 50 height 25
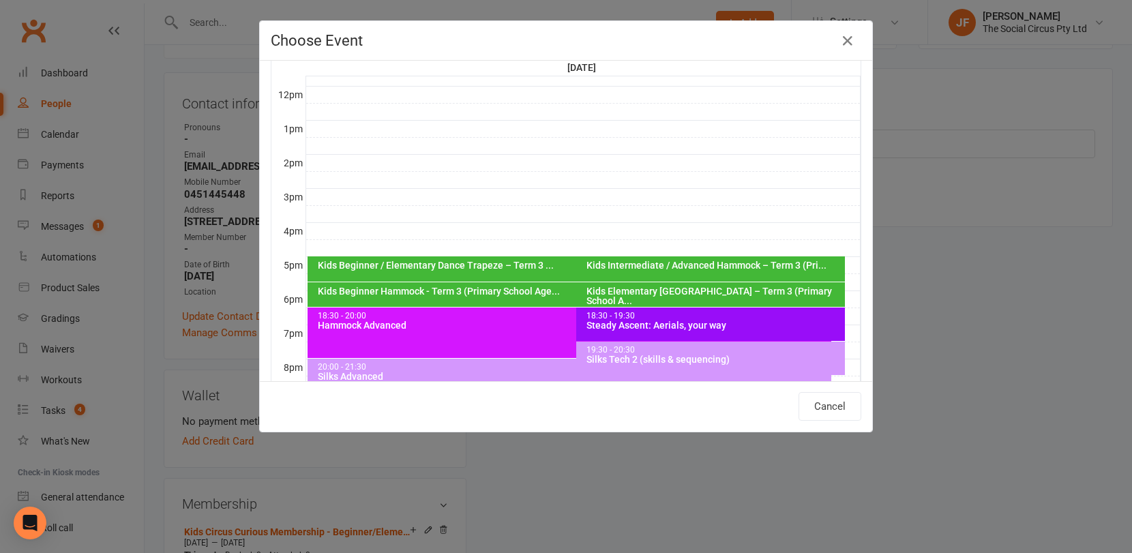
scroll to position [76, 0]
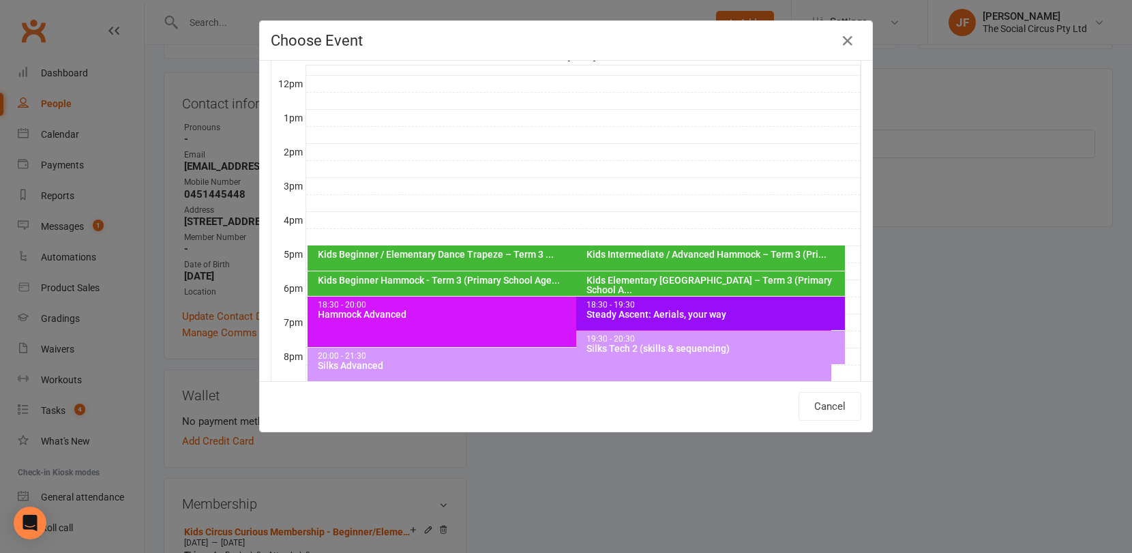
click at [459, 284] on div "Kids Beginner Hammock - Term 3 (Primary School Age..." at bounding box center [572, 280] width 511 height 10
type input "Kids Beginner Hammock - Term 3 (Primary School Age... - Aug 12, 2025 5:45:00 PM"
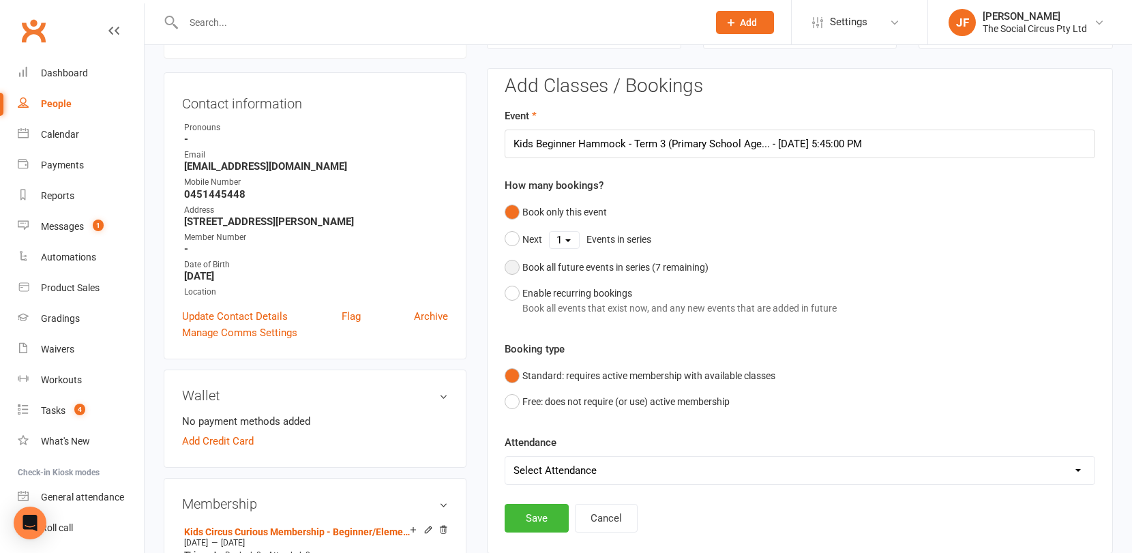
click at [571, 271] on div "Book all future events in series ( 7 remaining)" at bounding box center [615, 267] width 186 height 15
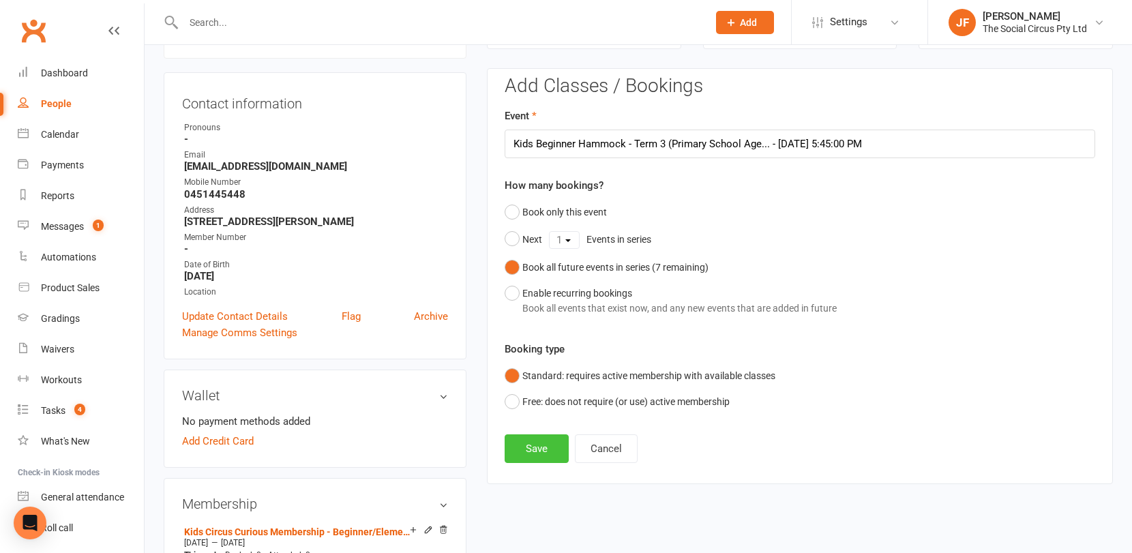
click at [548, 451] on button "Save" at bounding box center [537, 448] width 64 height 29
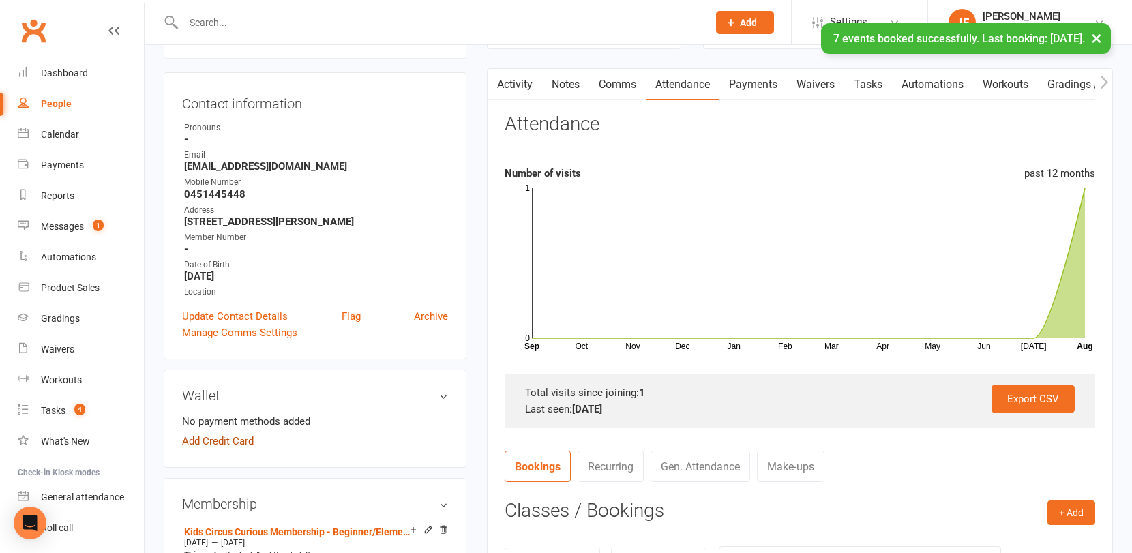
click at [233, 436] on link "Add Credit Card" at bounding box center [218, 441] width 72 height 16
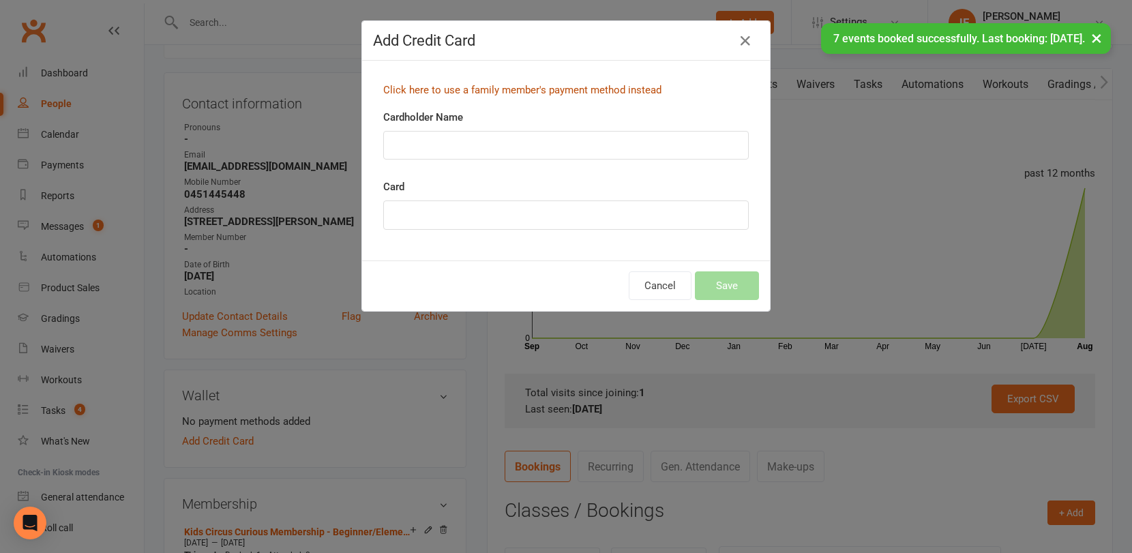
click at [482, 93] on link "Click here to use a family member's payment method instead" at bounding box center [522, 90] width 278 height 12
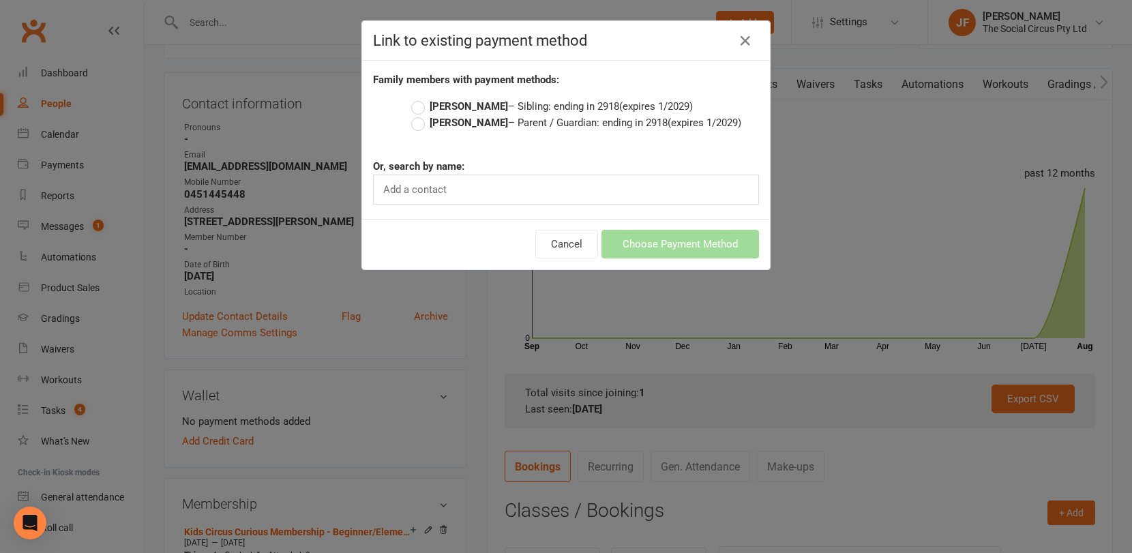
click at [466, 127] on strong "[PERSON_NAME]" at bounding box center [469, 123] width 78 height 12
click at [420, 115] on input "Maya Bozovik – Parent / Guardian: ending in 2918 (expires 1/2029)" at bounding box center [415, 115] width 9 height 0
click at [689, 241] on button "Choose Payment Method" at bounding box center [679, 244] width 157 height 29
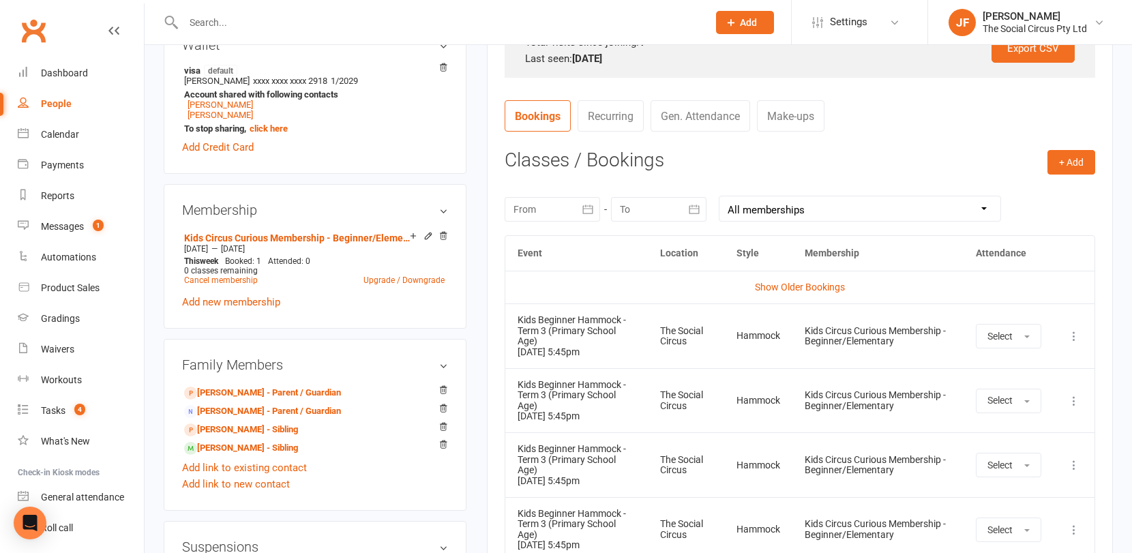
scroll to position [469, 0]
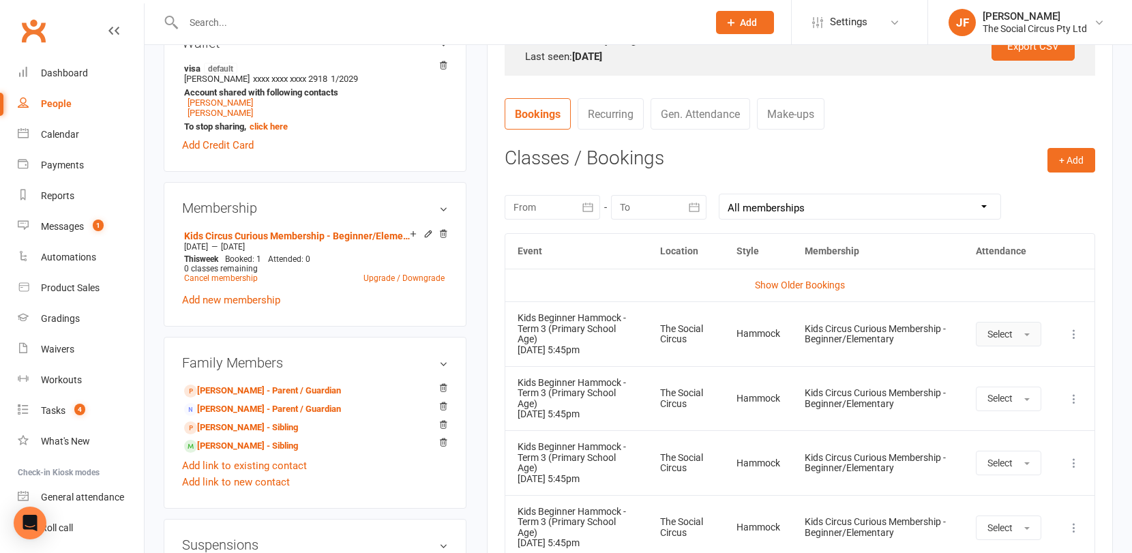
click at [1006, 329] on span "Select" at bounding box center [999, 334] width 25 height 11
click at [1002, 365] on span "Attended" at bounding box center [1007, 365] width 41 height 12
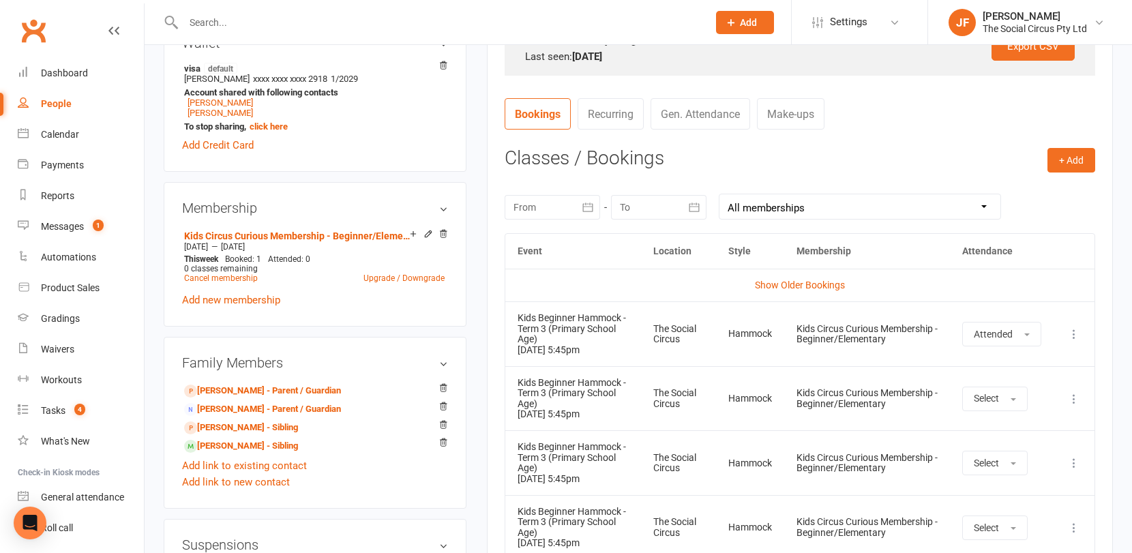
click at [940, 301] on td "Kids Circus Curious Membership - Beginner/Elementary" at bounding box center [867, 333] width 166 height 65
click at [265, 388] on link "Maya Bozovik - Parent / Guardian" at bounding box center [262, 391] width 157 height 14
click at [256, 408] on link "Maya Bozovik - Parent / Guardian" at bounding box center [262, 409] width 157 height 14
click at [246, 425] on link "Grace Chand - Sibling" at bounding box center [241, 428] width 114 height 14
click at [245, 445] on link "Grace Chand - Sibling" at bounding box center [241, 446] width 114 height 14
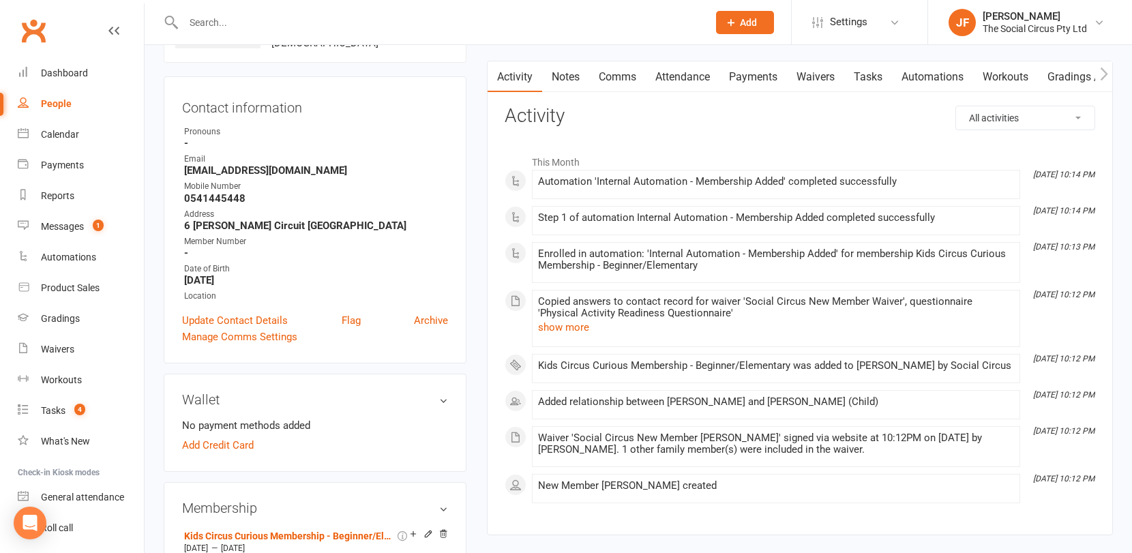
scroll to position [78, 0]
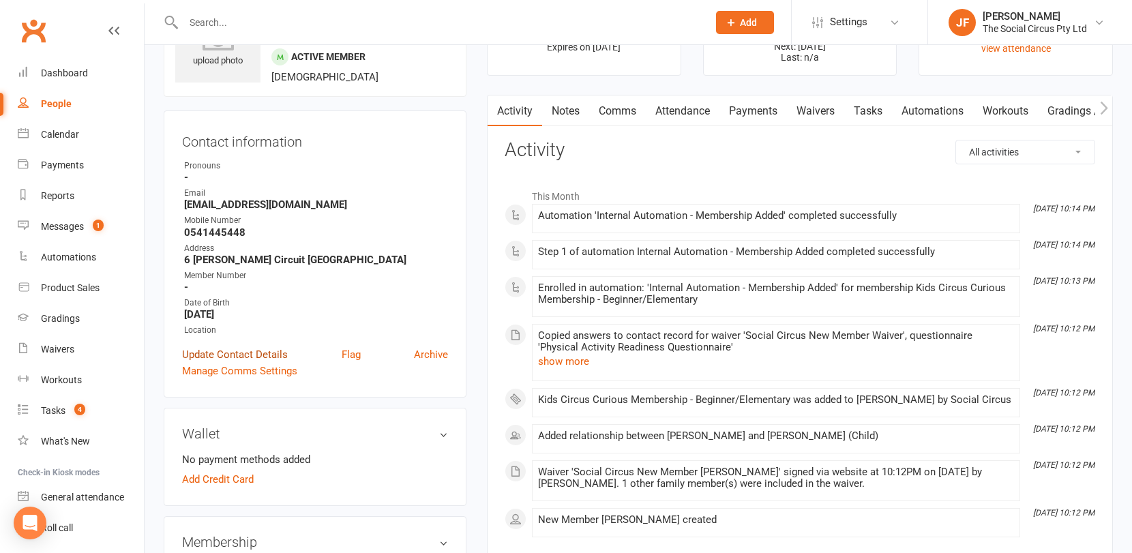
click at [226, 348] on link "Update Contact Details" at bounding box center [235, 354] width 106 height 16
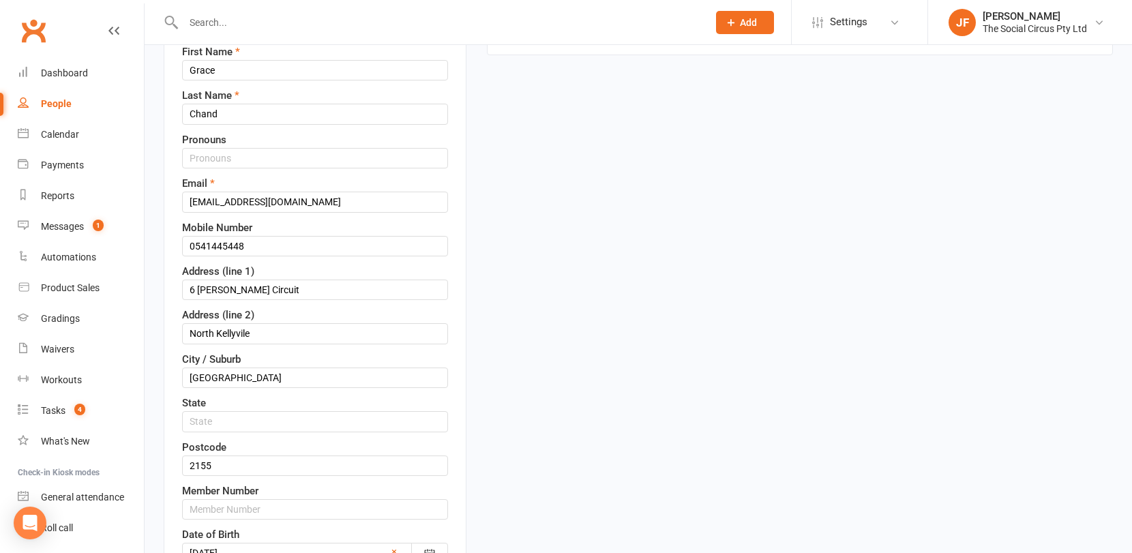
scroll to position [185, 0]
drag, startPoint x: 222, startPoint y: 67, endPoint x: 162, endPoint y: 66, distance: 60.7
type input "Skye"
click at [178, 430] on div "Contact information First Name Skye Last Name Chand Pronouns Email maya.bozovik…" at bounding box center [315, 356] width 303 height 704
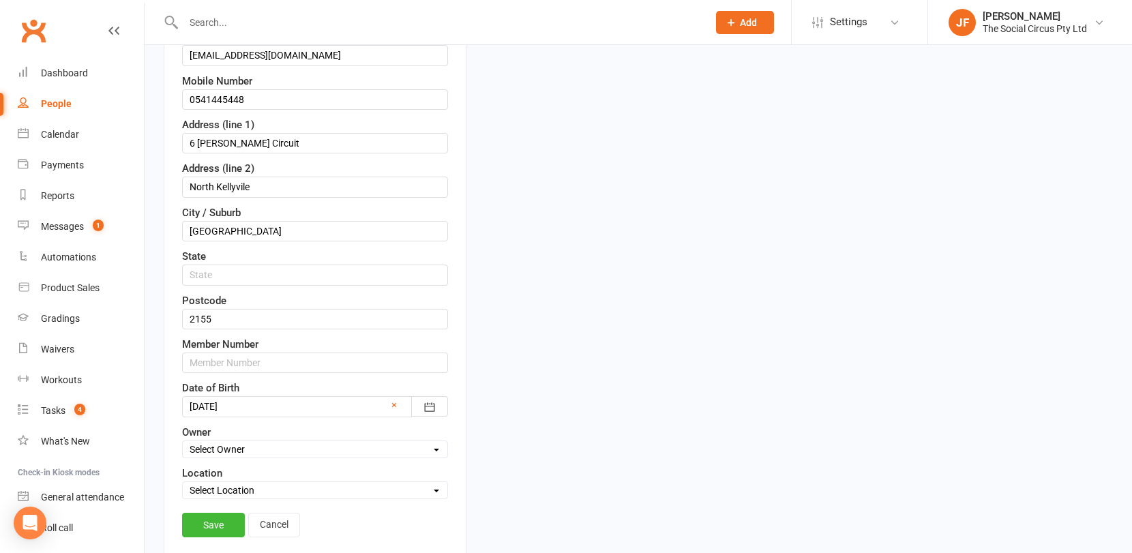
scroll to position [330, 0]
click at [260, 408] on div at bounding box center [315, 407] width 266 height 20
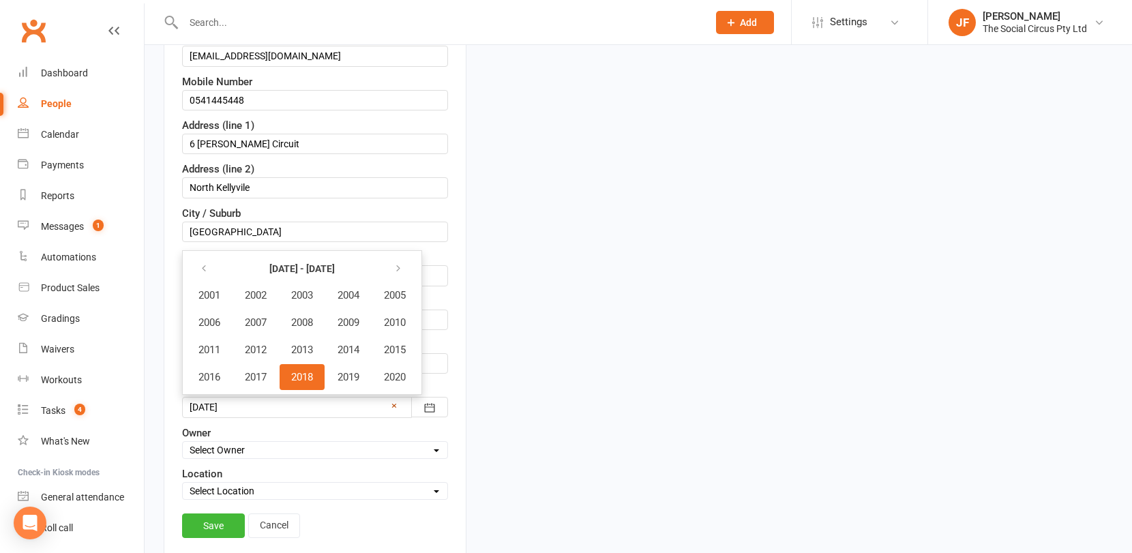
click at [394, 406] on link "×" at bounding box center [393, 405] width 5 height 16
click at [272, 395] on div "Date of Birth 2001 - 2020 2001 2002 2003 2004 2005 2006 2007 2008 2009 2010 201…" at bounding box center [315, 398] width 266 height 37
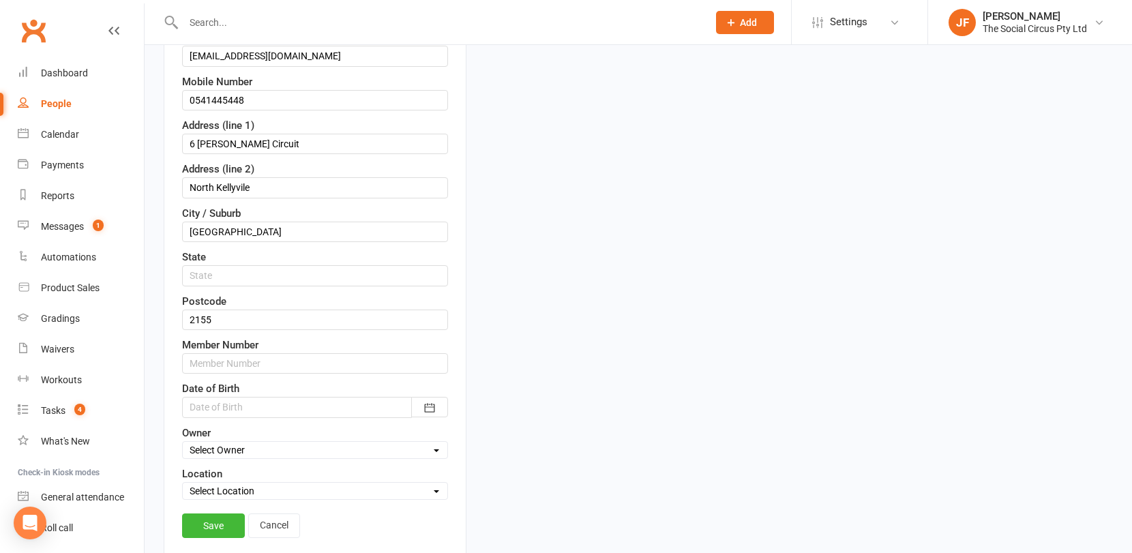
click at [206, 404] on div at bounding box center [315, 407] width 266 height 20
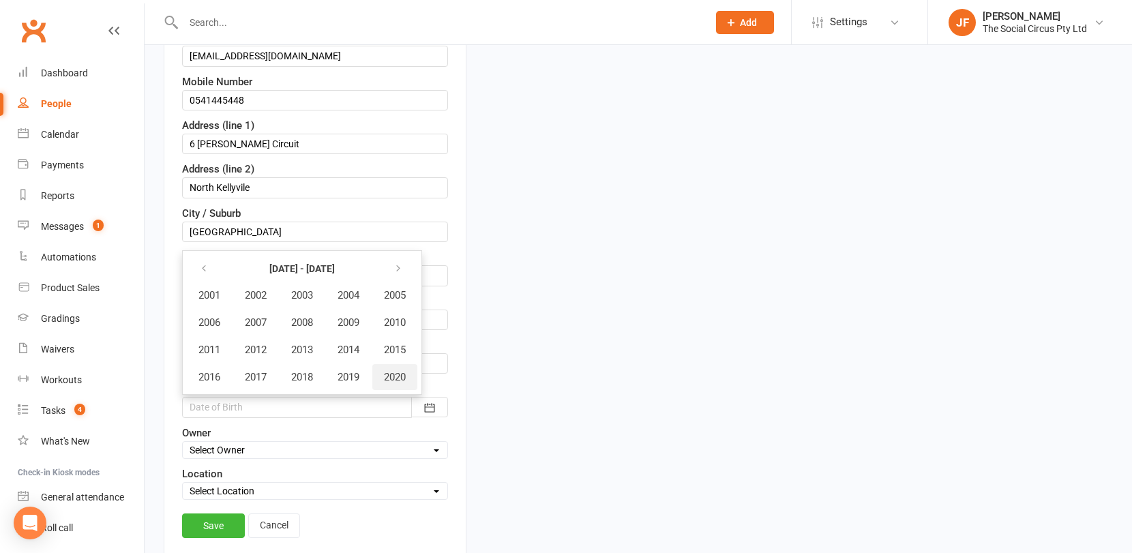
click at [395, 378] on span "2020" at bounding box center [395, 377] width 22 height 12
click at [378, 296] on span "March" at bounding box center [382, 295] width 29 height 12
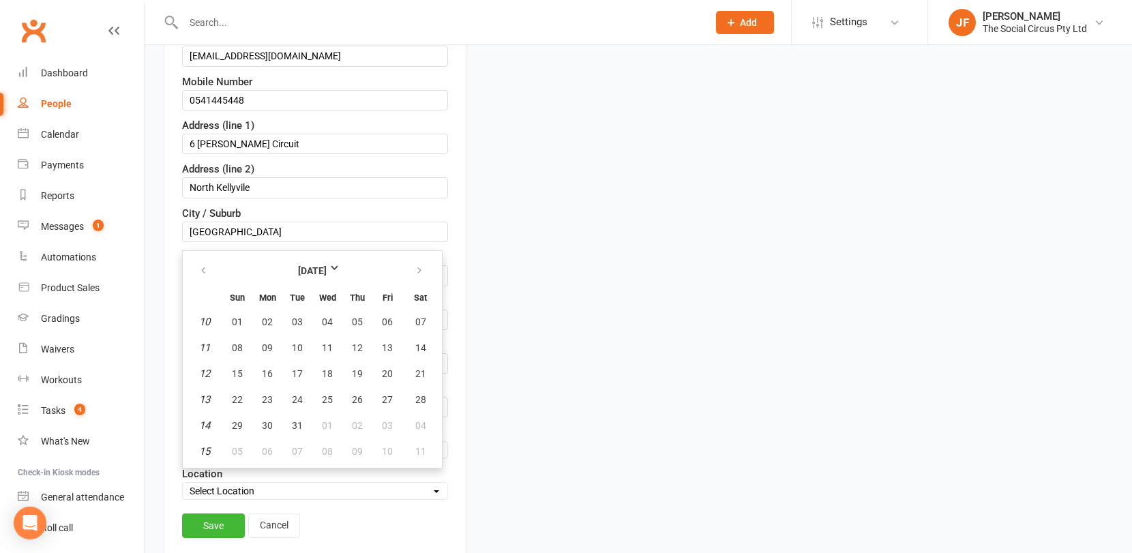
click at [205, 397] on em "13" at bounding box center [204, 399] width 11 height 12
click at [202, 399] on em "13" at bounding box center [204, 399] width 11 height 12
click at [210, 399] on td "13" at bounding box center [204, 399] width 35 height 25
click at [385, 338] on button "13" at bounding box center [387, 347] width 29 height 25
type input "13 Mar 2020"
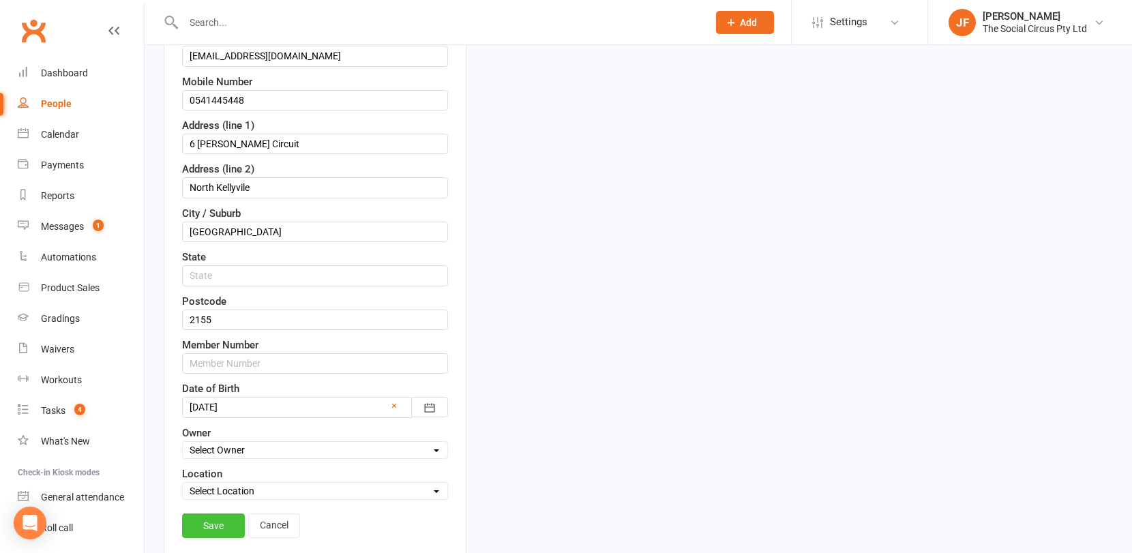
click at [217, 523] on link "Save" at bounding box center [213, 525] width 63 height 25
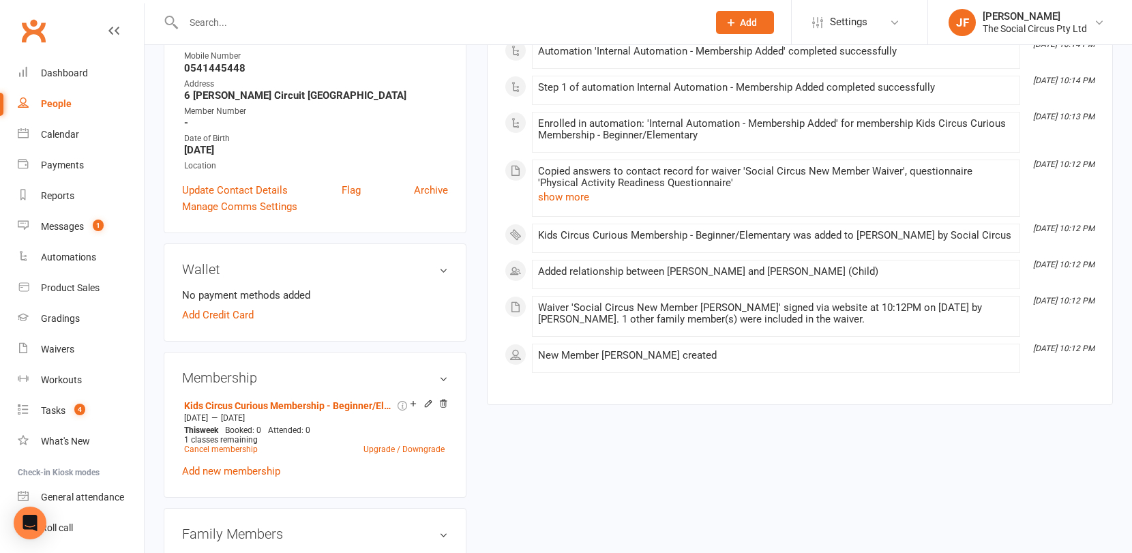
scroll to position [250, 0]
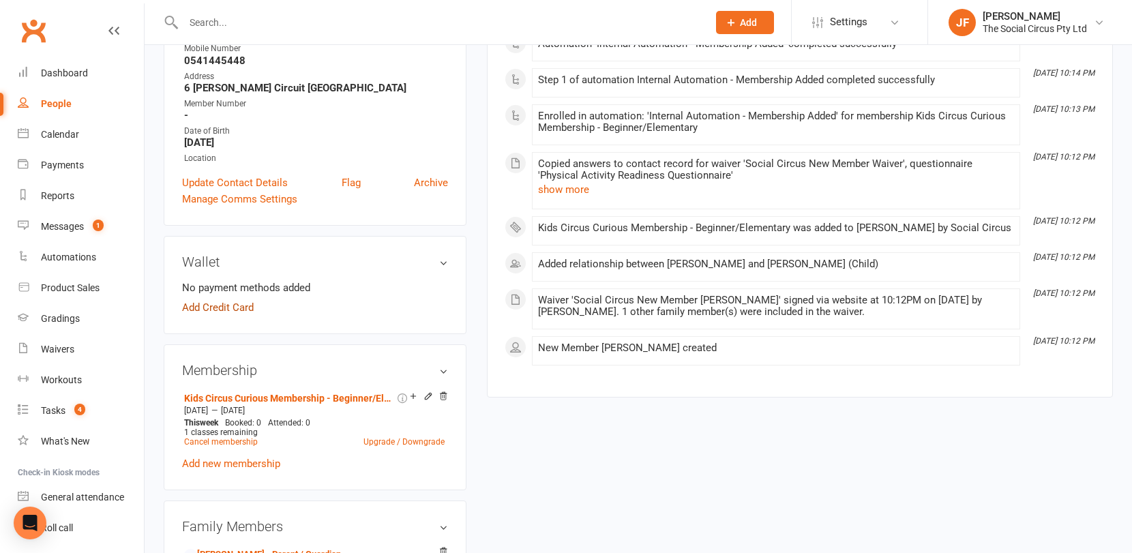
click at [229, 308] on link "Add Credit Card" at bounding box center [218, 307] width 72 height 16
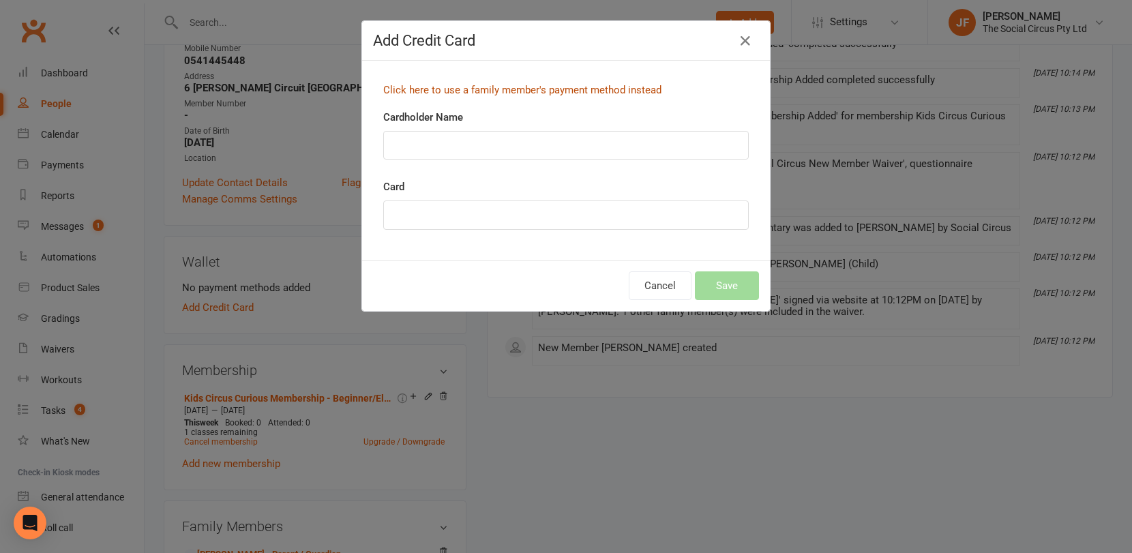
click at [471, 91] on link "Click here to use a family member's payment method instead" at bounding box center [522, 90] width 278 height 12
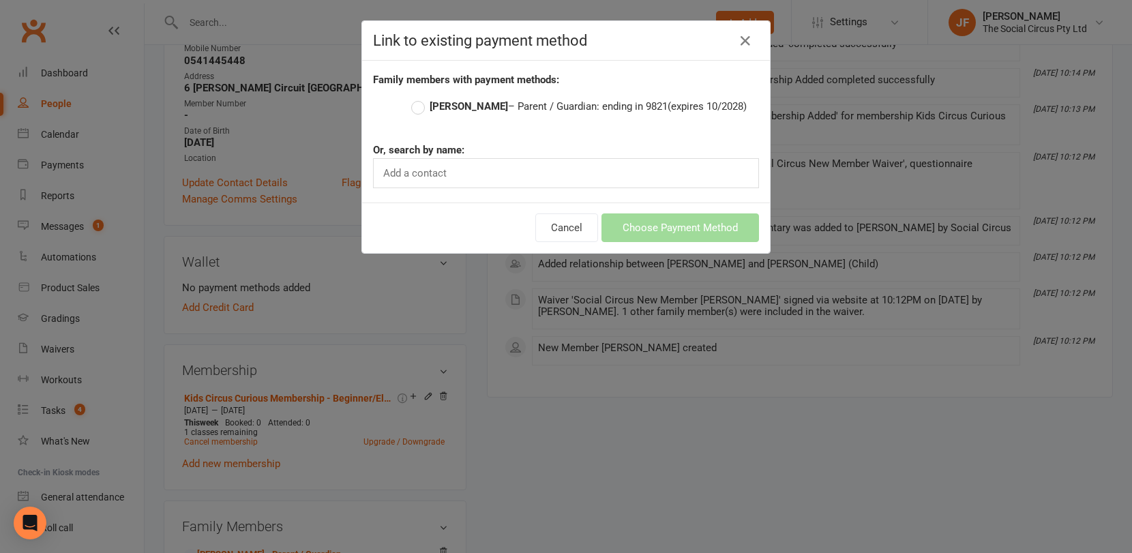
click at [496, 102] on label "Maya Bozovik – Parent / Guardian: ending in 9821 (expires 10/2028)" at bounding box center [578, 106] width 335 height 16
click at [420, 98] on input "Maya Bozovik – Parent / Guardian: ending in 9821 (expires 10/2028)" at bounding box center [415, 98] width 9 height 0
click at [686, 223] on button "Choose Payment Method" at bounding box center [679, 227] width 157 height 29
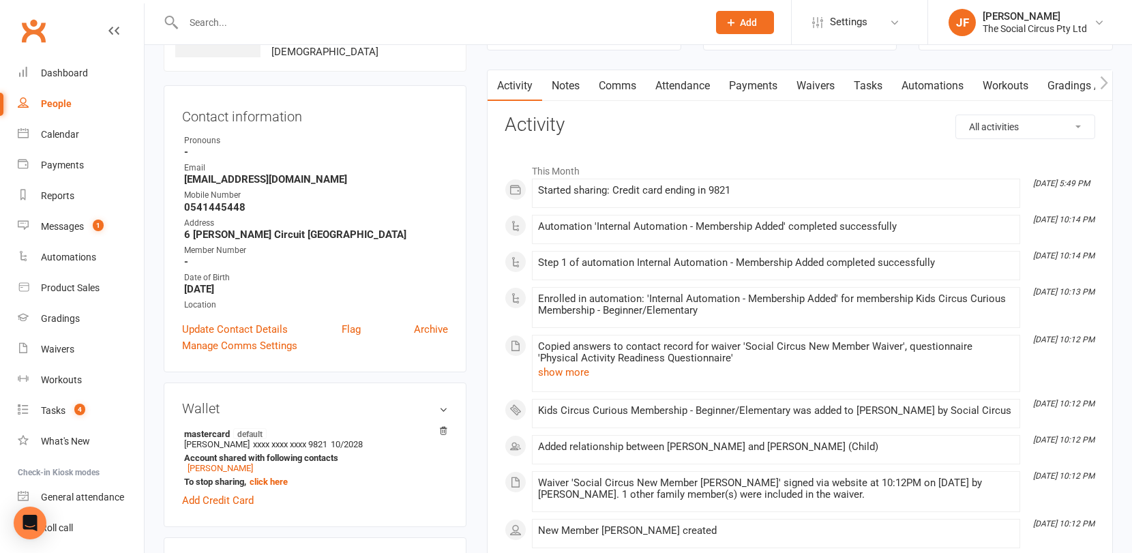
scroll to position [0, 0]
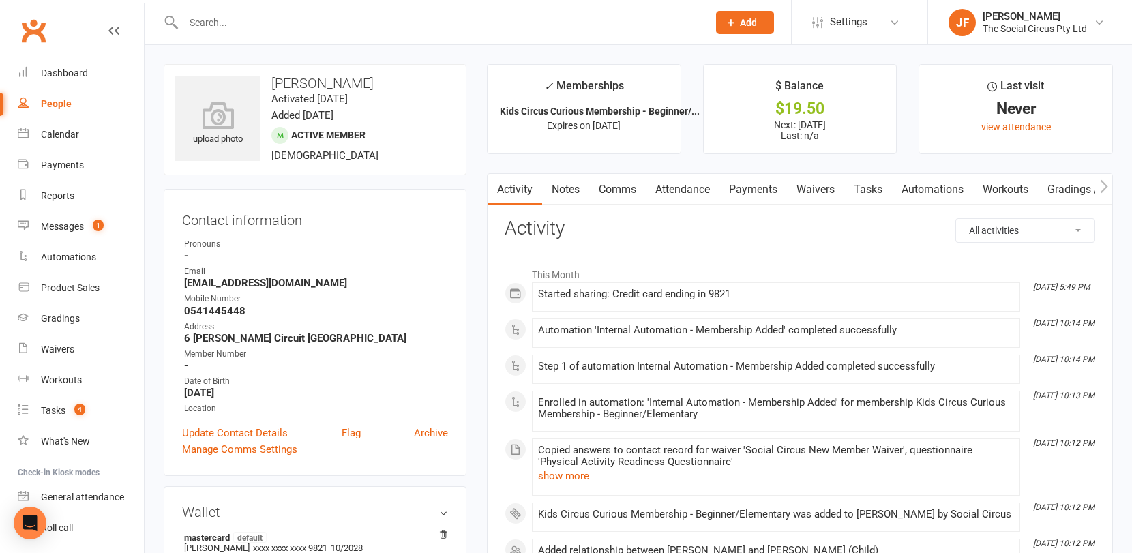
click at [755, 198] on link "Payments" at bounding box center [752, 189] width 67 height 31
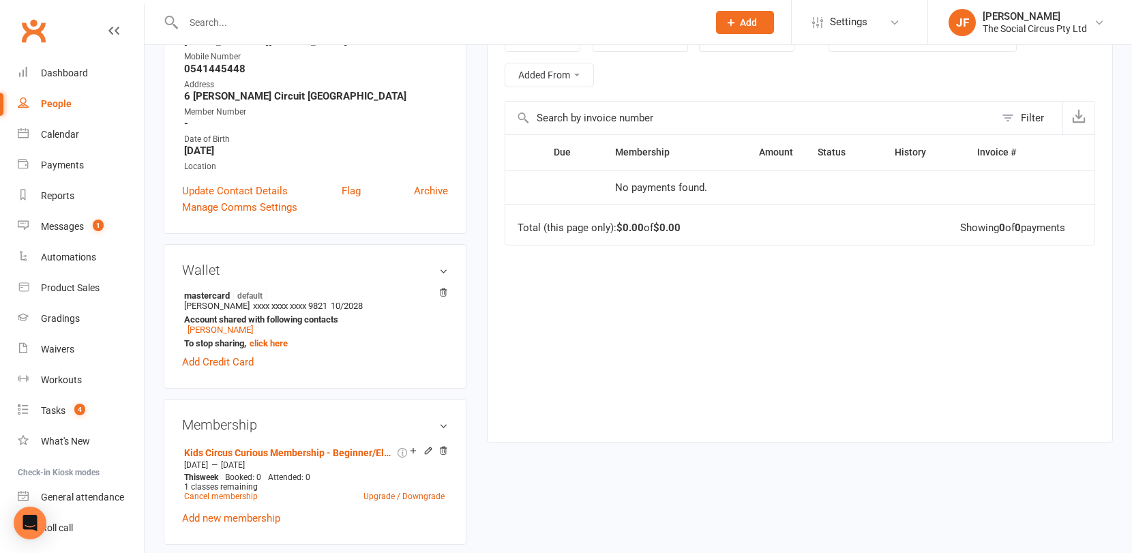
scroll to position [243, 0]
click at [428, 447] on icon at bounding box center [428, 450] width 10 height 10
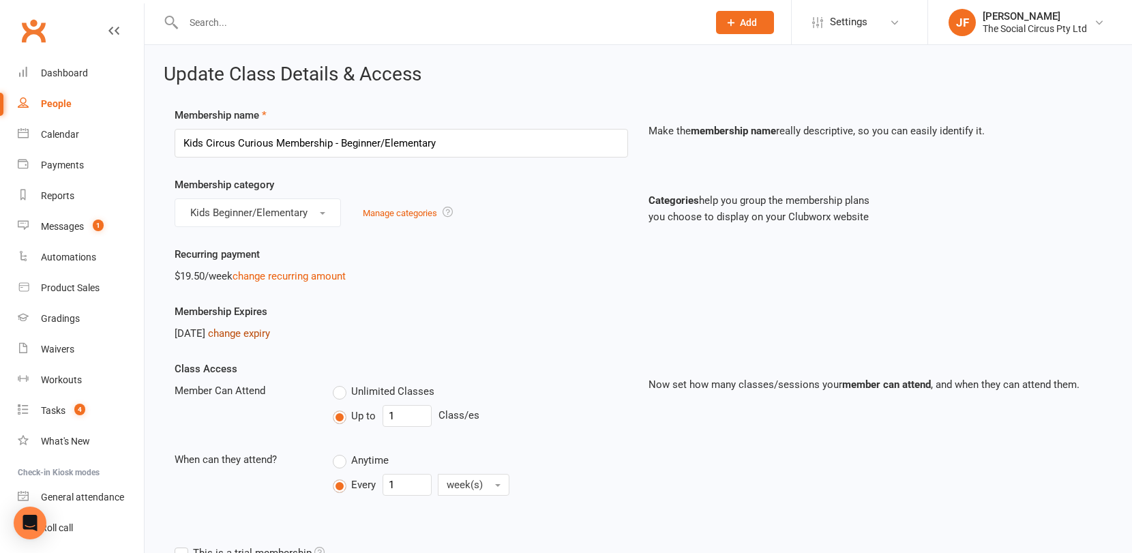
click at [267, 331] on link "change expiry" at bounding box center [239, 333] width 62 height 12
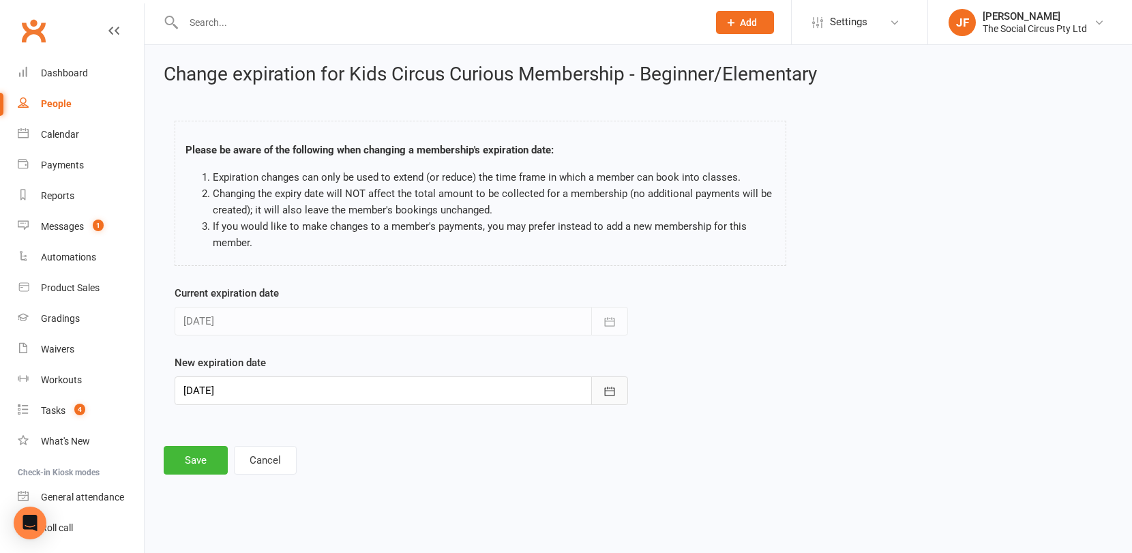
click at [610, 393] on icon "button" at bounding box center [610, 392] width 14 height 14
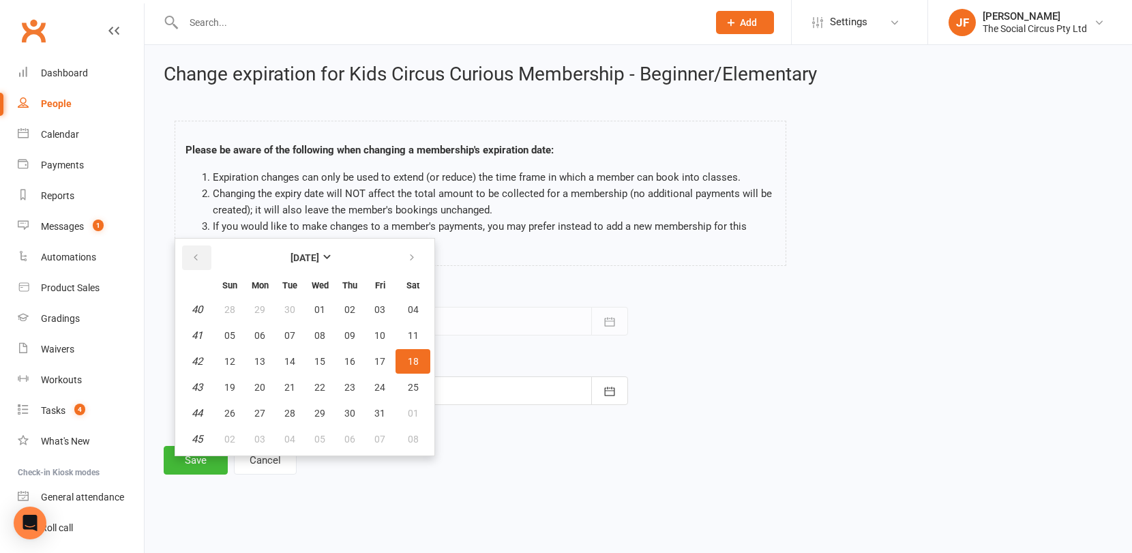
click at [200, 252] on button "button" at bounding box center [196, 257] width 29 height 25
click at [413, 385] on span "27" at bounding box center [413, 387] width 11 height 11
type input "27 Sep 2025"
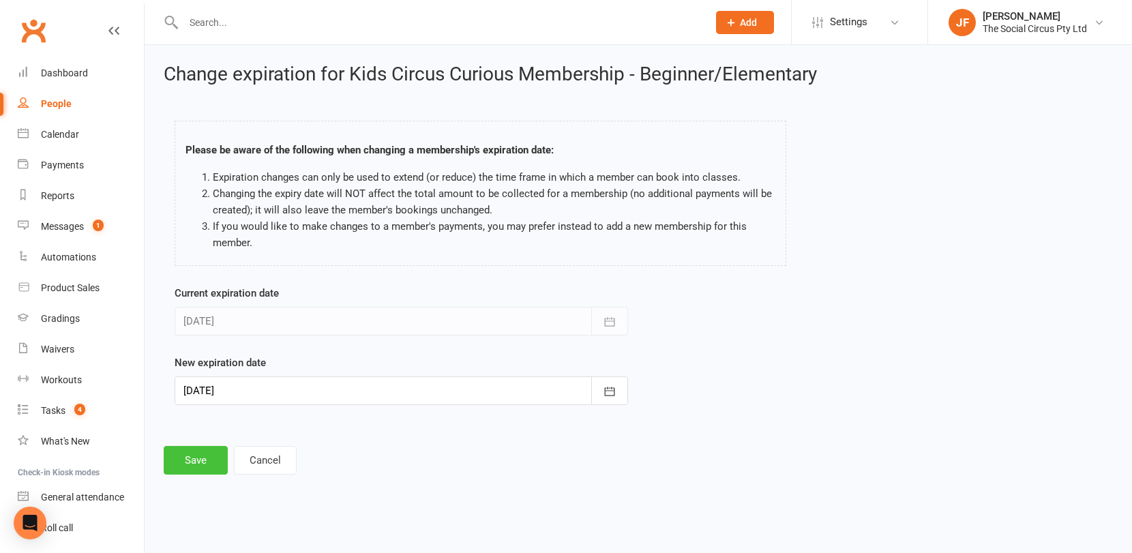
click at [210, 459] on button "Save" at bounding box center [196, 460] width 64 height 29
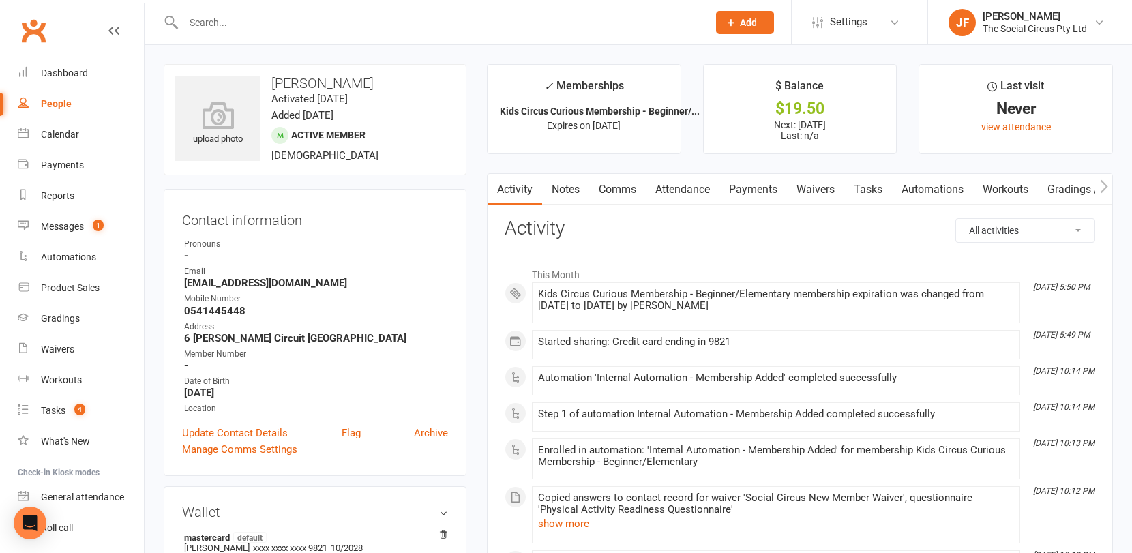
click at [740, 189] on link "Payments" at bounding box center [752, 189] width 67 height 31
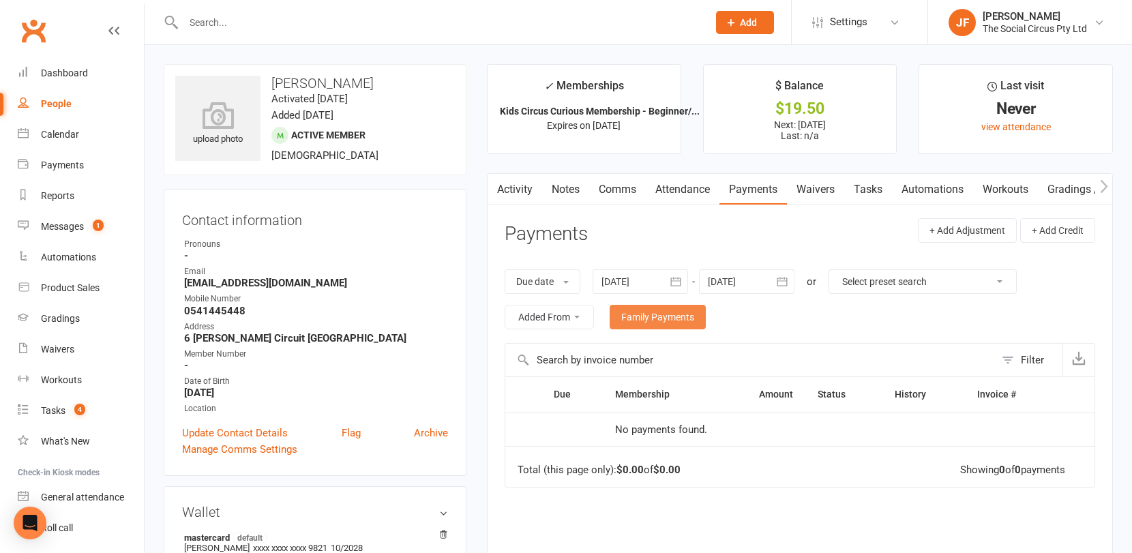
click at [679, 308] on link "Family Payments" at bounding box center [658, 317] width 96 height 25
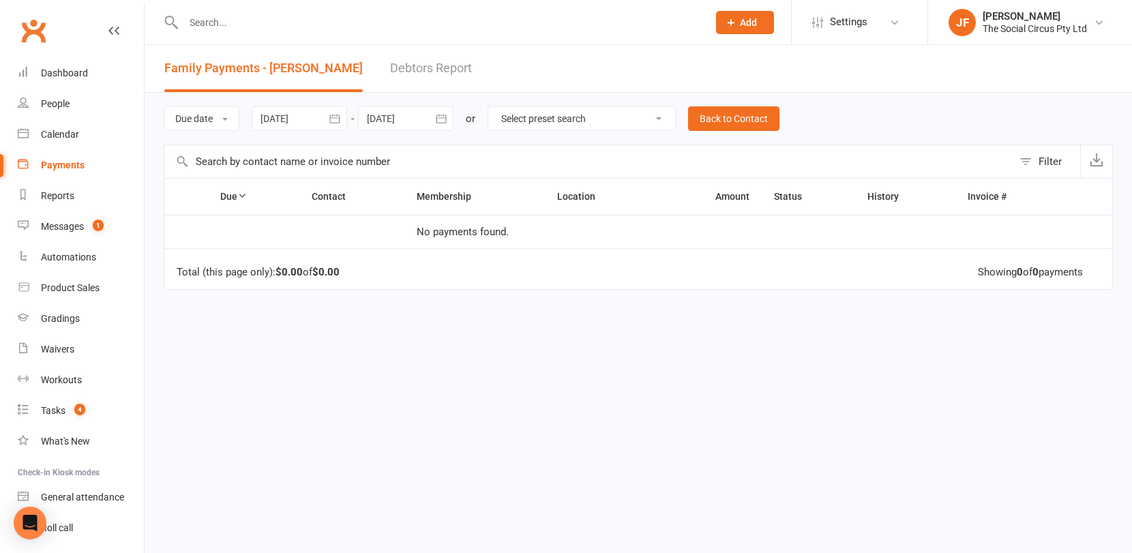
click at [242, 64] on span "Family Payments - Skye Chand" at bounding box center [263, 68] width 198 height 14
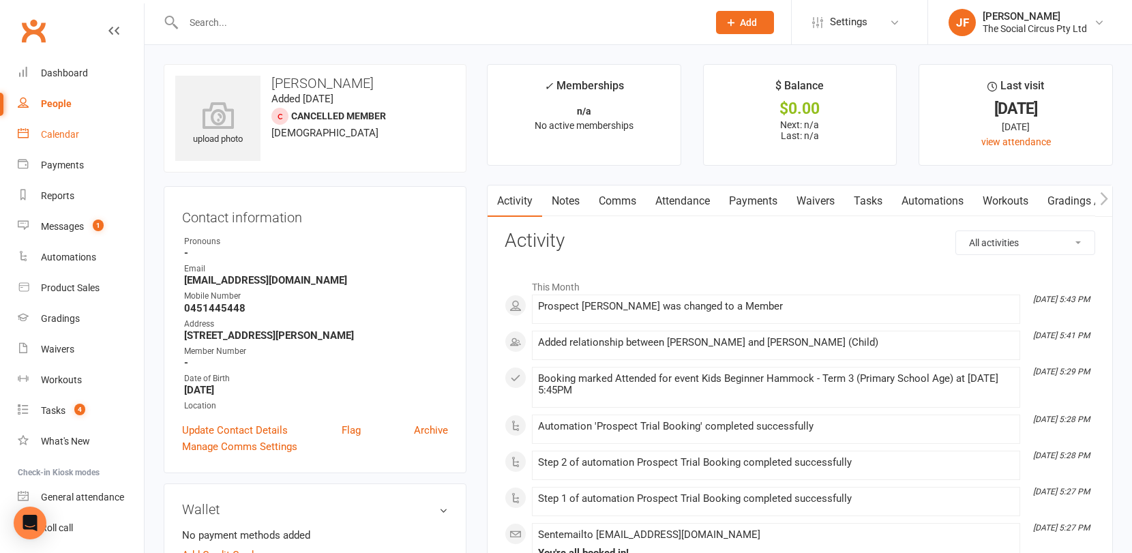
click at [59, 141] on link "Calendar" at bounding box center [81, 134] width 126 height 31
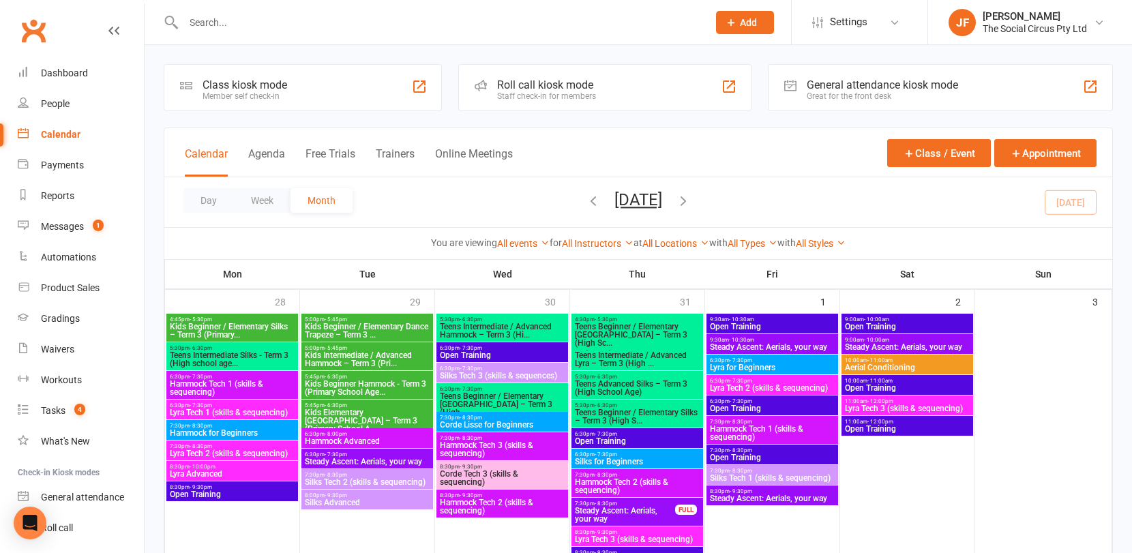
click at [691, 199] on icon "button" at bounding box center [683, 200] width 15 height 15
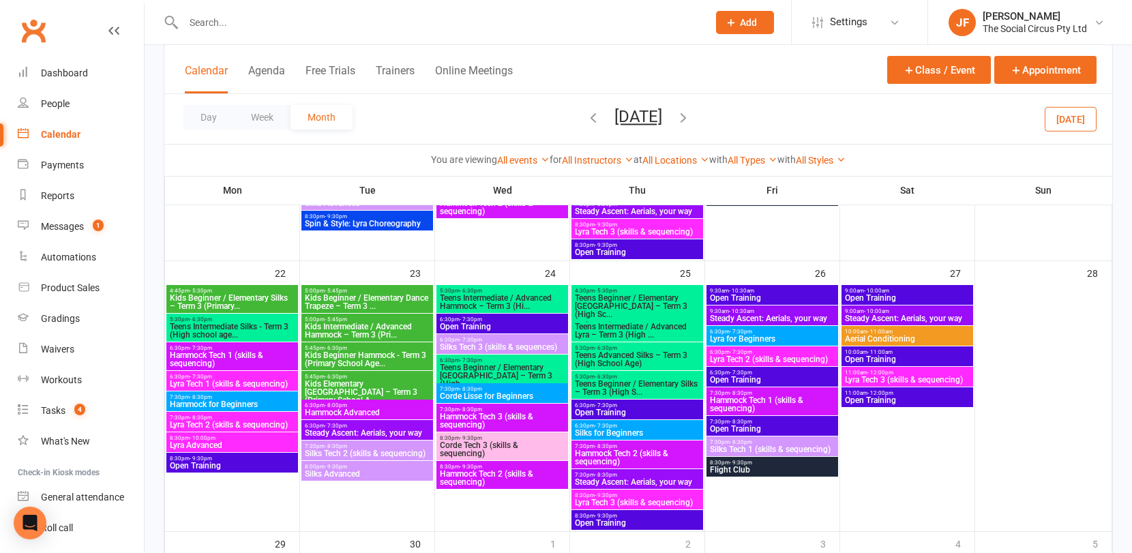
scroll to position [848, 0]
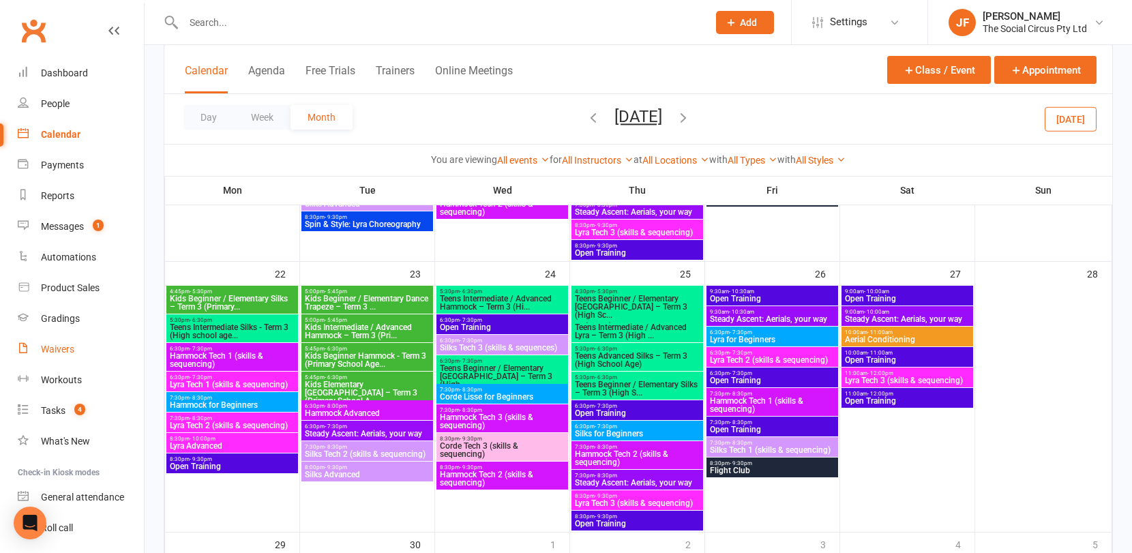
click at [60, 340] on link "Waivers" at bounding box center [81, 349] width 126 height 31
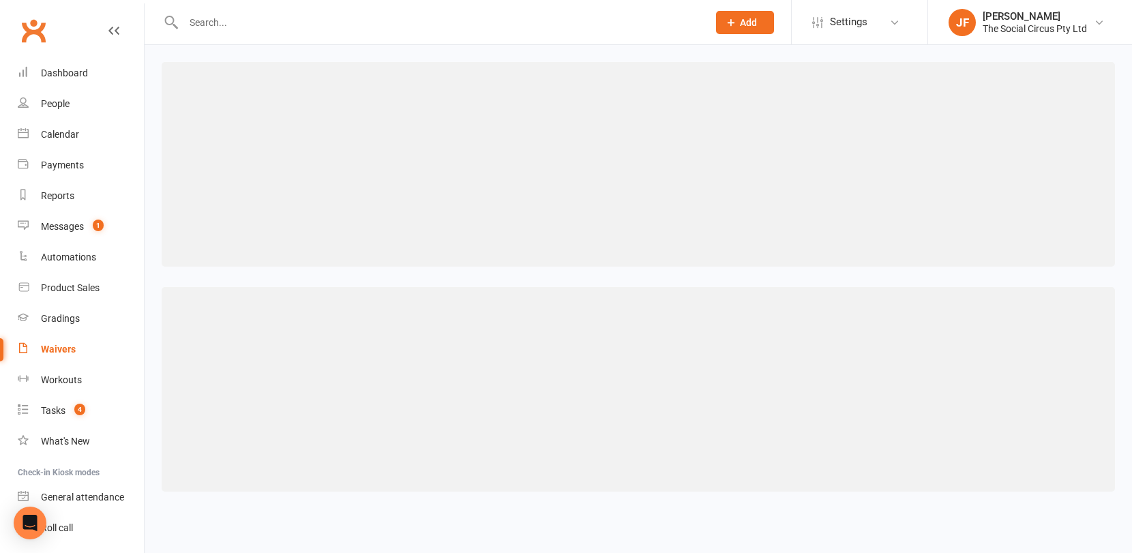
select select "100"
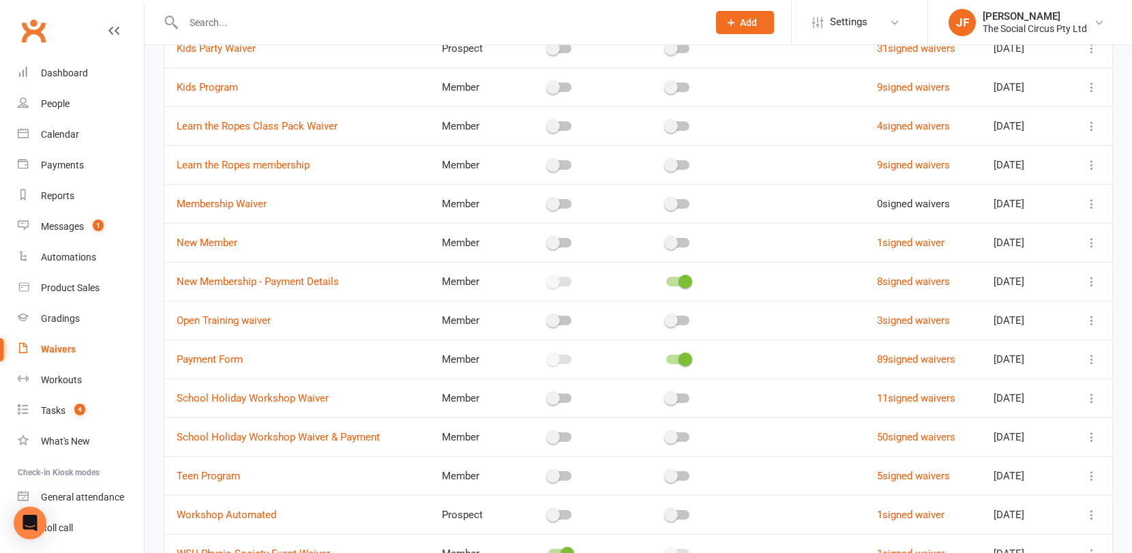
scroll to position [865, 0]
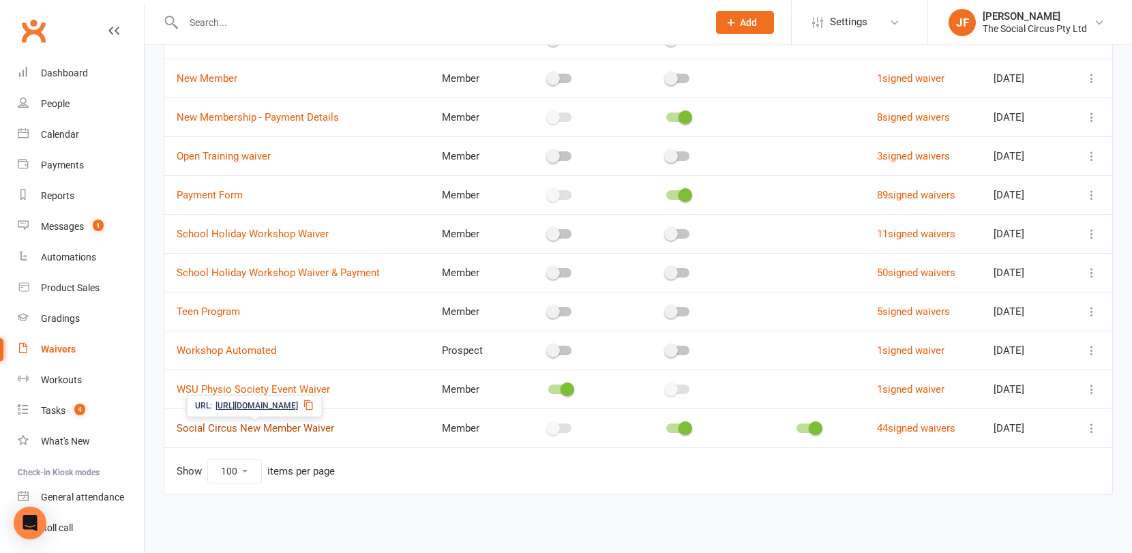
click at [220, 429] on link "Social Circus New Member Waiver" at bounding box center [255, 428] width 157 height 12
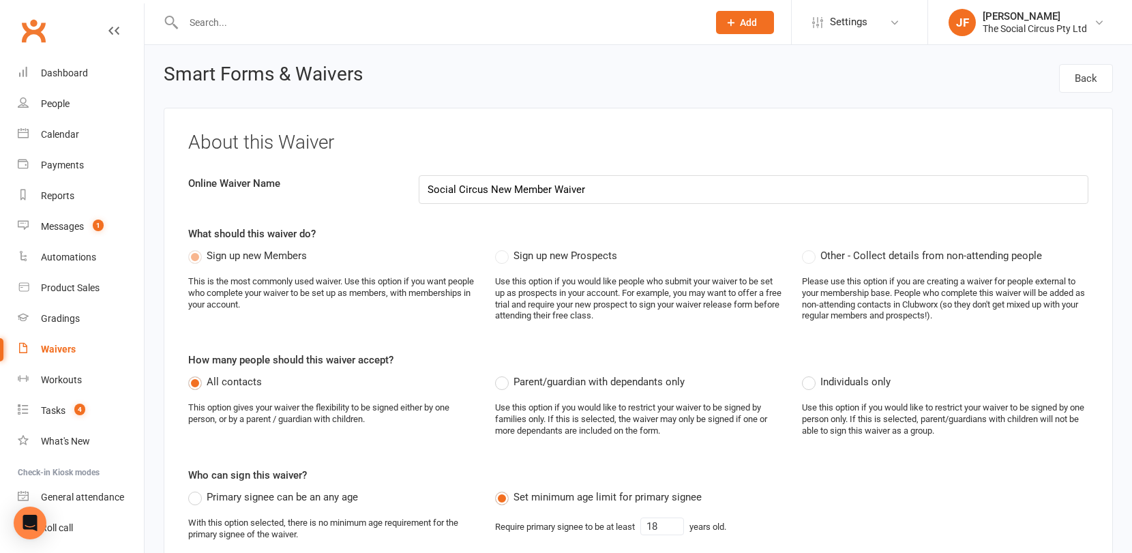
select select "select"
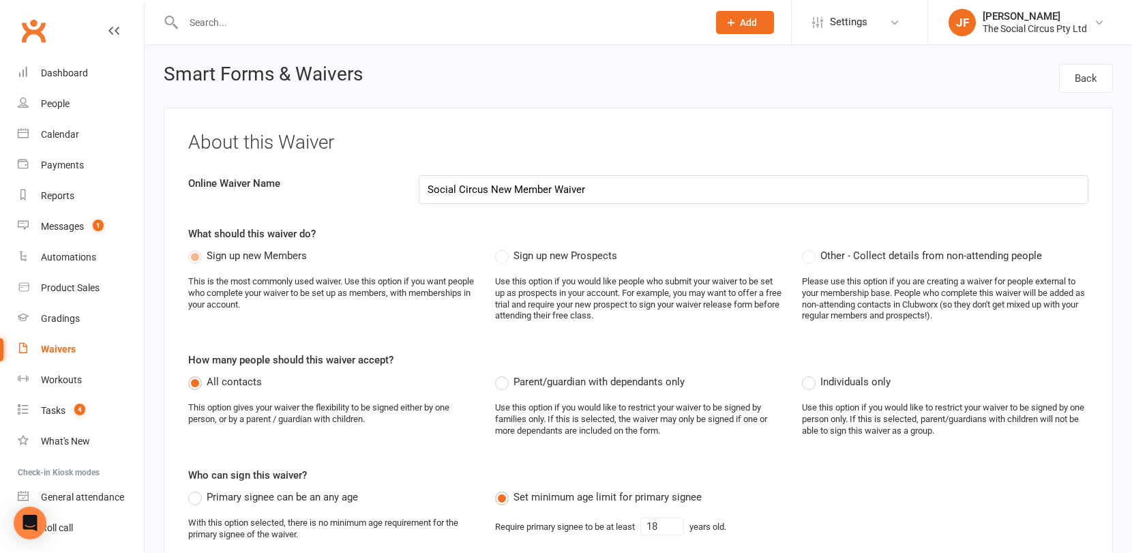
select select "select"
select select "100"
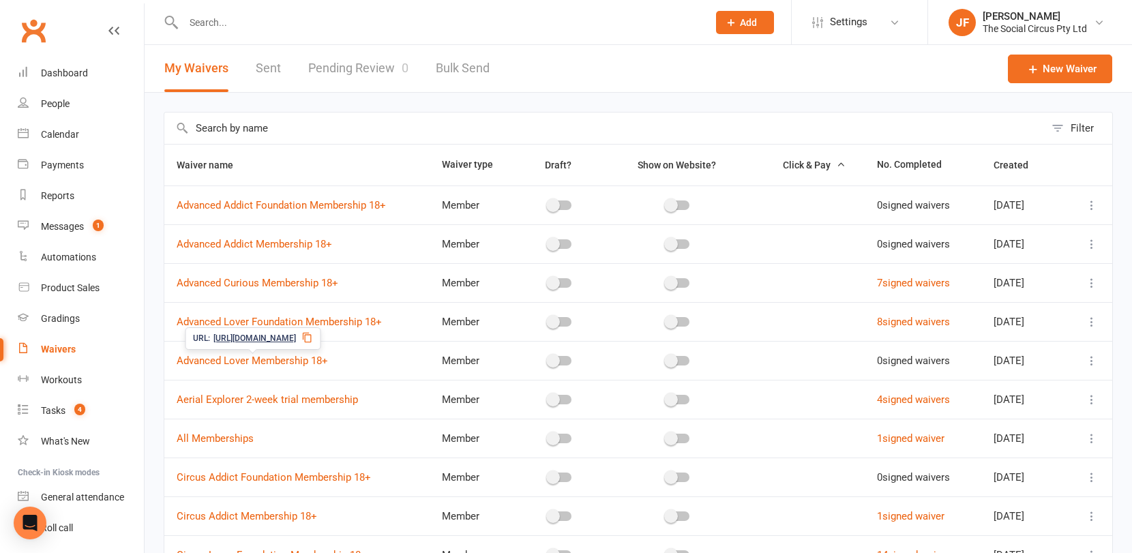
scroll to position [865, 0]
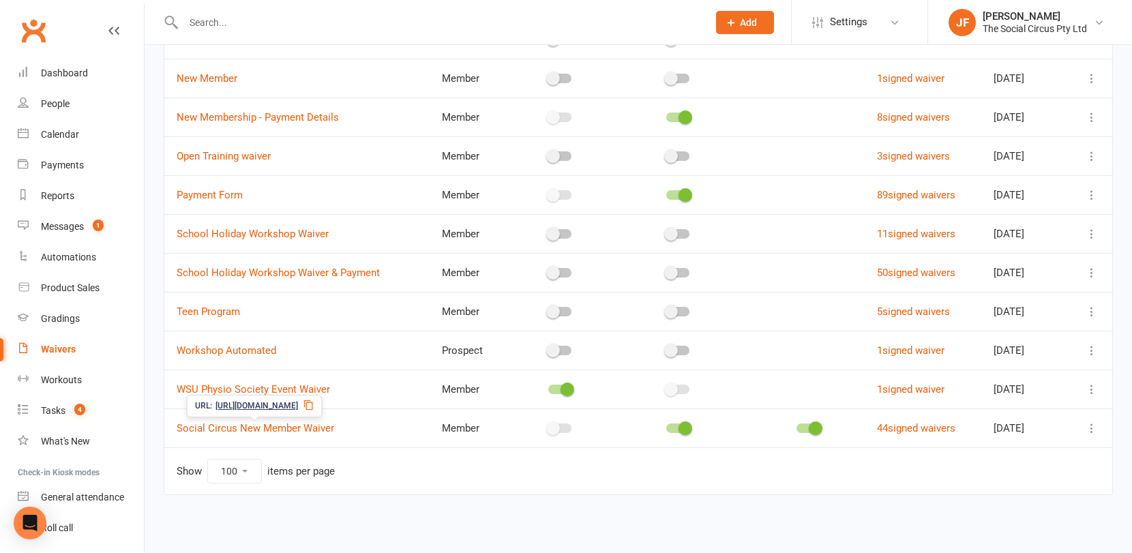
click at [242, 406] on span "https://app.clubworx.com/s/JlSP8c4g" at bounding box center [256, 406] width 82 height 13
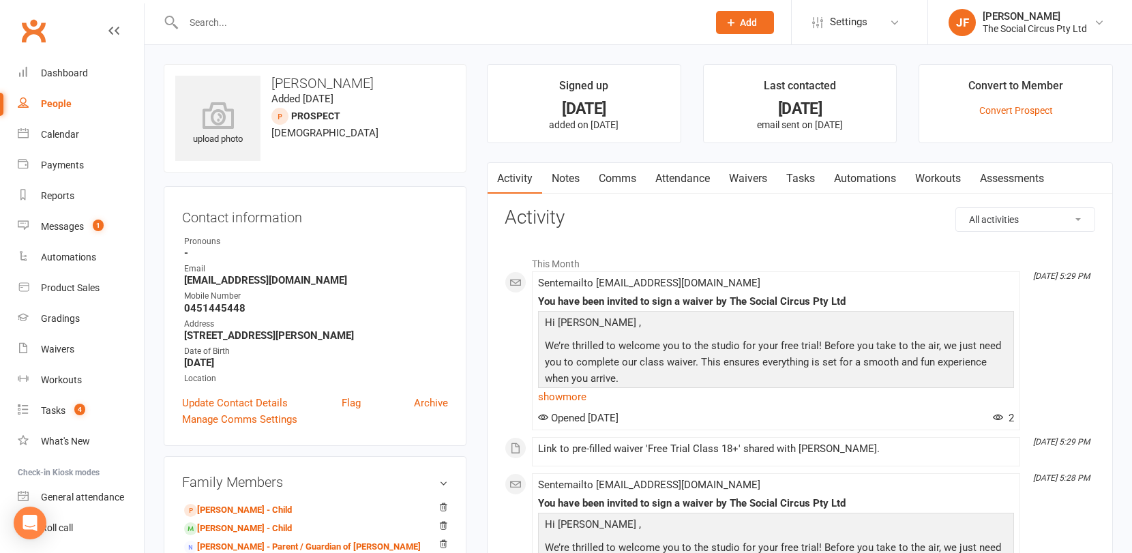
click at [755, 177] on link "Waivers" at bounding box center [747, 178] width 57 height 31
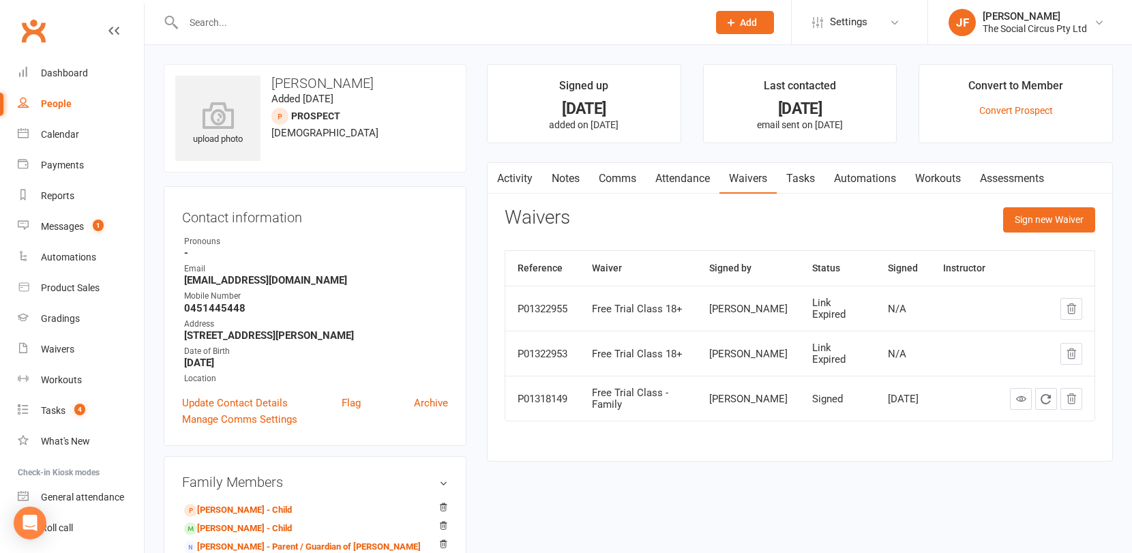
scroll to position [718, 0]
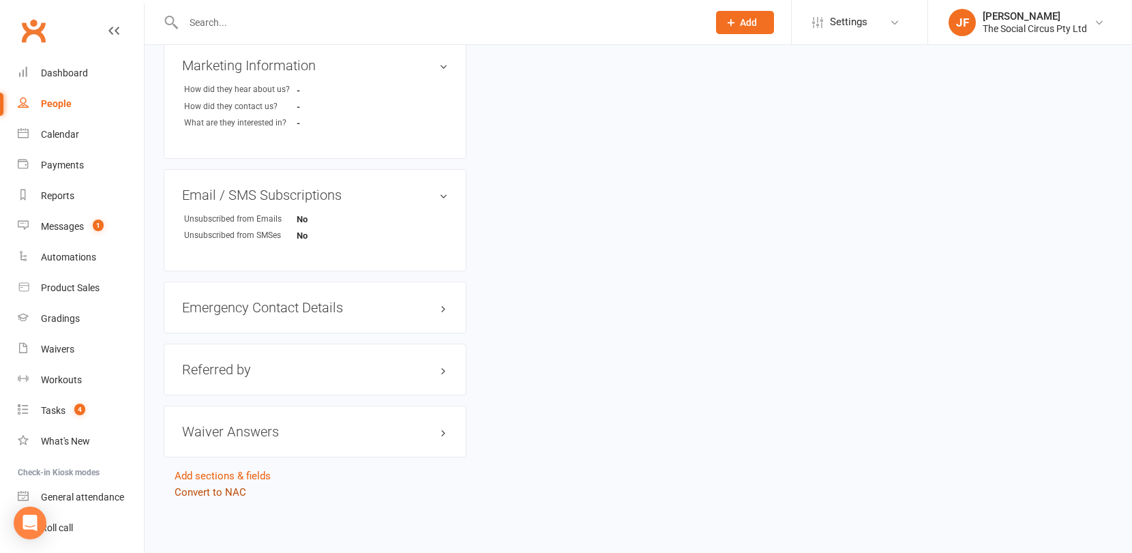
click at [214, 490] on link "Convert to NAC" at bounding box center [211, 492] width 72 height 12
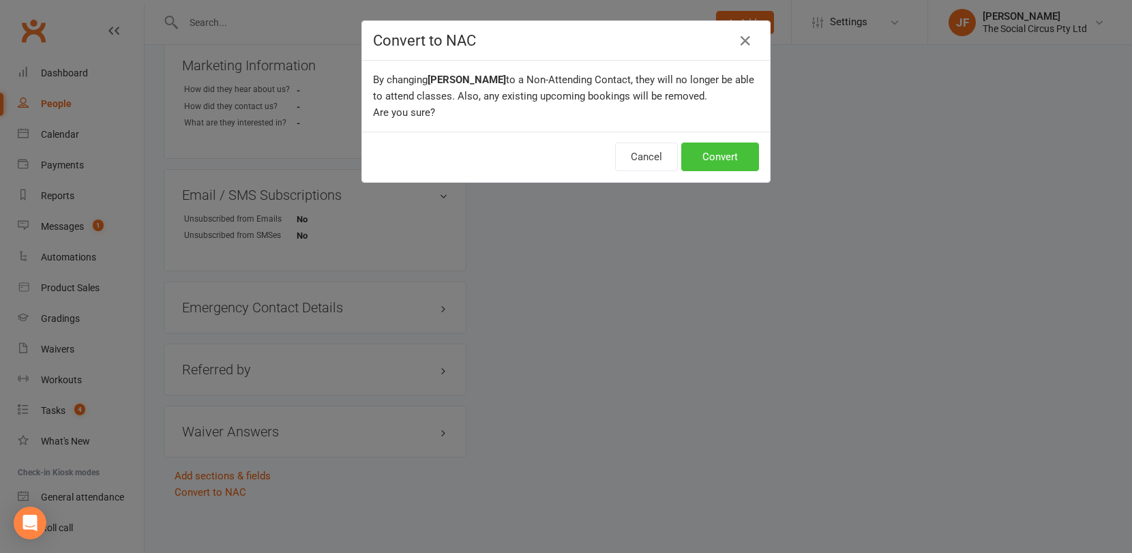
click at [710, 154] on button "Convert" at bounding box center [720, 156] width 78 height 29
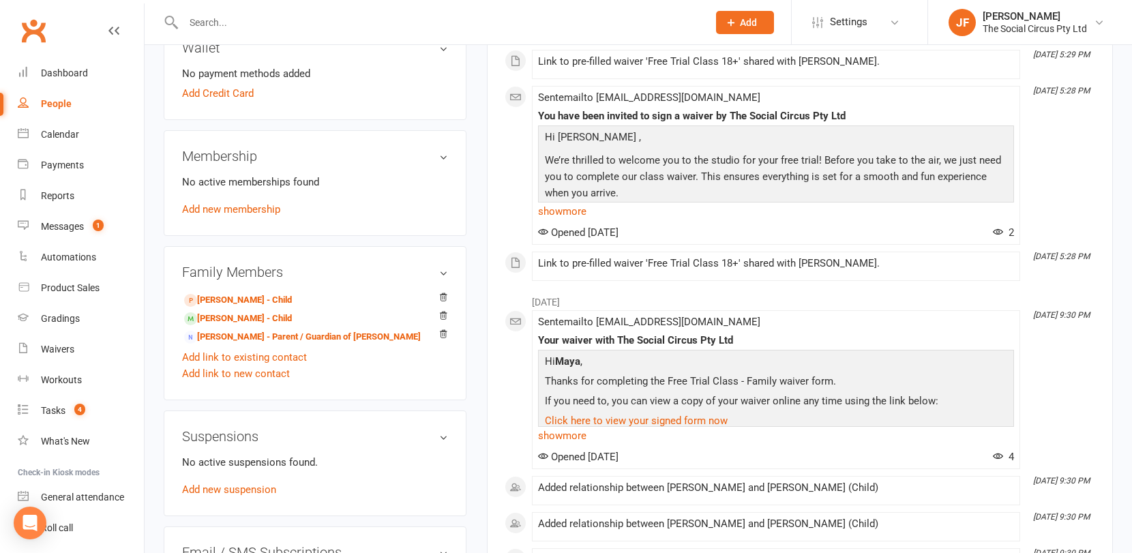
scroll to position [436, 0]
click at [442, 293] on icon at bounding box center [443, 296] width 10 height 10
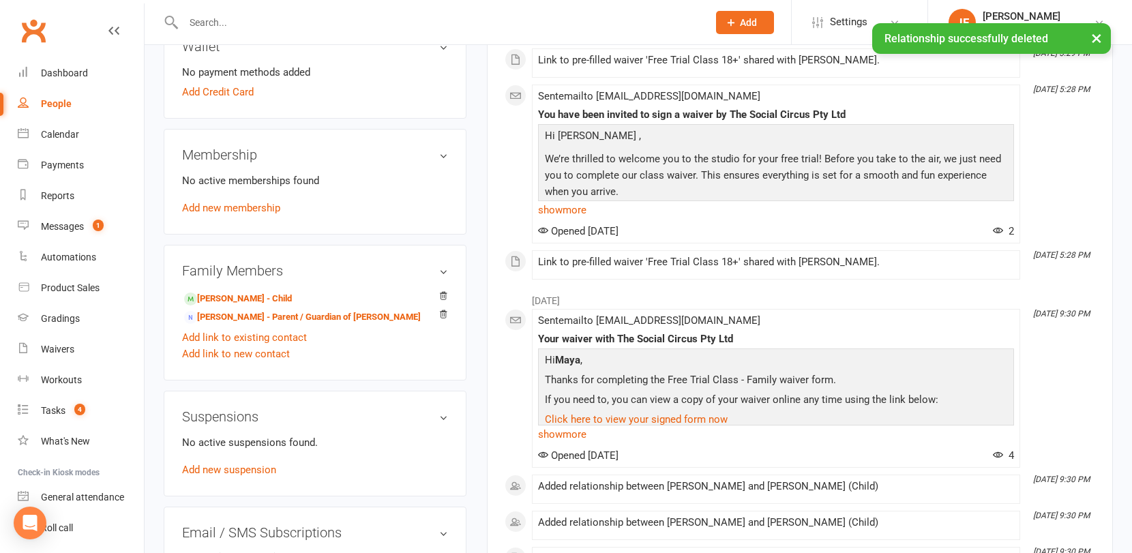
click at [443, 292] on icon at bounding box center [443, 296] width 10 height 10
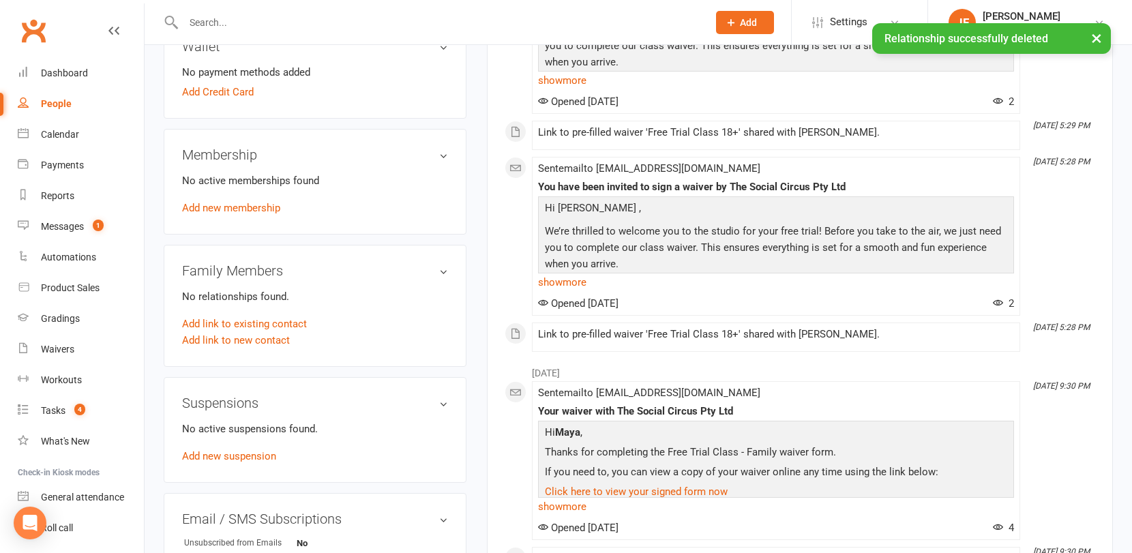
scroll to position [0, 0]
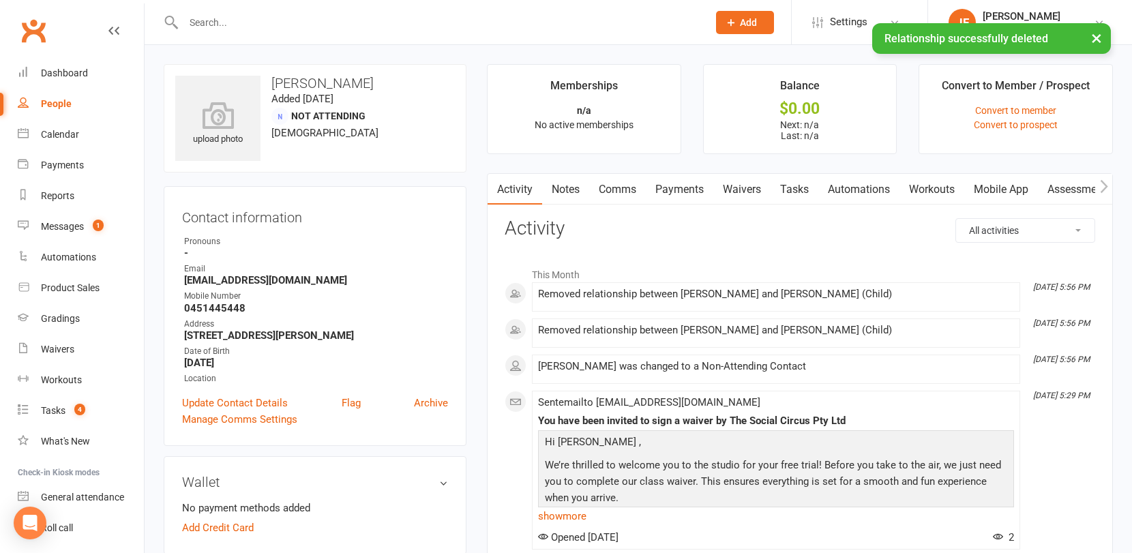
click at [738, 187] on link "Waivers" at bounding box center [741, 189] width 57 height 31
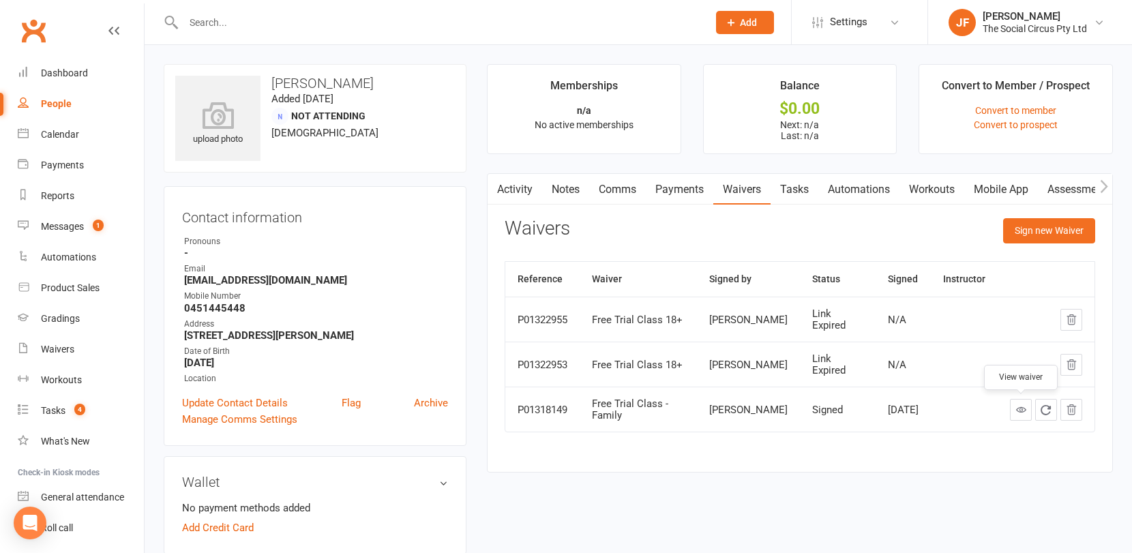
click at [1020, 406] on icon at bounding box center [1021, 409] width 10 height 10
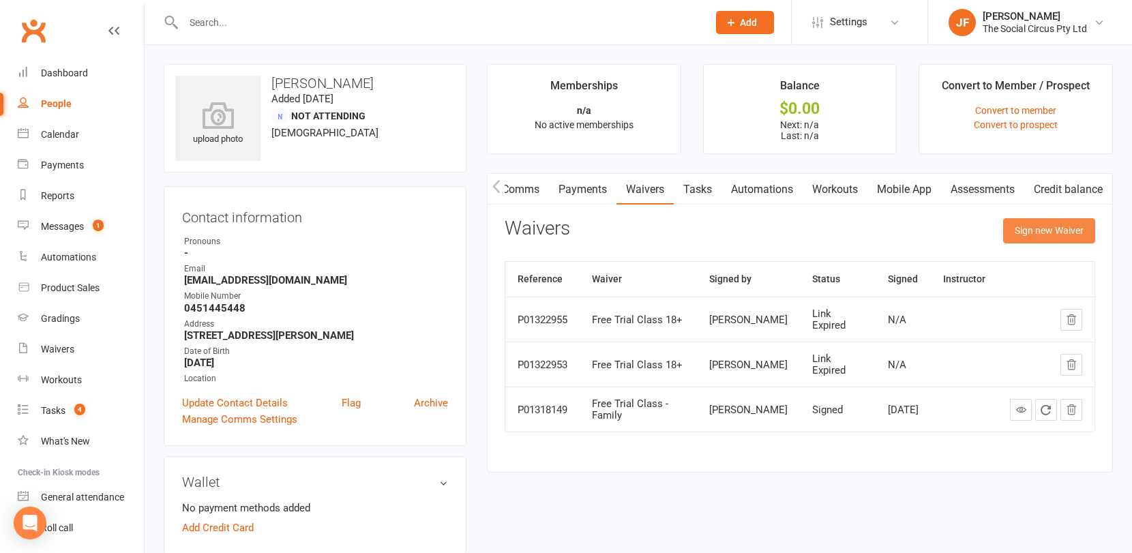
click at [1016, 224] on button "Sign new Waiver" at bounding box center [1049, 230] width 92 height 25
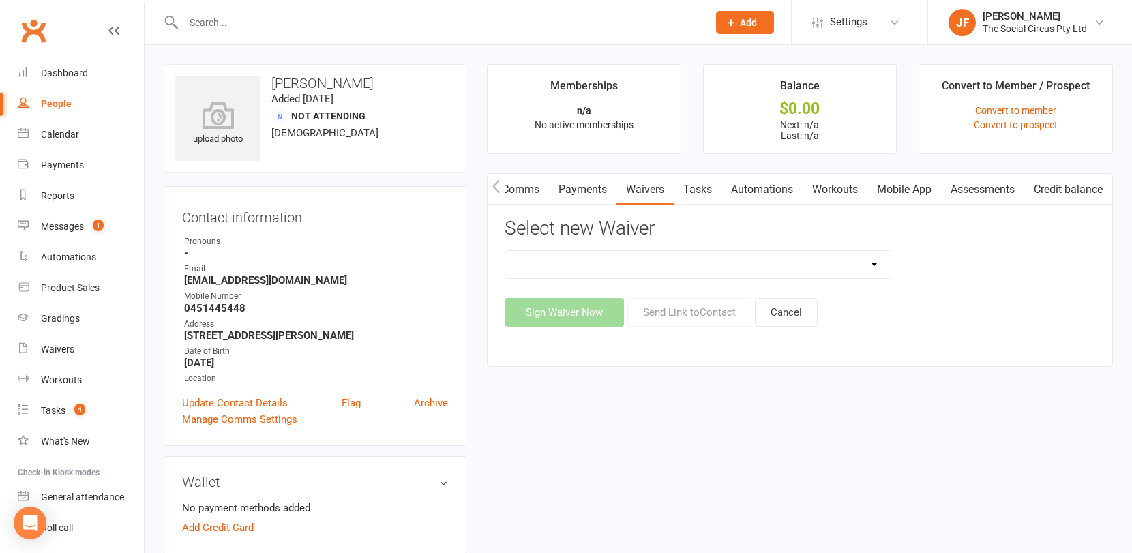
click at [678, 260] on select at bounding box center [697, 264] width 385 height 27
click at [715, 224] on h3 "Select new Waiver" at bounding box center [800, 228] width 590 height 21
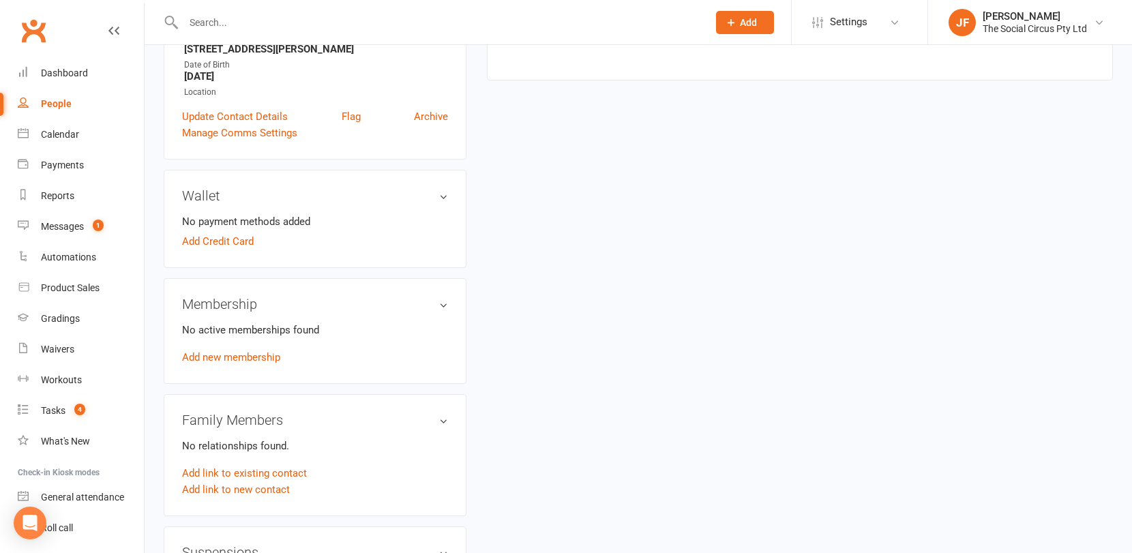
scroll to position [0, 0]
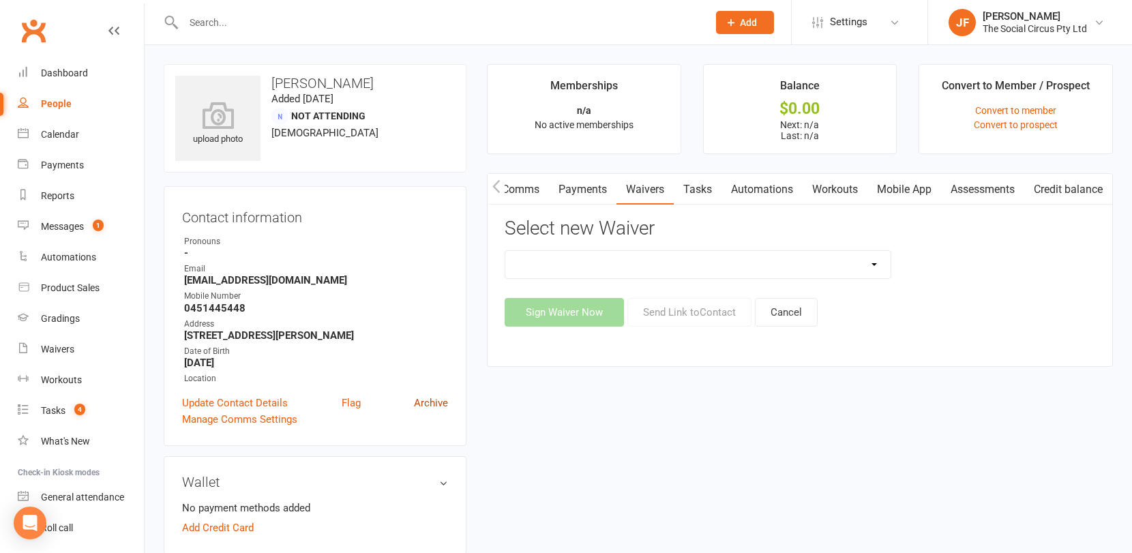
click at [428, 402] on link "Archive" at bounding box center [431, 403] width 34 height 16
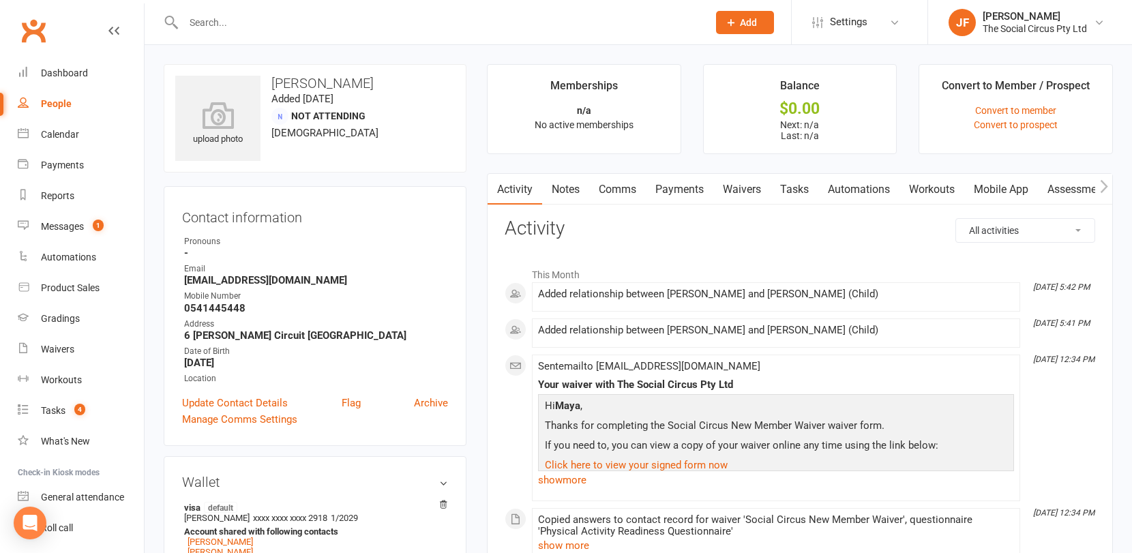
click at [740, 185] on link "Waivers" at bounding box center [741, 189] width 57 height 31
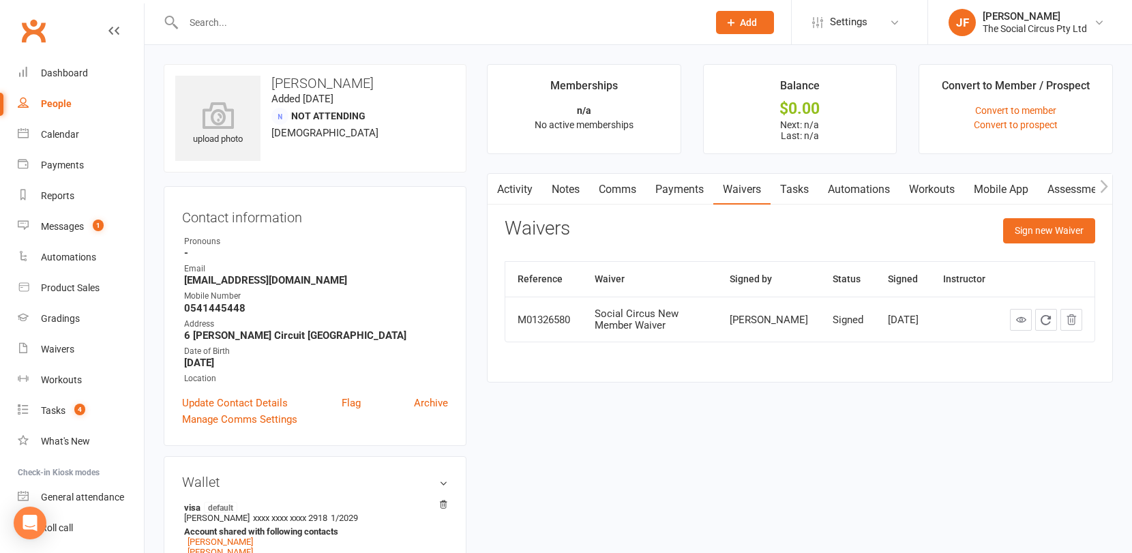
click at [675, 187] on link "Payments" at bounding box center [679, 189] width 67 height 31
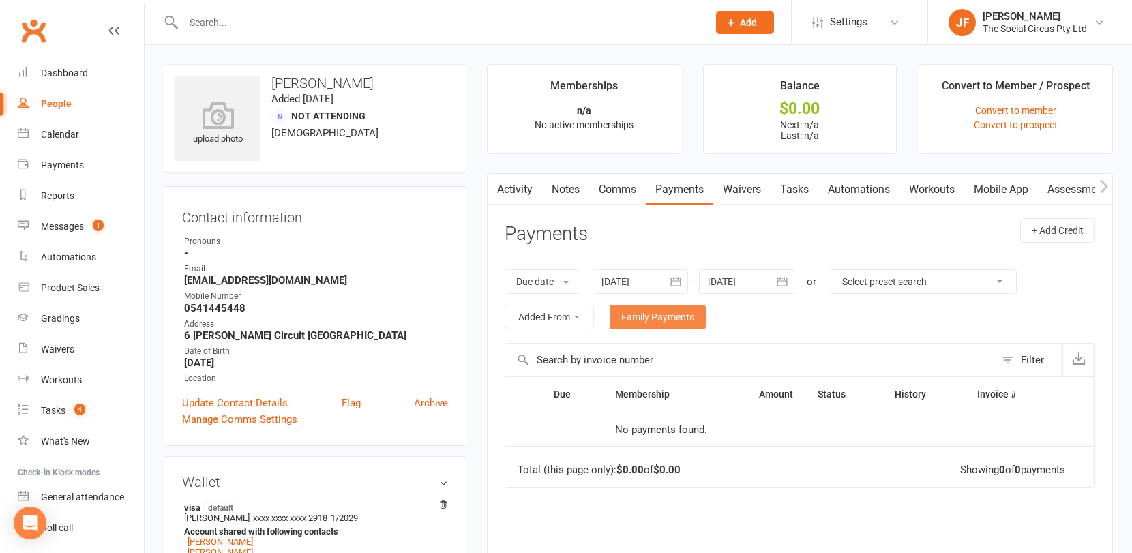
click at [689, 320] on link "Family Payments" at bounding box center [658, 317] width 96 height 25
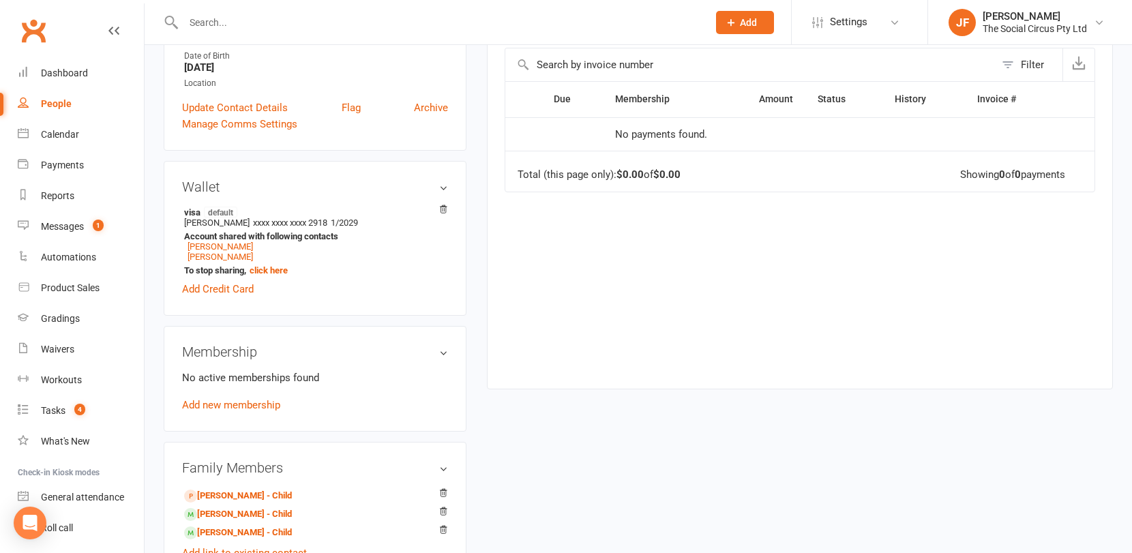
scroll to position [359, 0]
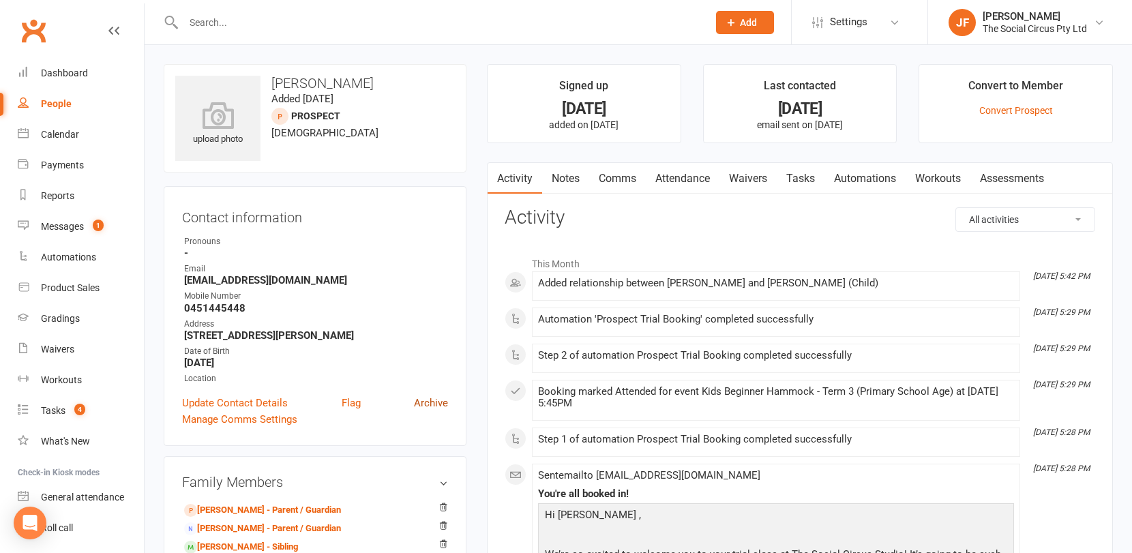
click at [440, 404] on link "Archive" at bounding box center [431, 403] width 34 height 16
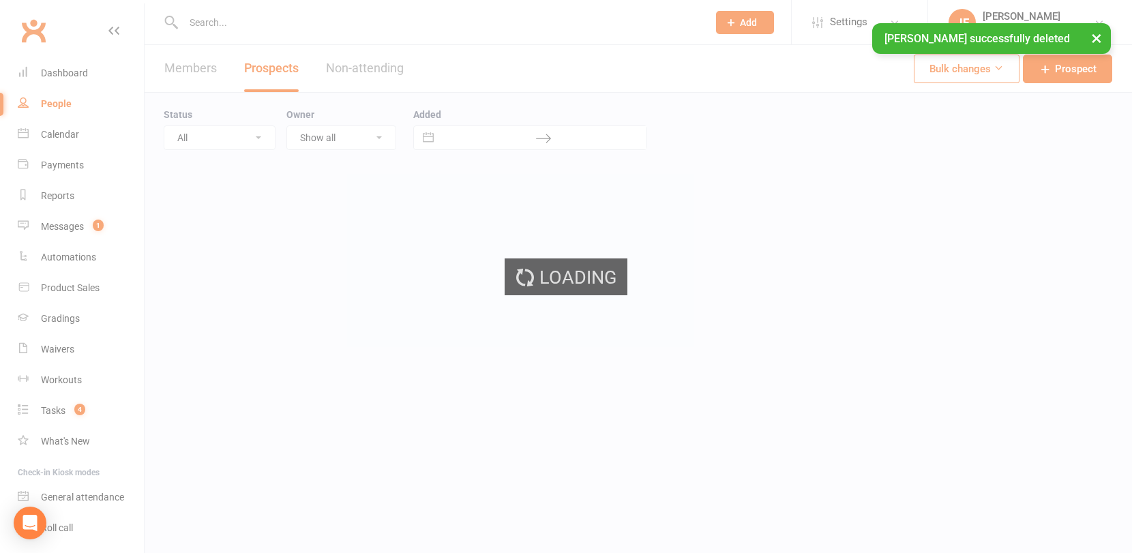
select select "100"
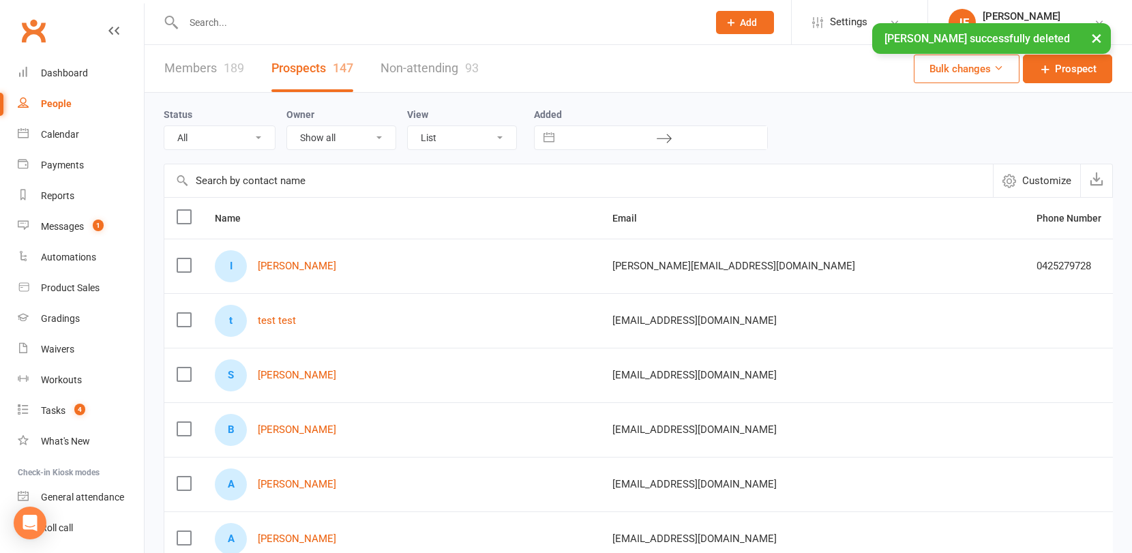
click at [198, 74] on link "Members 189" at bounding box center [204, 68] width 80 height 47
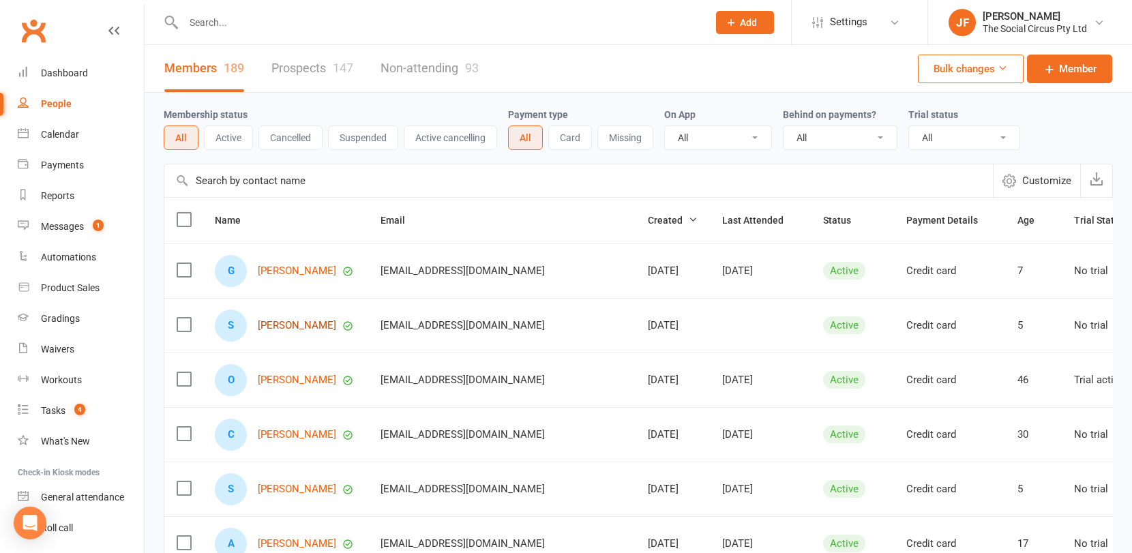
click at [288, 323] on link "[PERSON_NAME]" at bounding box center [297, 326] width 78 height 12
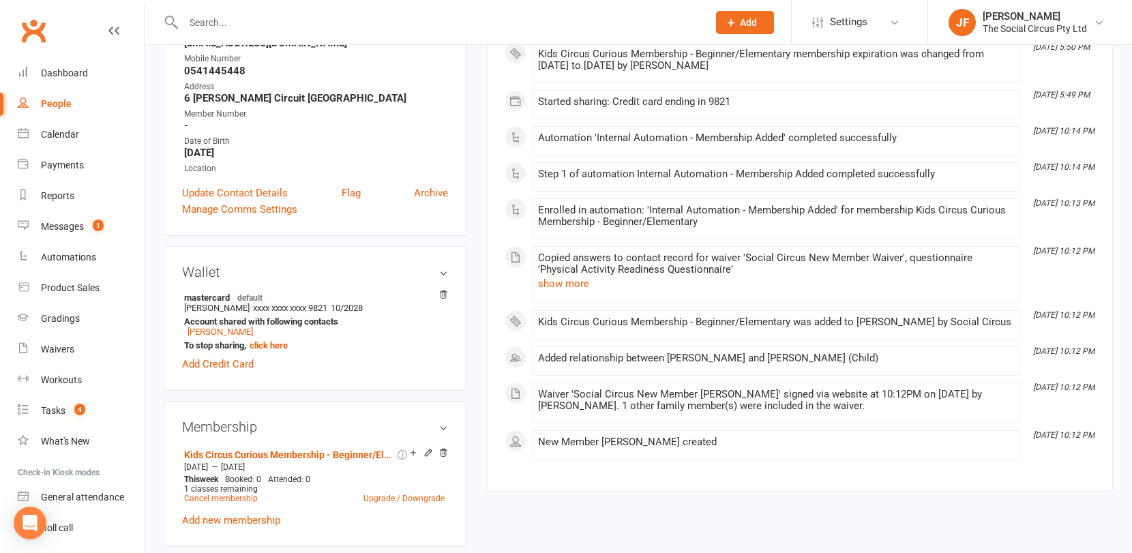
scroll to position [256, 0]
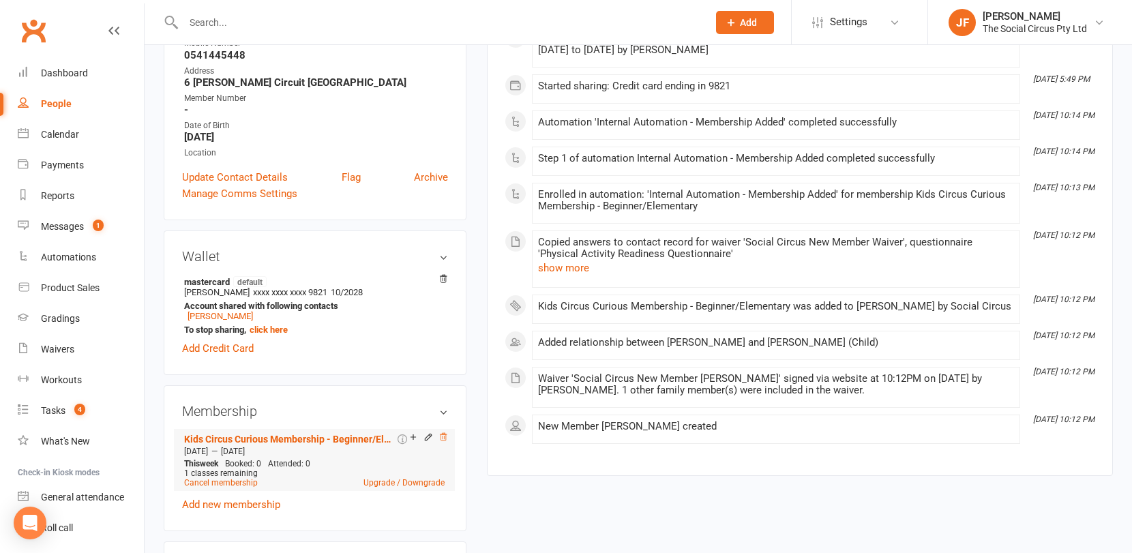
click at [442, 438] on icon at bounding box center [443, 437] width 10 height 10
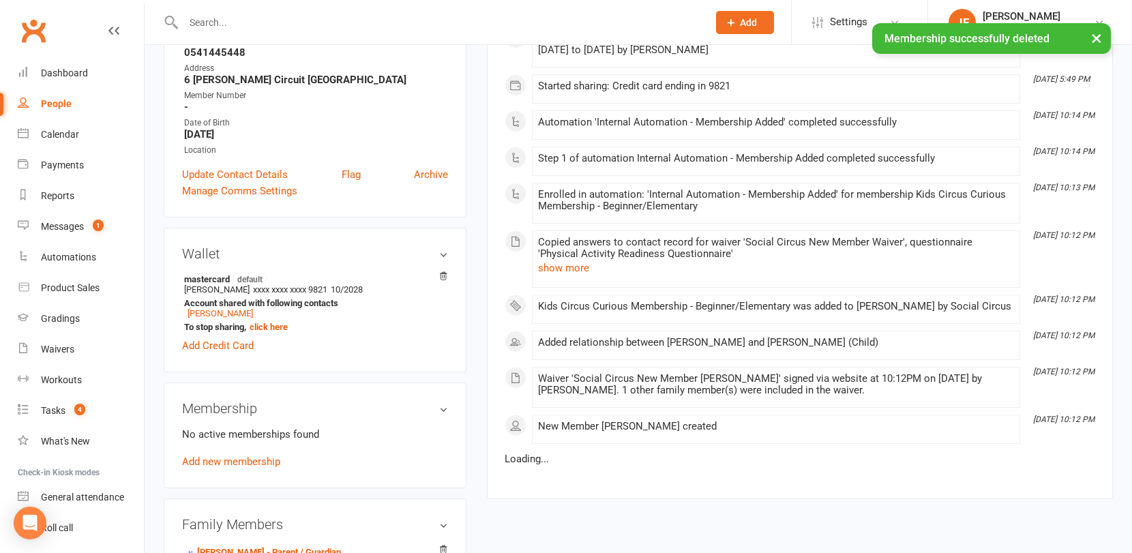
scroll to position [253, 0]
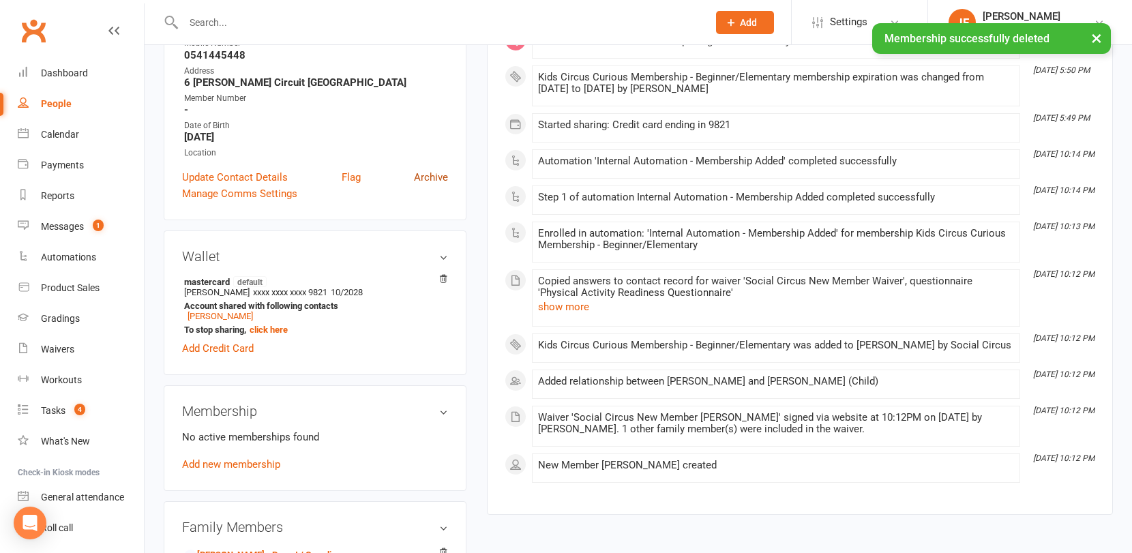
click at [429, 172] on link "Archive" at bounding box center [431, 177] width 34 height 16
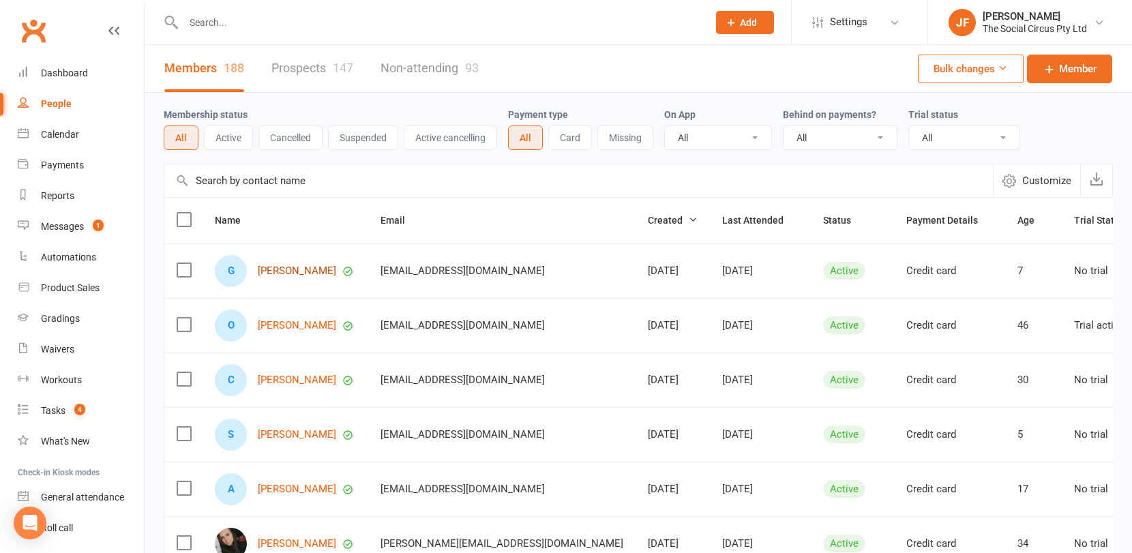
click at [282, 270] on link "Grace Chand" at bounding box center [297, 271] width 78 height 12
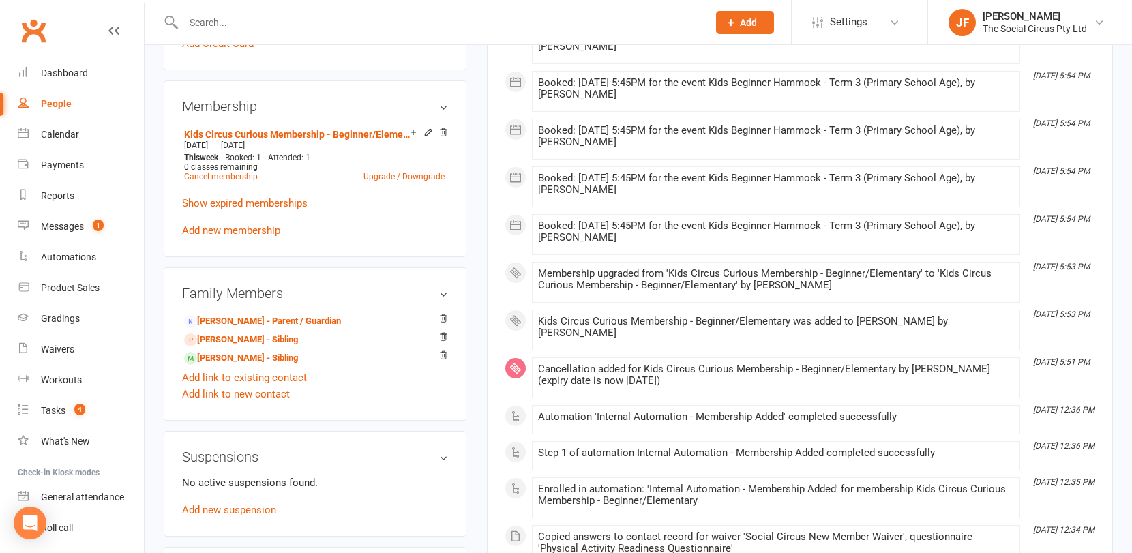
scroll to position [573, 0]
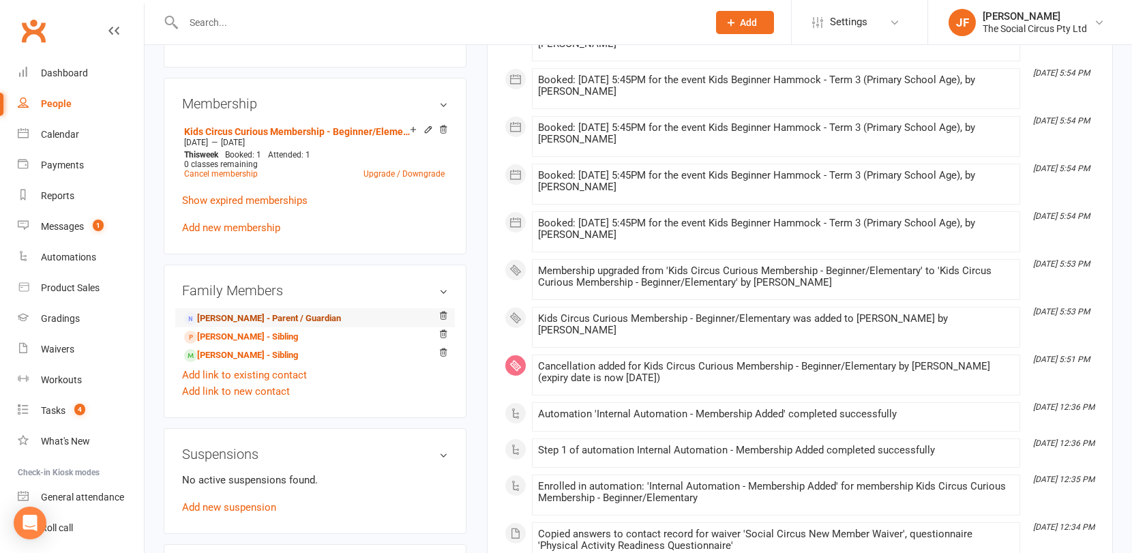
click at [282, 314] on link "Maya Bozovik - Parent / Guardian" at bounding box center [262, 319] width 157 height 14
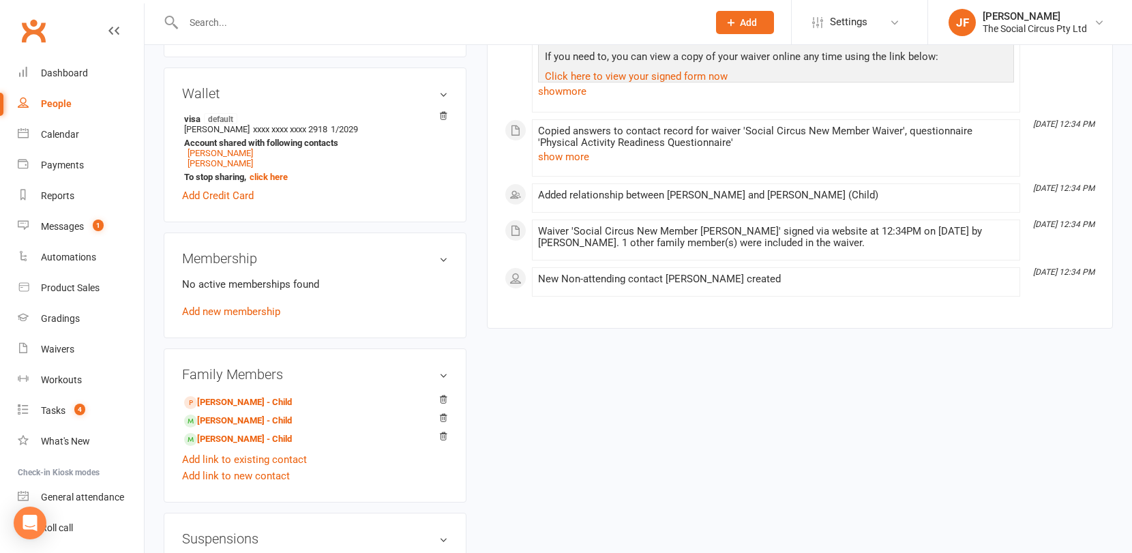
scroll to position [391, 0]
click at [445, 395] on icon at bounding box center [443, 396] width 7 height 7
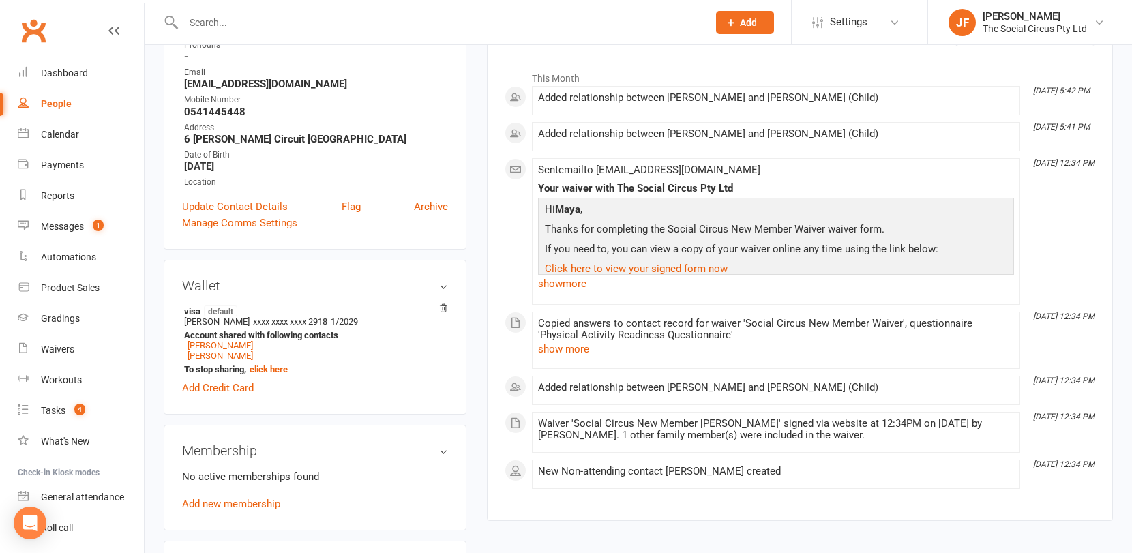
scroll to position [185, 0]
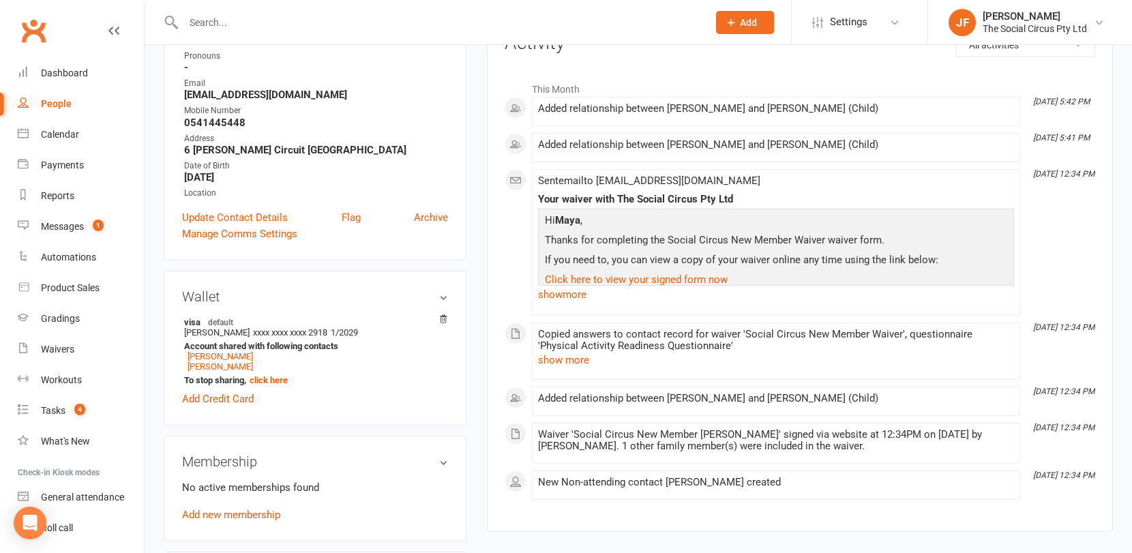
click at [56, 98] on div "People" at bounding box center [56, 103] width 31 height 11
